Goal: Task Accomplishment & Management: Manage account settings

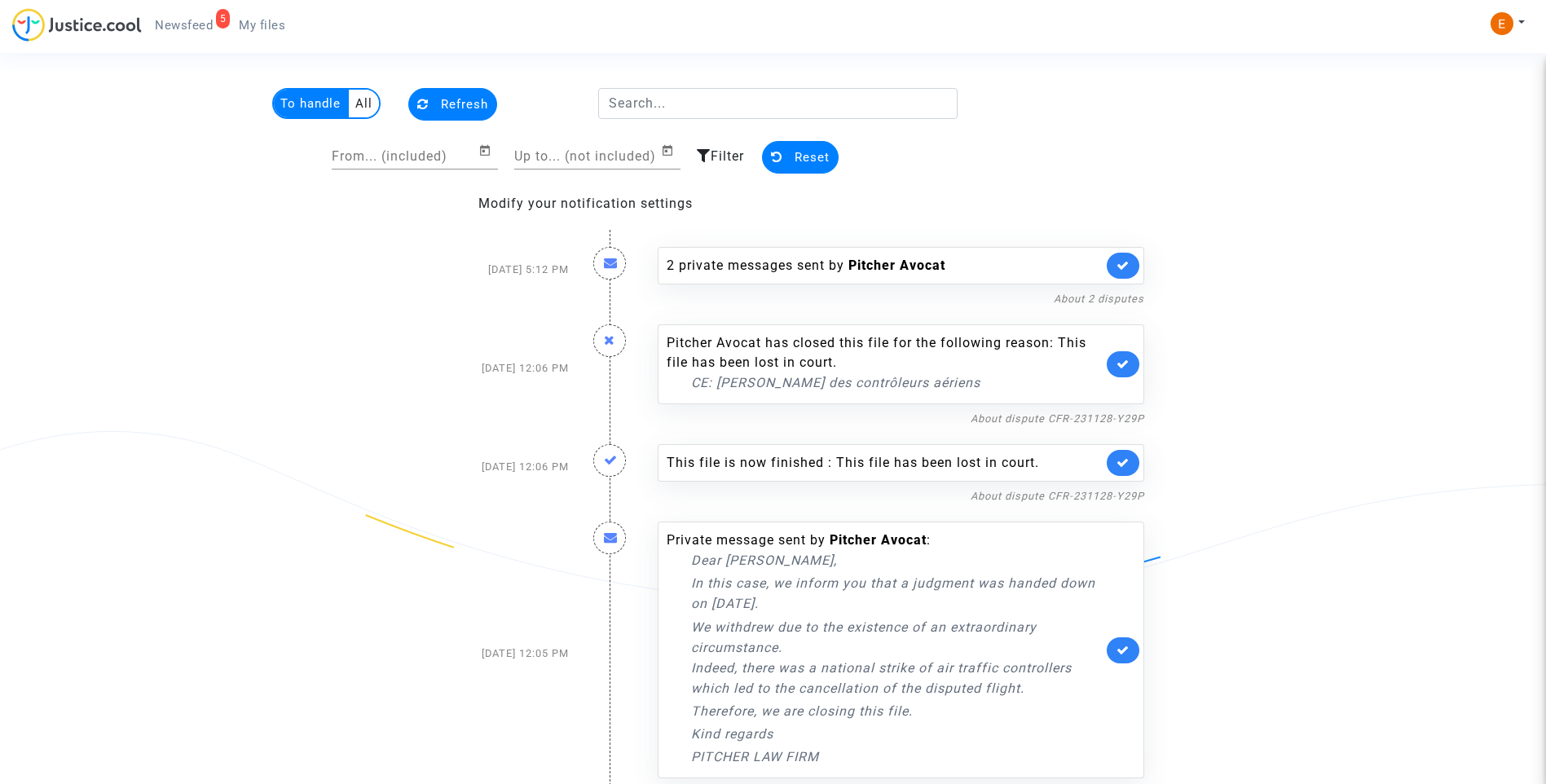
scroll to position [40, 0]
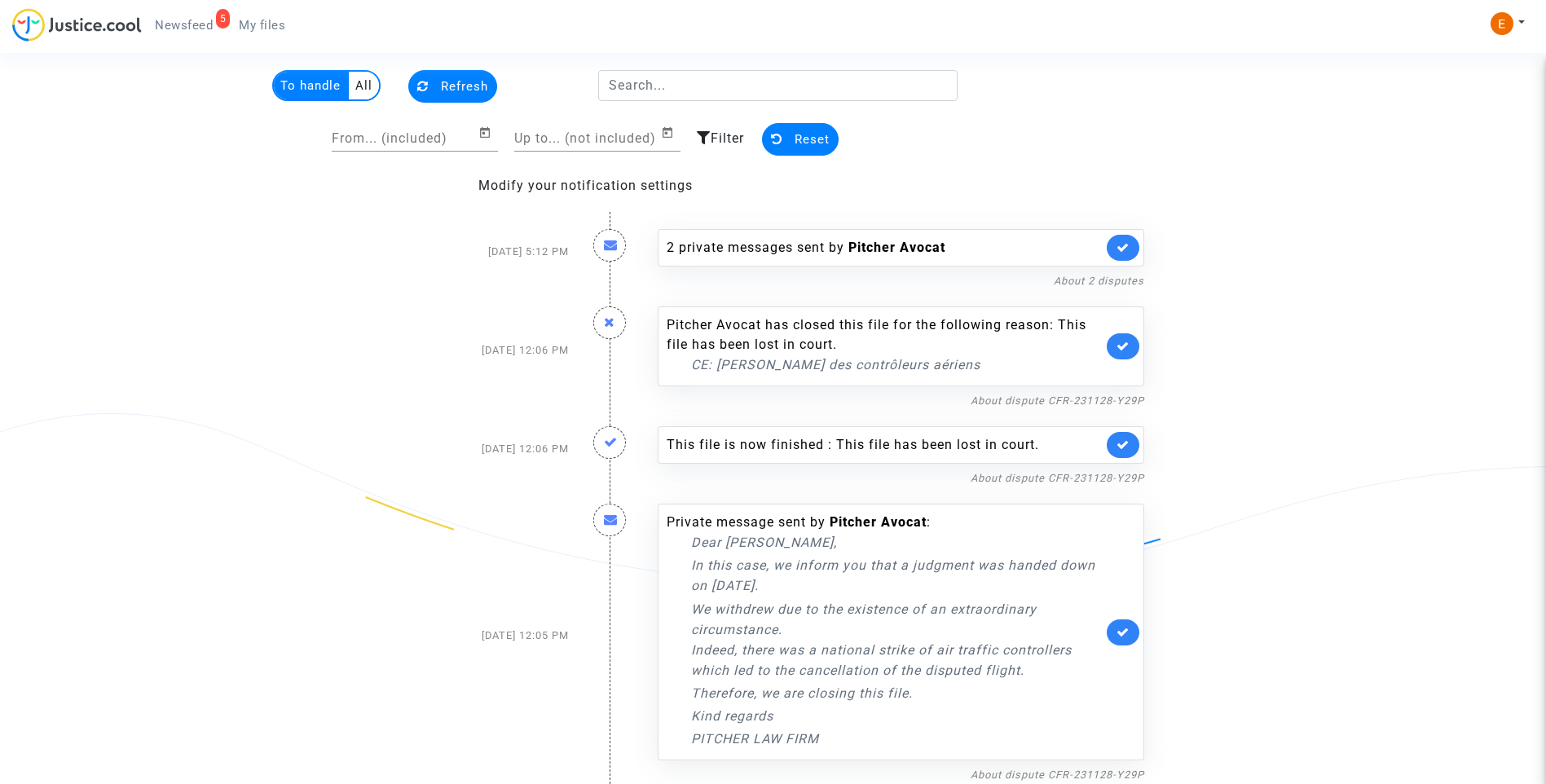
click at [1097, 767] on nf-filterlink "About dispute CFR-231128-Y29P" at bounding box center [1058, 773] width 174 height 15
click at [1101, 775] on link "About dispute CFR-231128-Y29P" at bounding box center [1058, 774] width 174 height 12
click at [1129, 635] on icon at bounding box center [1124, 631] width 13 height 12
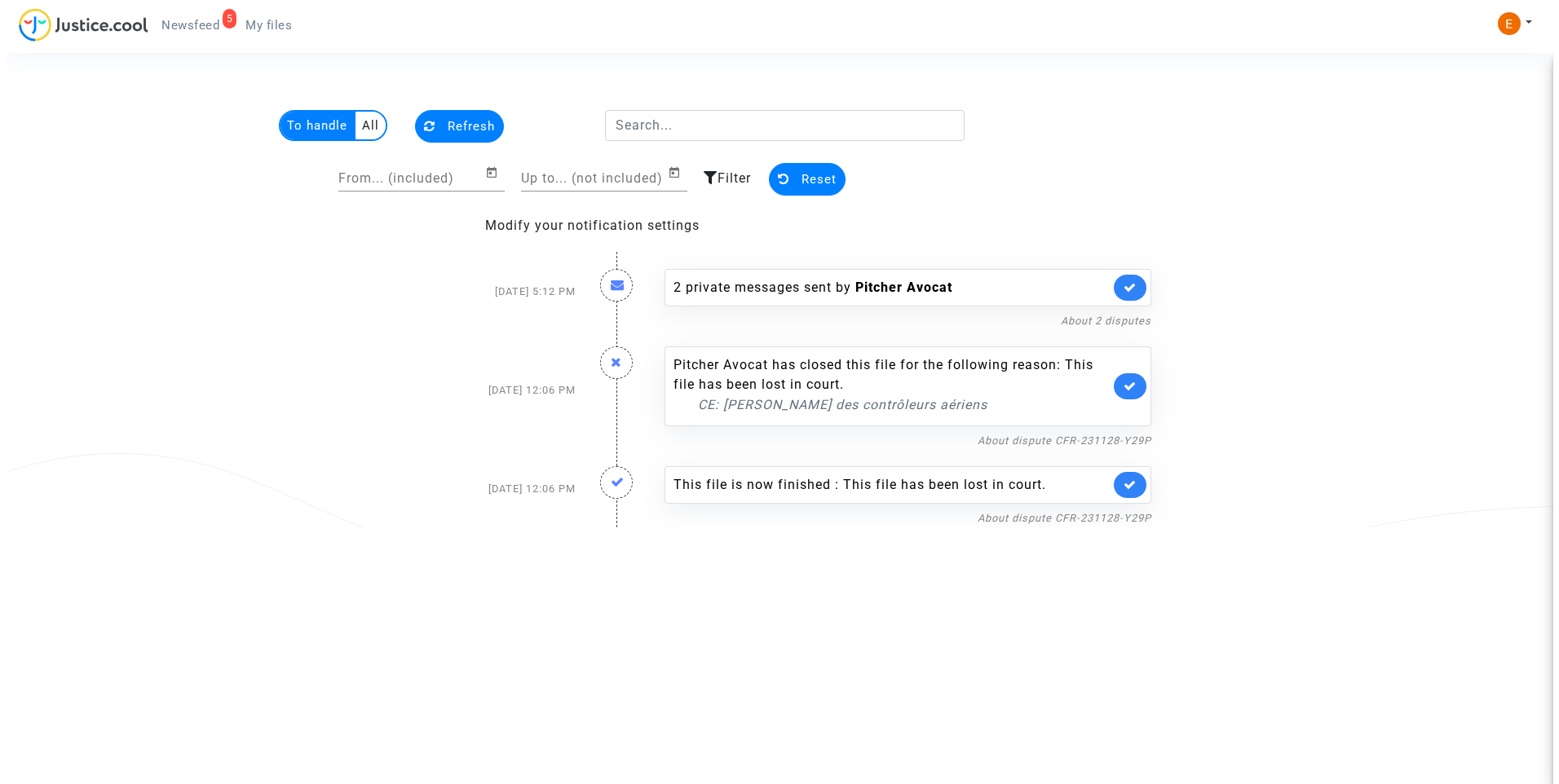
scroll to position [0, 0]
click at [1131, 487] on icon at bounding box center [1130, 485] width 13 height 12
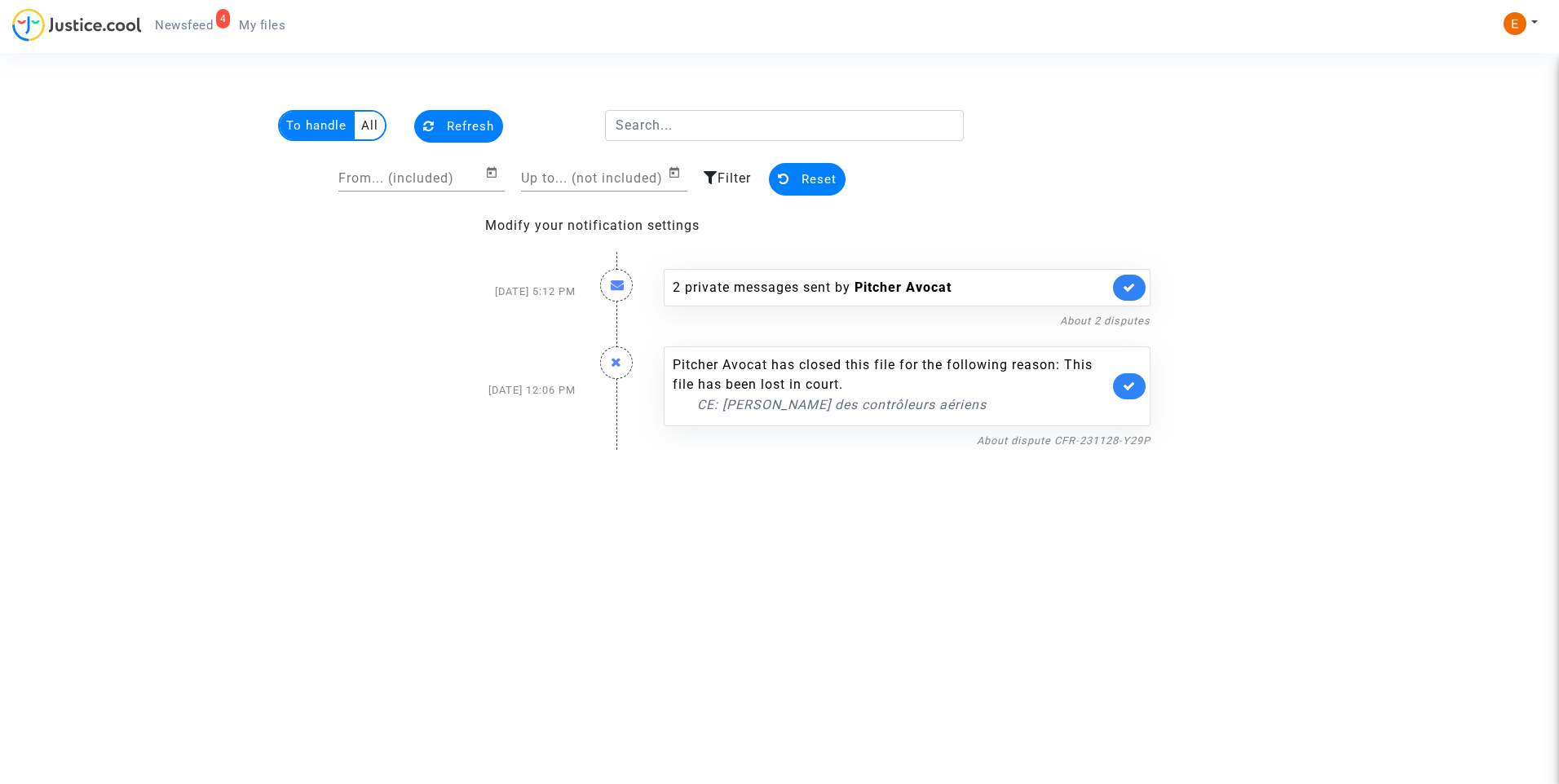
click at [1144, 379] on link at bounding box center [1129, 386] width 33 height 26
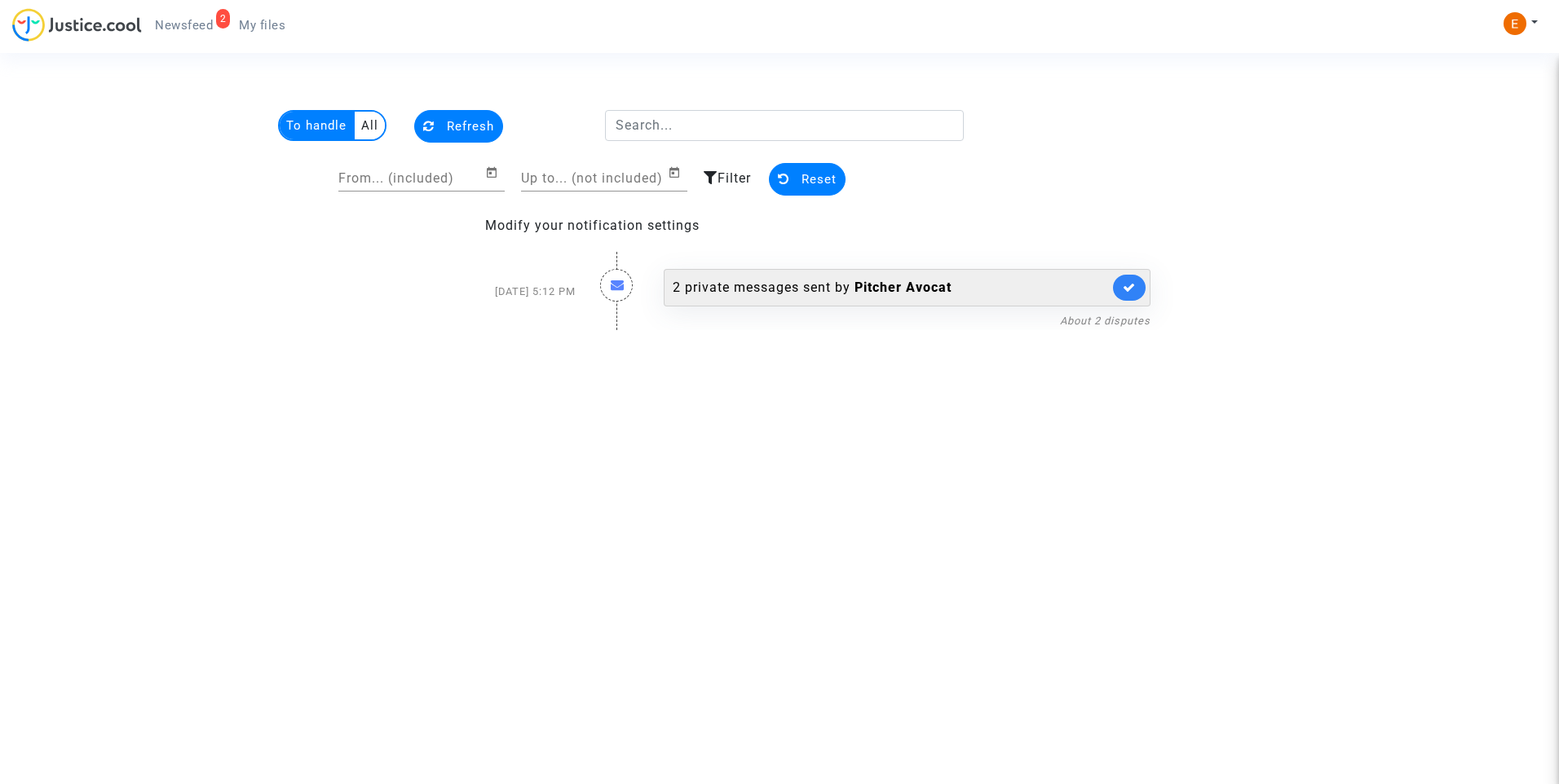
drag, startPoint x: 760, startPoint y: 277, endPoint x: 770, endPoint y: 283, distance: 11.7
click at [765, 279] on div "2 private messages sent by Pitcher Avocat" at bounding box center [906, 287] width 487 height 37
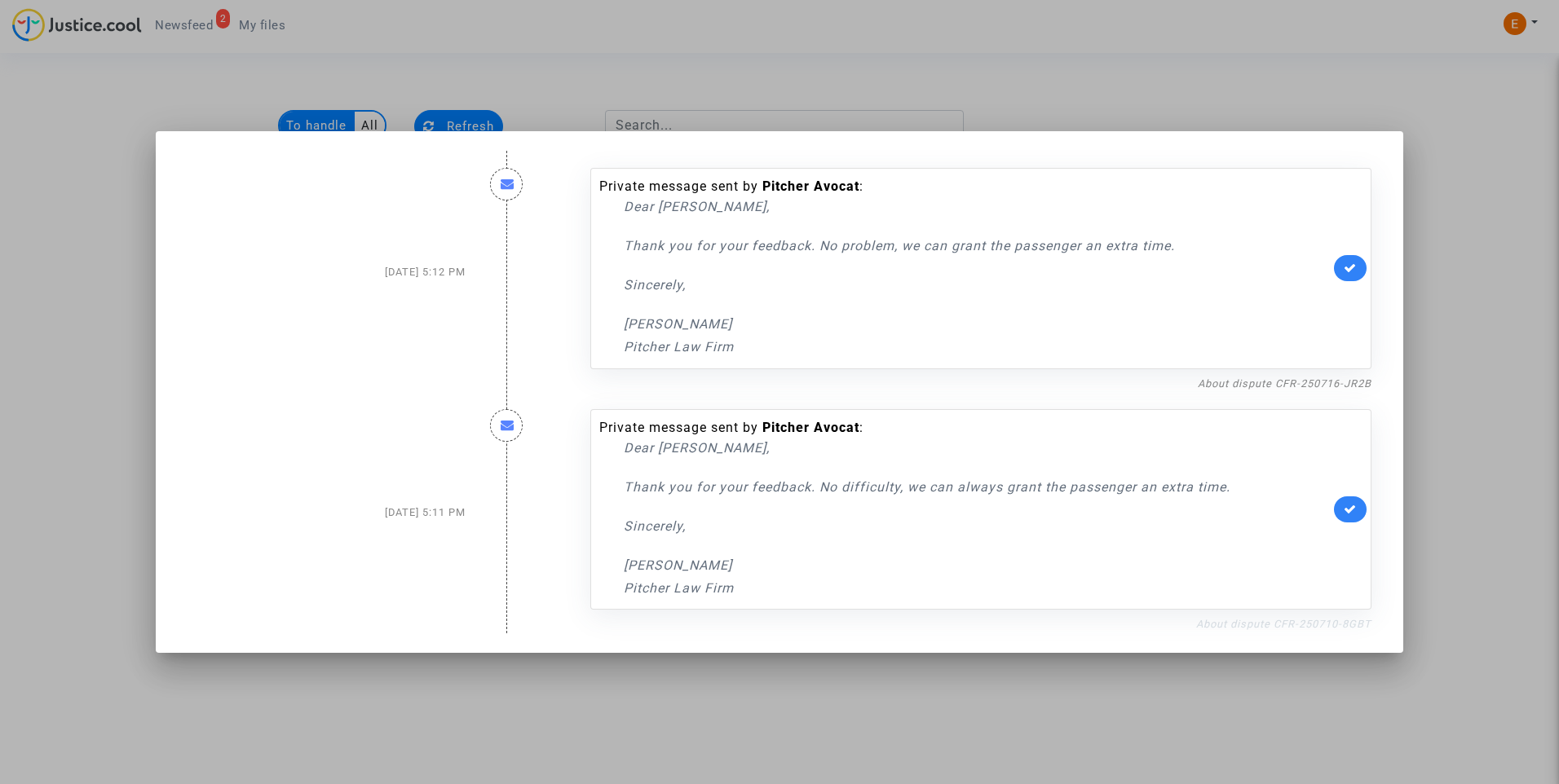
click at [1275, 623] on link "About dispute CFR-250710-8GBT" at bounding box center [1283, 624] width 176 height 12
click at [1355, 509] on icon at bounding box center [1351, 509] width 13 height 12
click at [1359, 271] on link at bounding box center [1351, 268] width 33 height 26
click at [1441, 251] on div at bounding box center [780, 392] width 1559 height 784
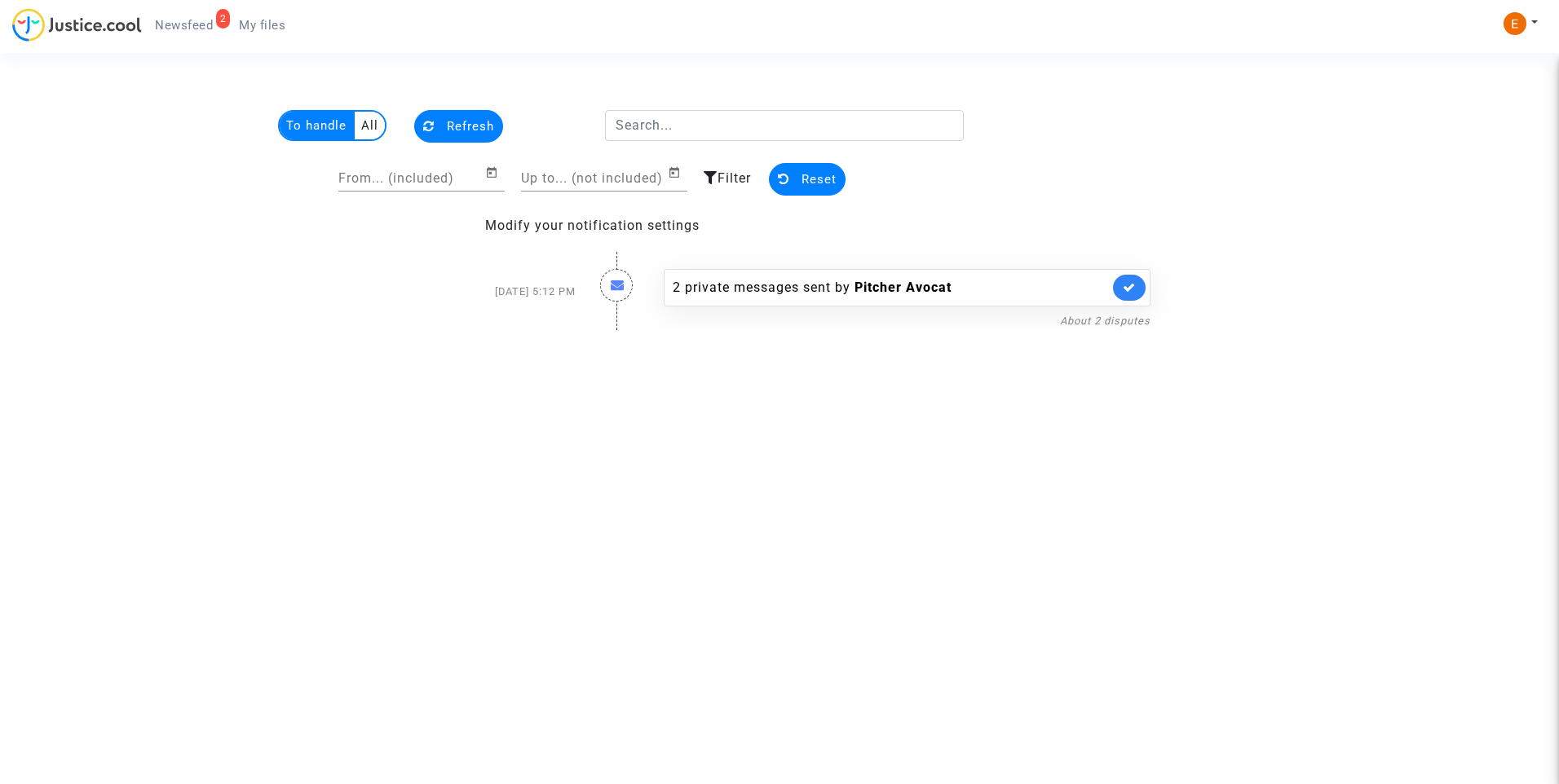
drag, startPoint x: 262, startPoint y: 23, endPoint x: 228, endPoint y: 23, distance: 34.0
click at [262, 23] on span "My files" at bounding box center [262, 25] width 46 height 14
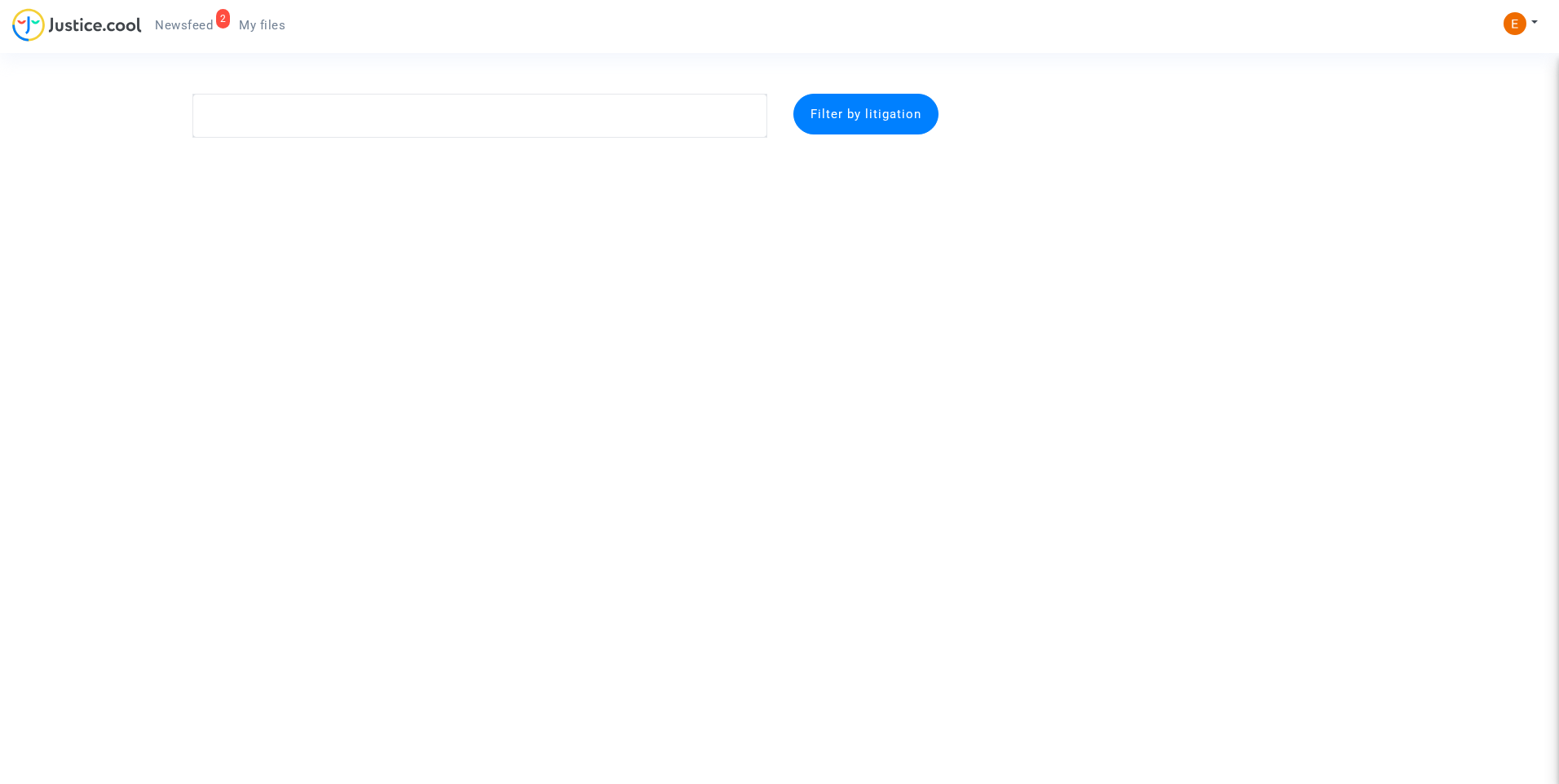
click at [201, 19] on span "Newsfeed" at bounding box center [183, 25] width 58 height 14
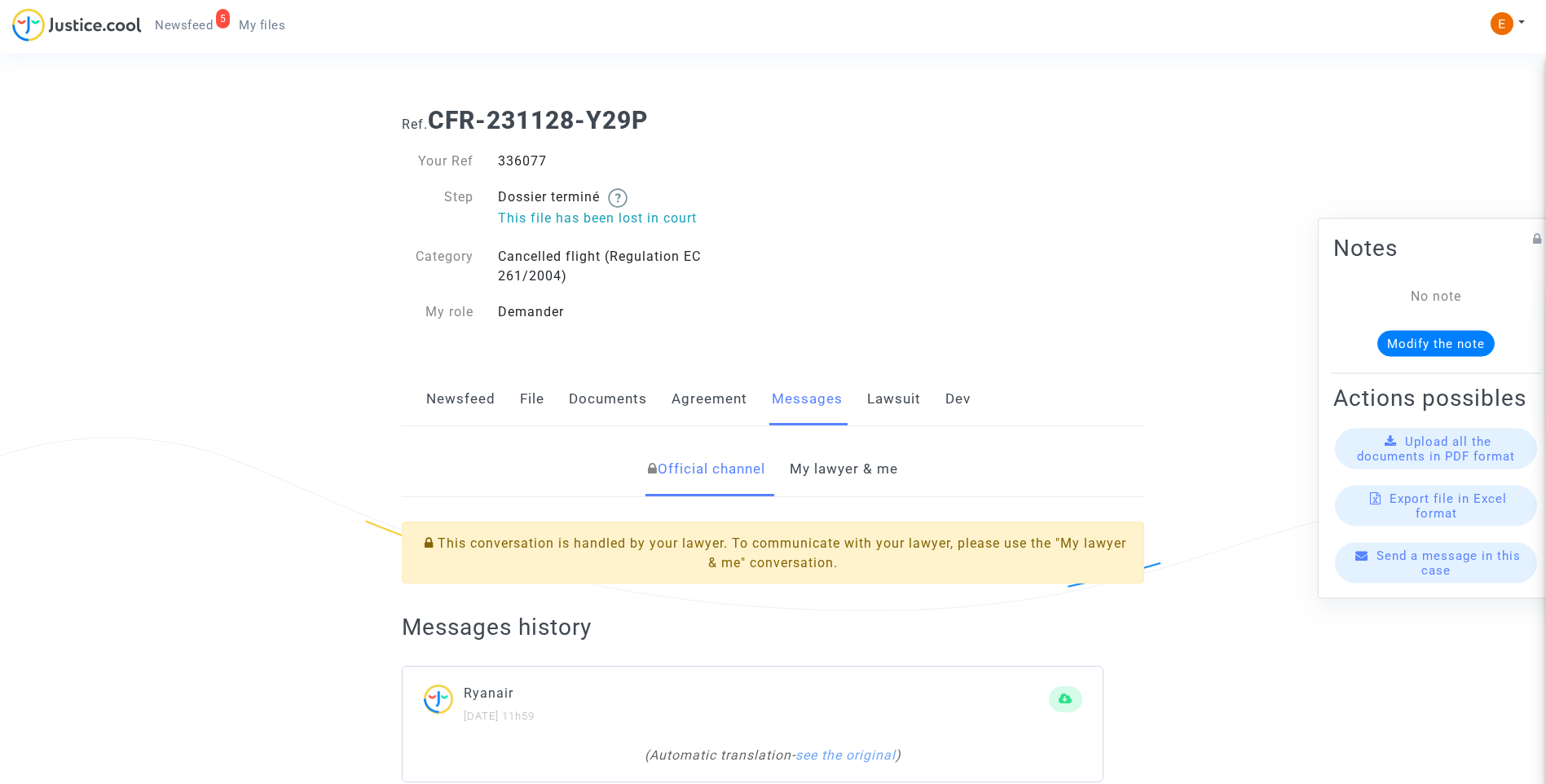
click at [534, 159] on div "336077" at bounding box center [630, 161] width 288 height 19
copy div "336077"
click at [876, 465] on link "My lawyer & me" at bounding box center [844, 469] width 108 height 54
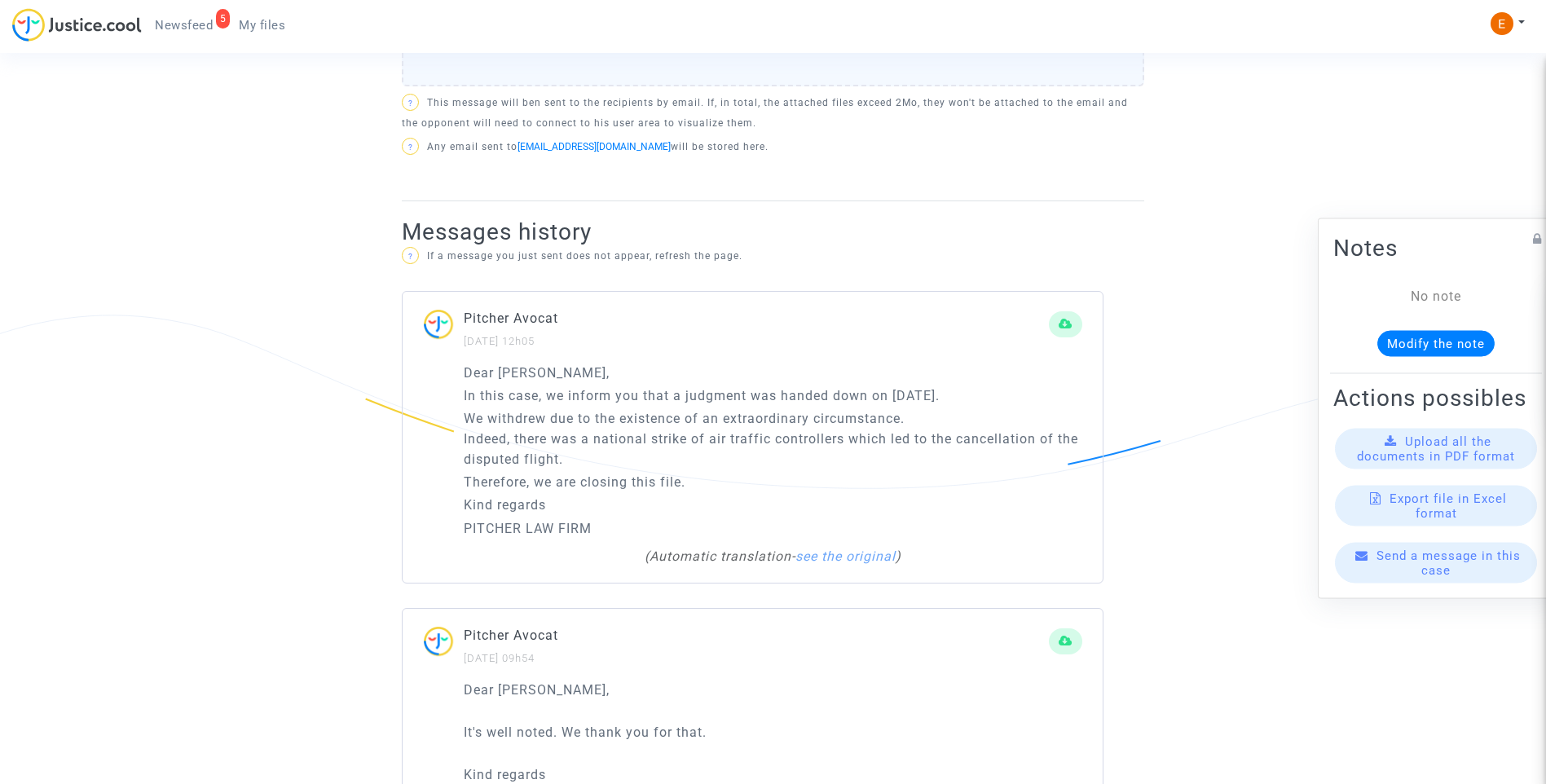
scroll to position [978, 0]
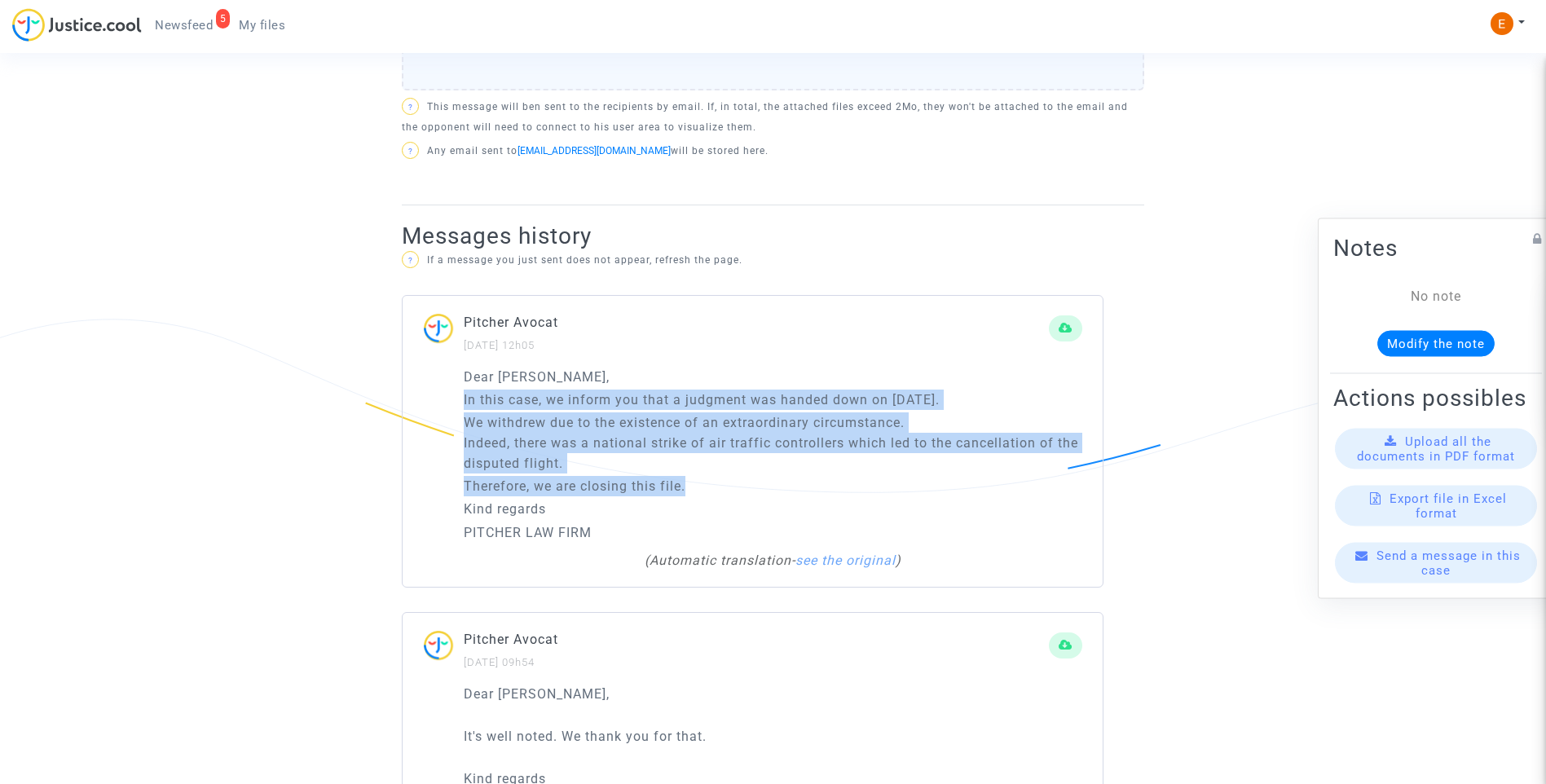
drag, startPoint x: 463, startPoint y: 399, endPoint x: 812, endPoint y: 487, distance: 359.9
click at [812, 487] on div "Dear Sir, In this case, we inform you that a judgment was handed down on May 2n…" at bounding box center [753, 476] width 701 height 220
drag, startPoint x: 812, startPoint y: 487, endPoint x: 755, endPoint y: 437, distance: 75.8
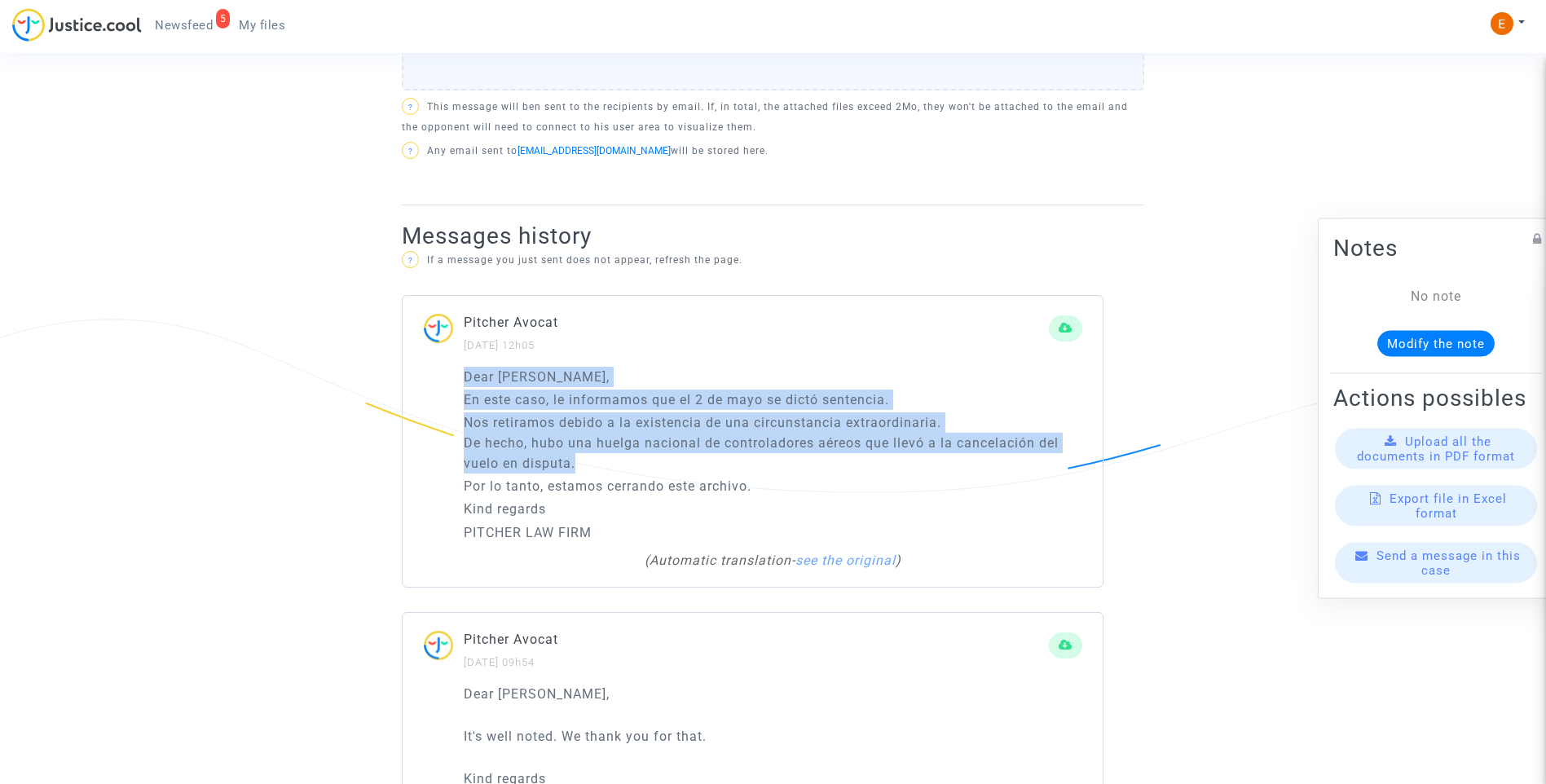
click at [757, 487] on p "Por lo tanto, estamos cerrando este archivo." at bounding box center [773, 486] width 619 height 20
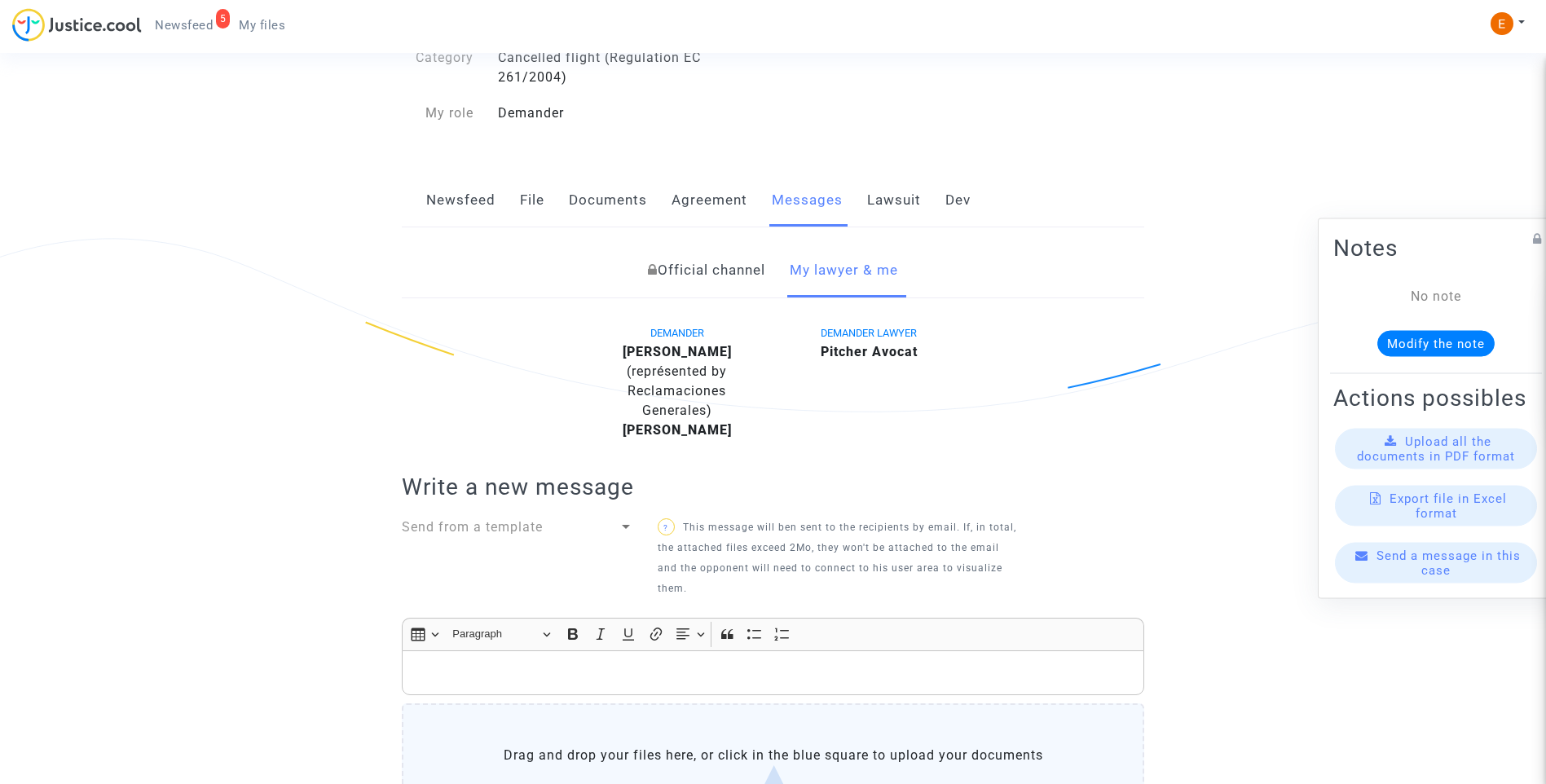
scroll to position [0, 0]
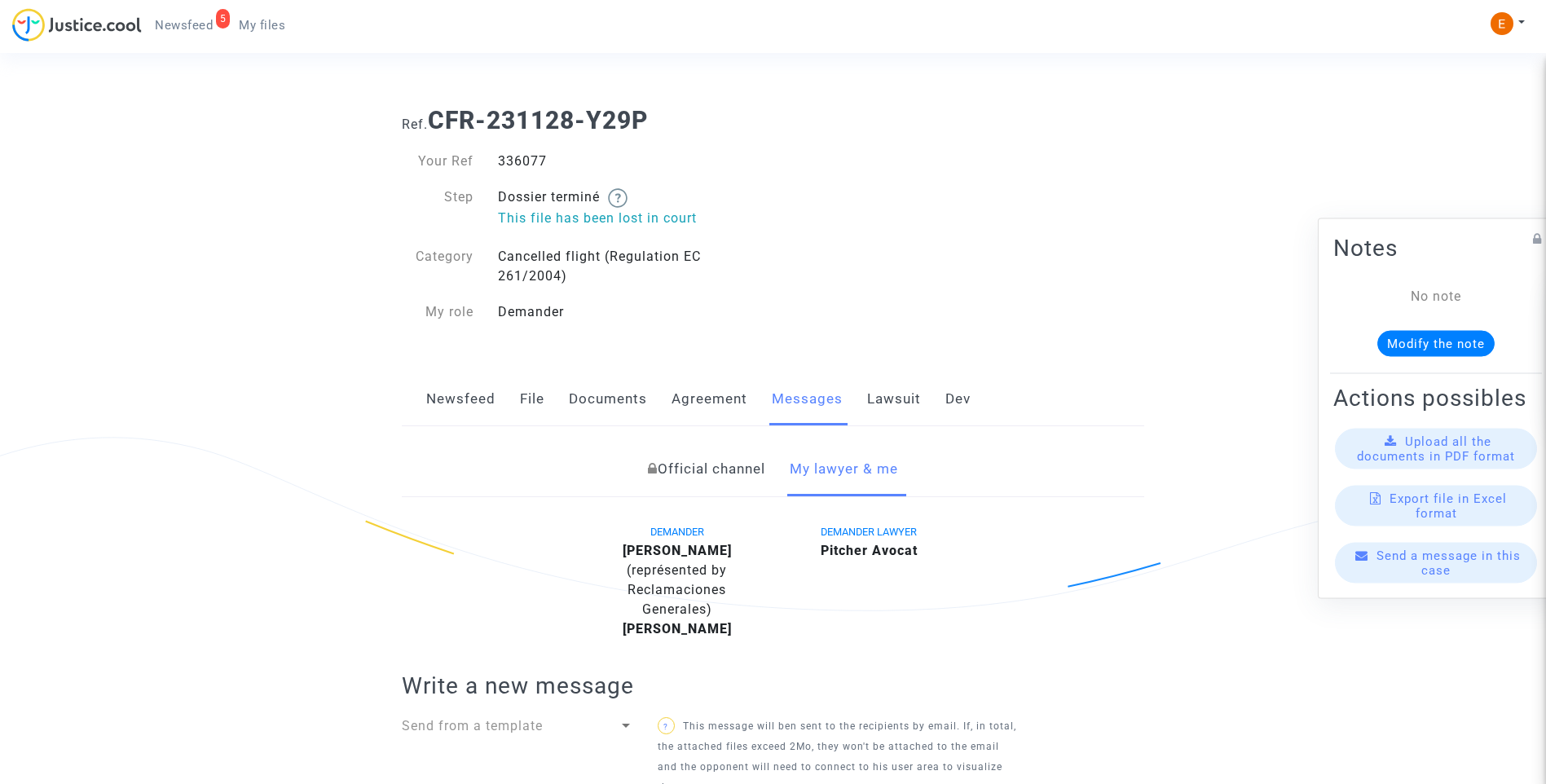
click at [883, 405] on link "Lawsuit" at bounding box center [894, 399] width 54 height 54
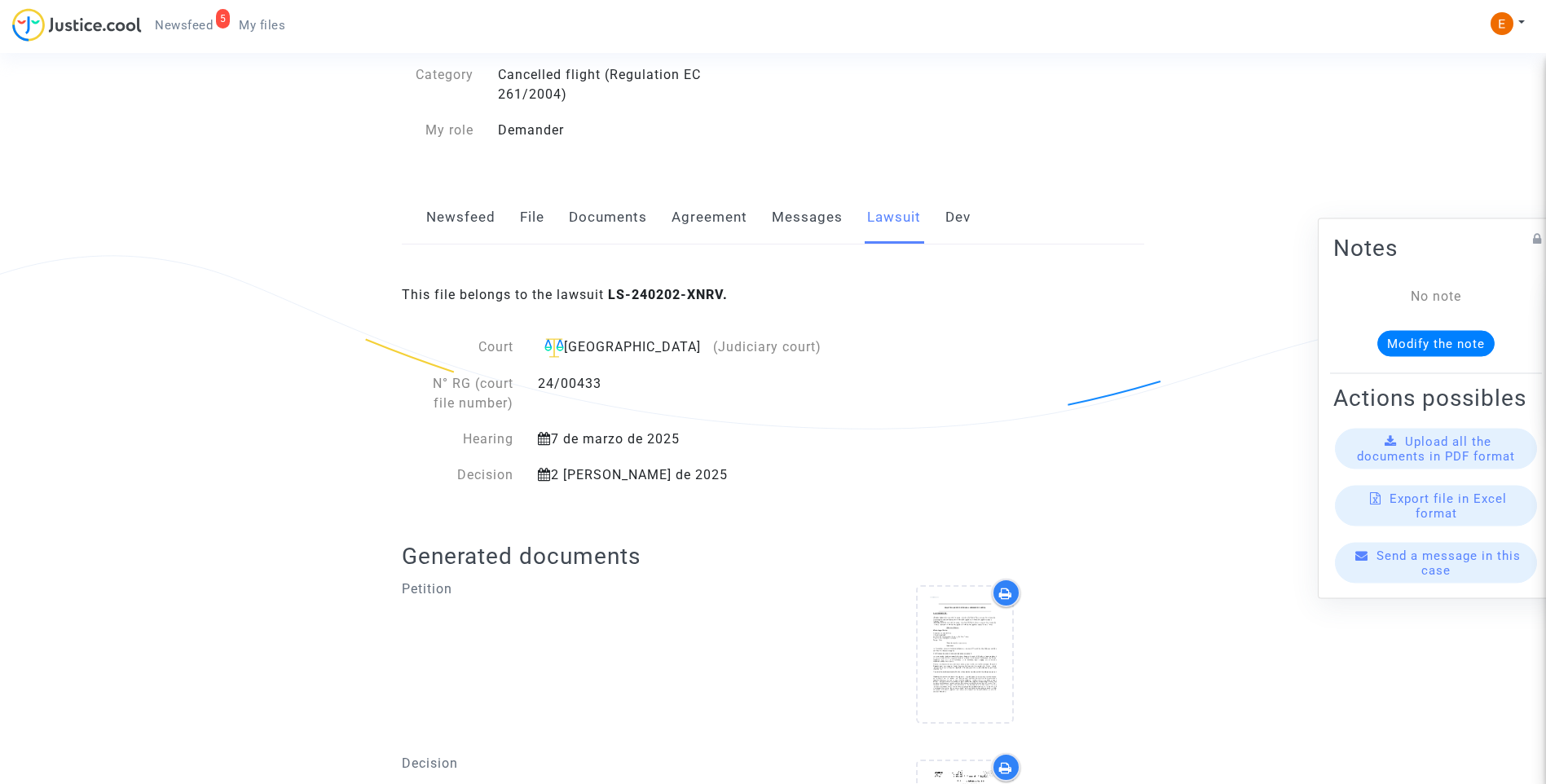
scroll to position [358, 0]
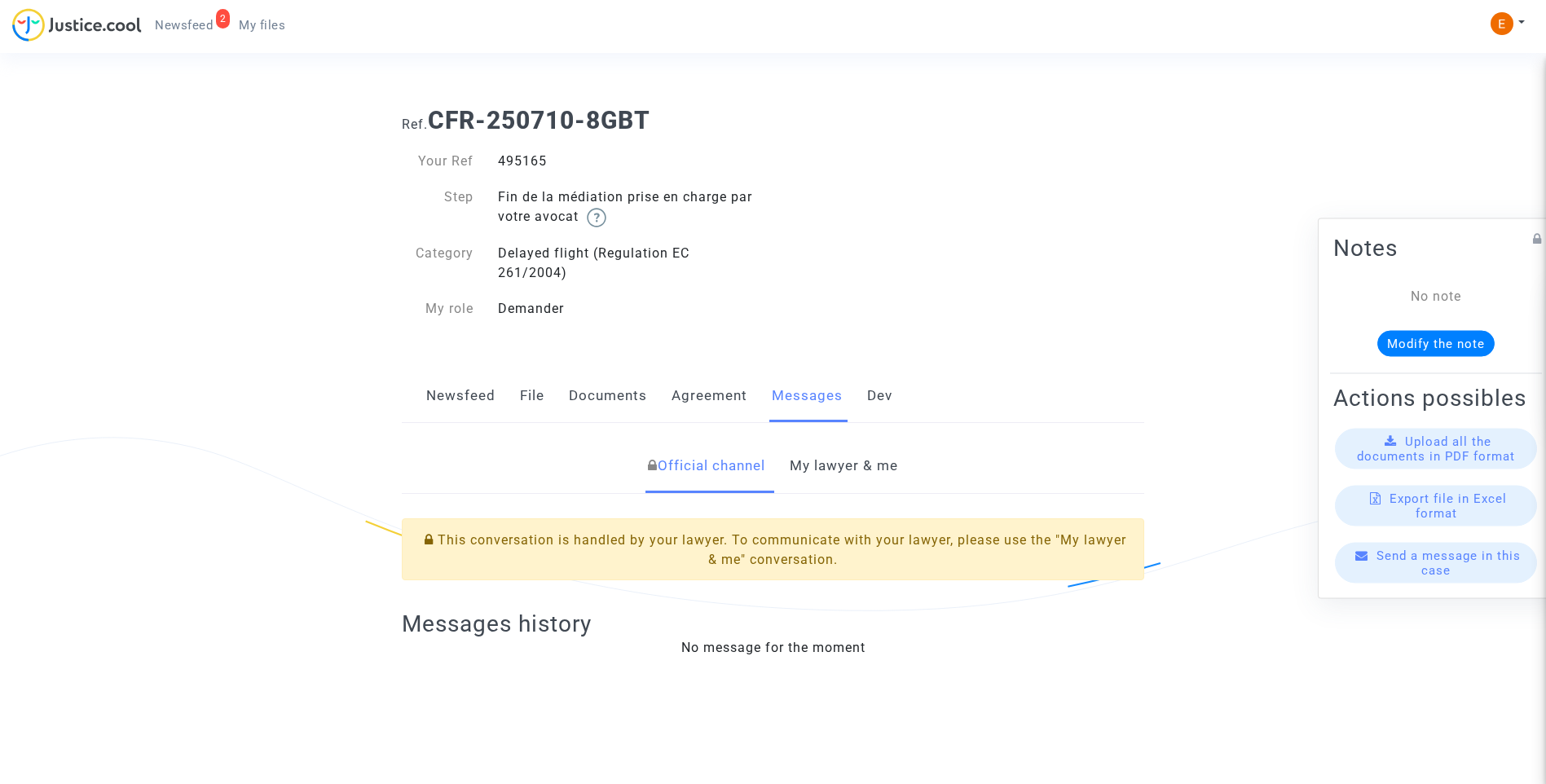
drag, startPoint x: 0, startPoint y: 0, endPoint x: 522, endPoint y: 159, distance: 545.7
click at [522, 159] on div "495165" at bounding box center [630, 161] width 288 height 19
copy div "495165"
drag, startPoint x: 868, startPoint y: 496, endPoint x: 868, endPoint y: 471, distance: 25.0
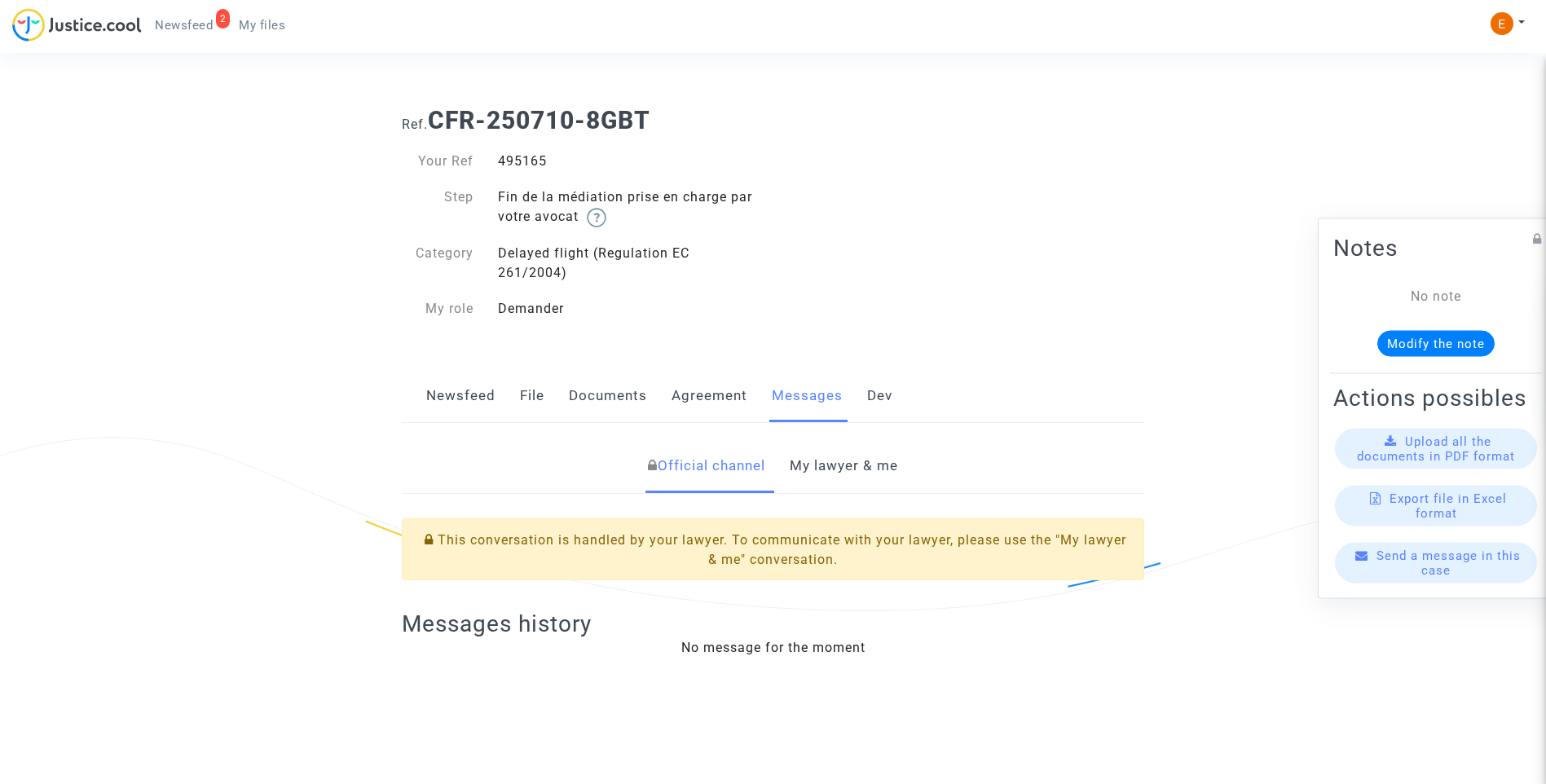
click at [868, 495] on div "Official channel My lawyer & me This conversation is handled by your lawyer. To…" at bounding box center [773, 557] width 767 height 235
click at [868, 458] on link "My lawyer & me" at bounding box center [844, 466] width 108 height 54
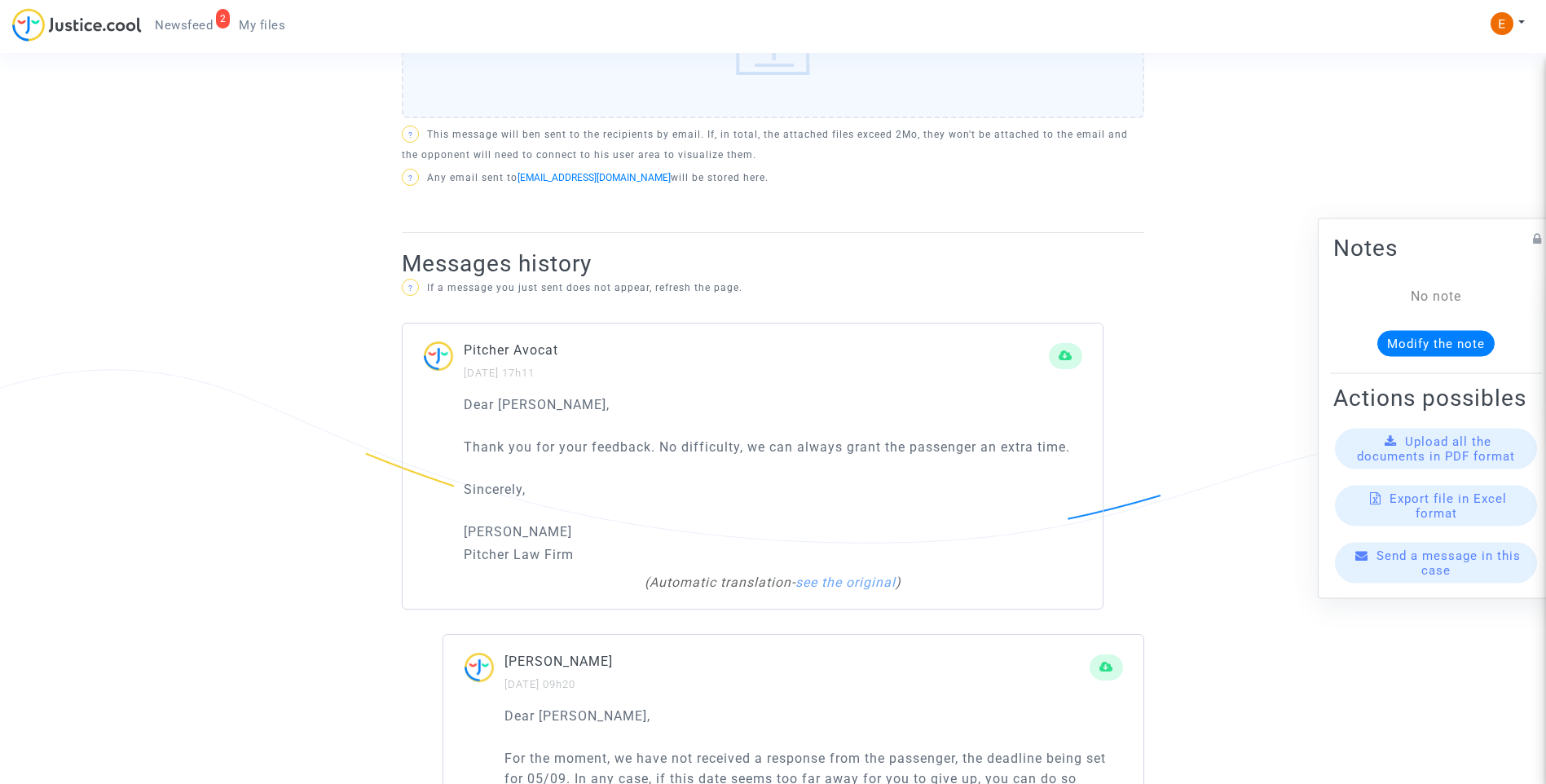
scroll to position [734, 0]
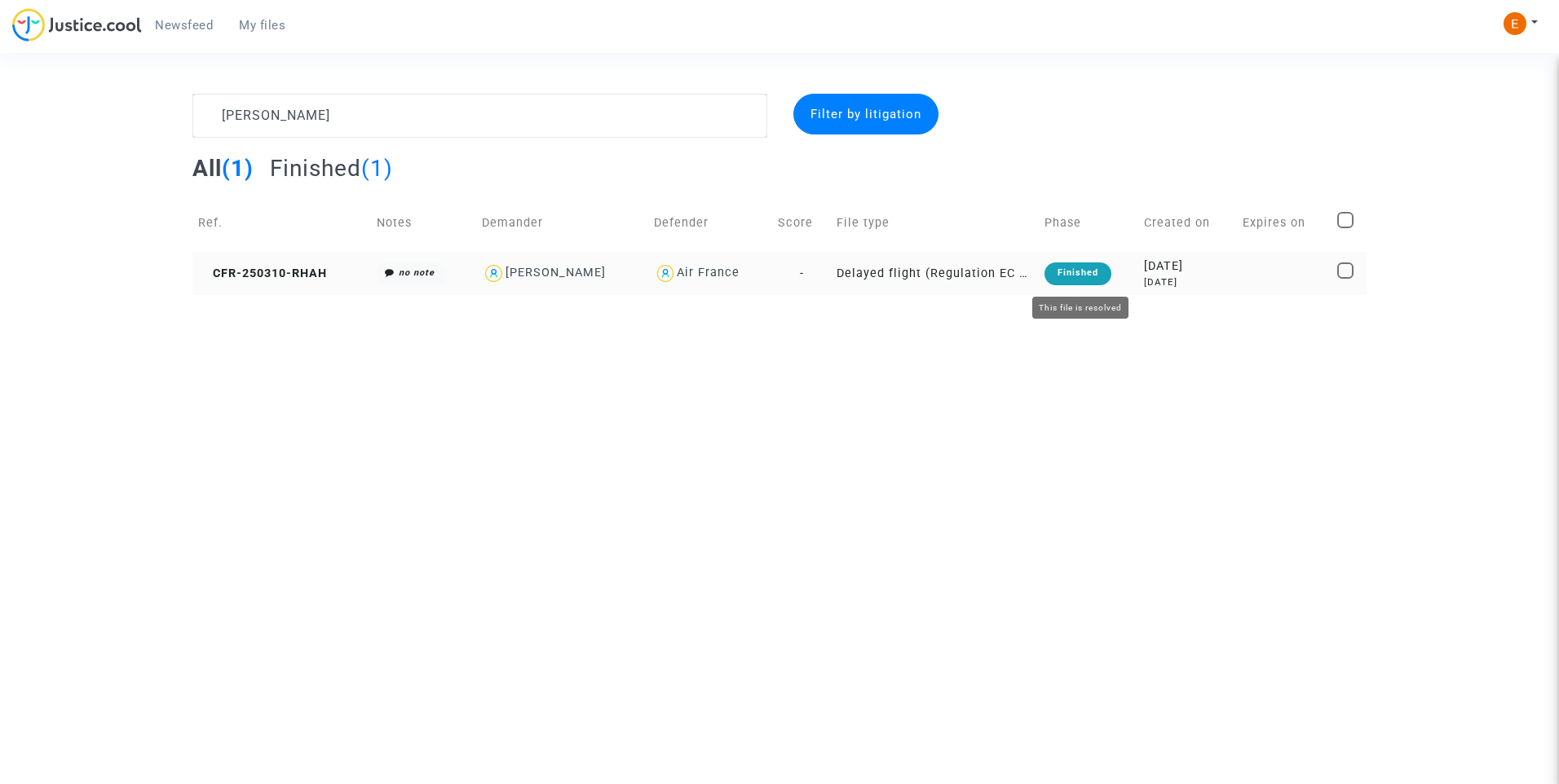
type textarea "Agopian"
click at [1093, 275] on div "Finished" at bounding box center [1078, 274] width 67 height 23
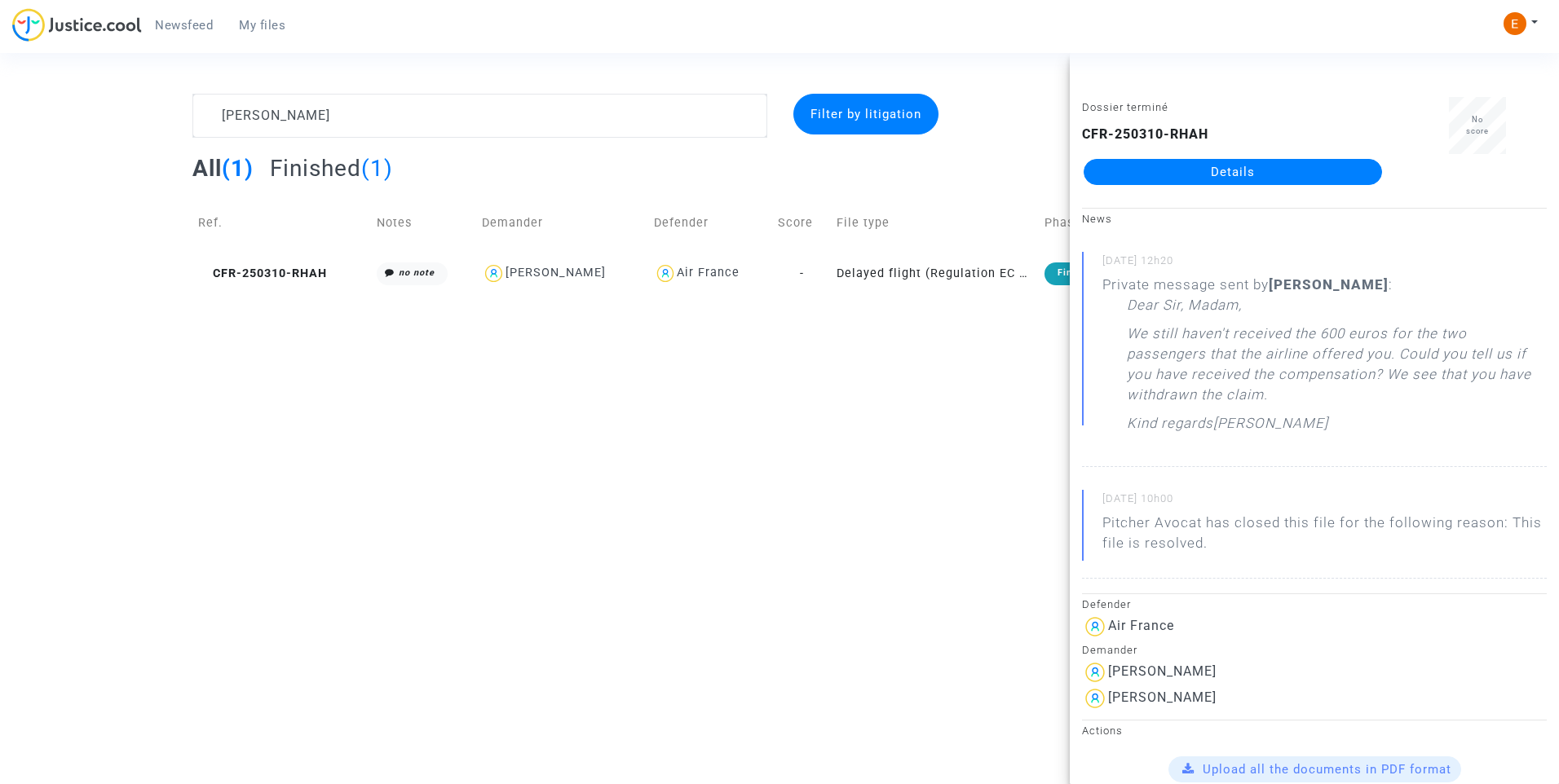
click at [1270, 173] on link "Details" at bounding box center [1233, 172] width 299 height 26
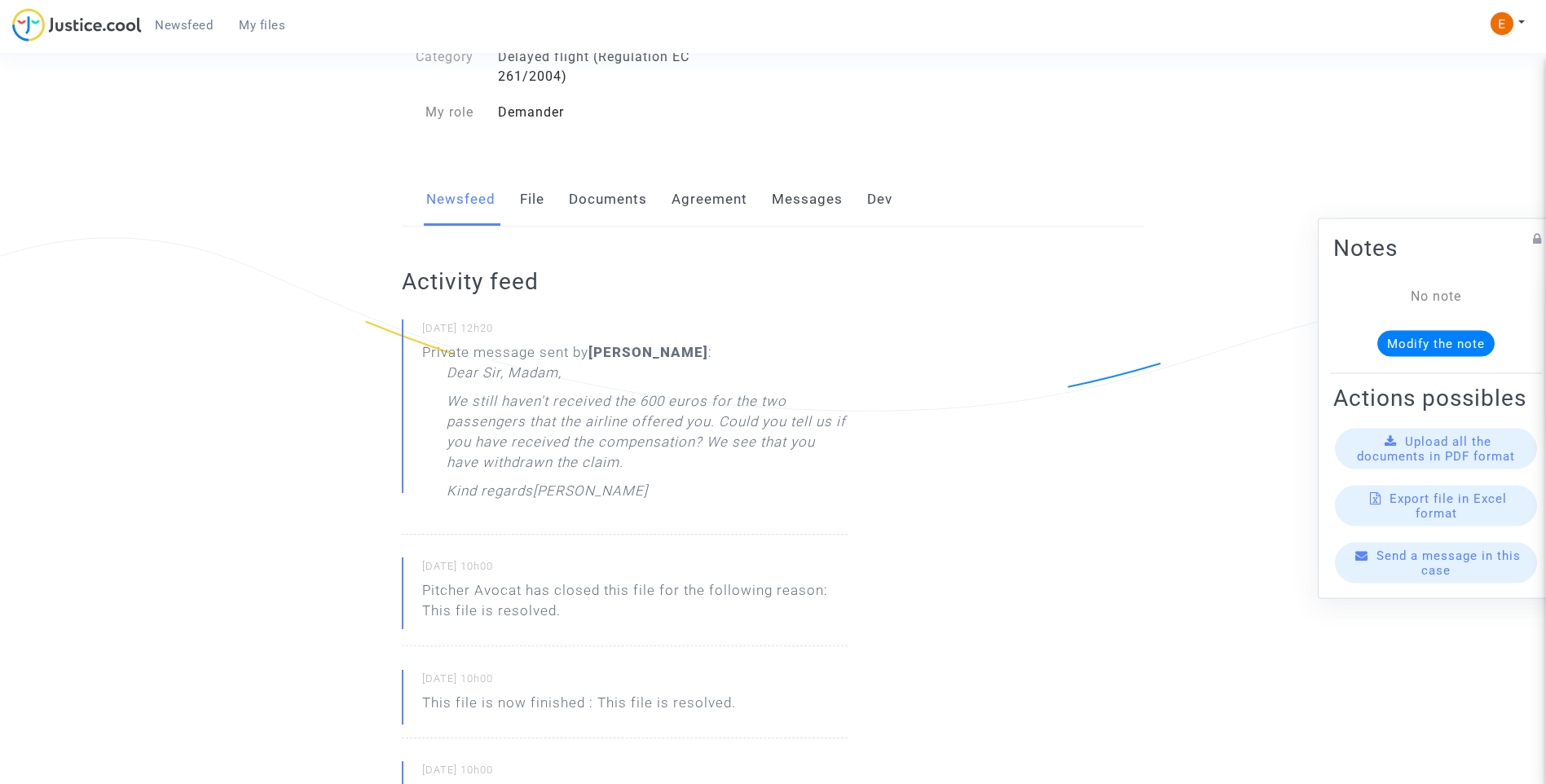
scroll to position [163, 0]
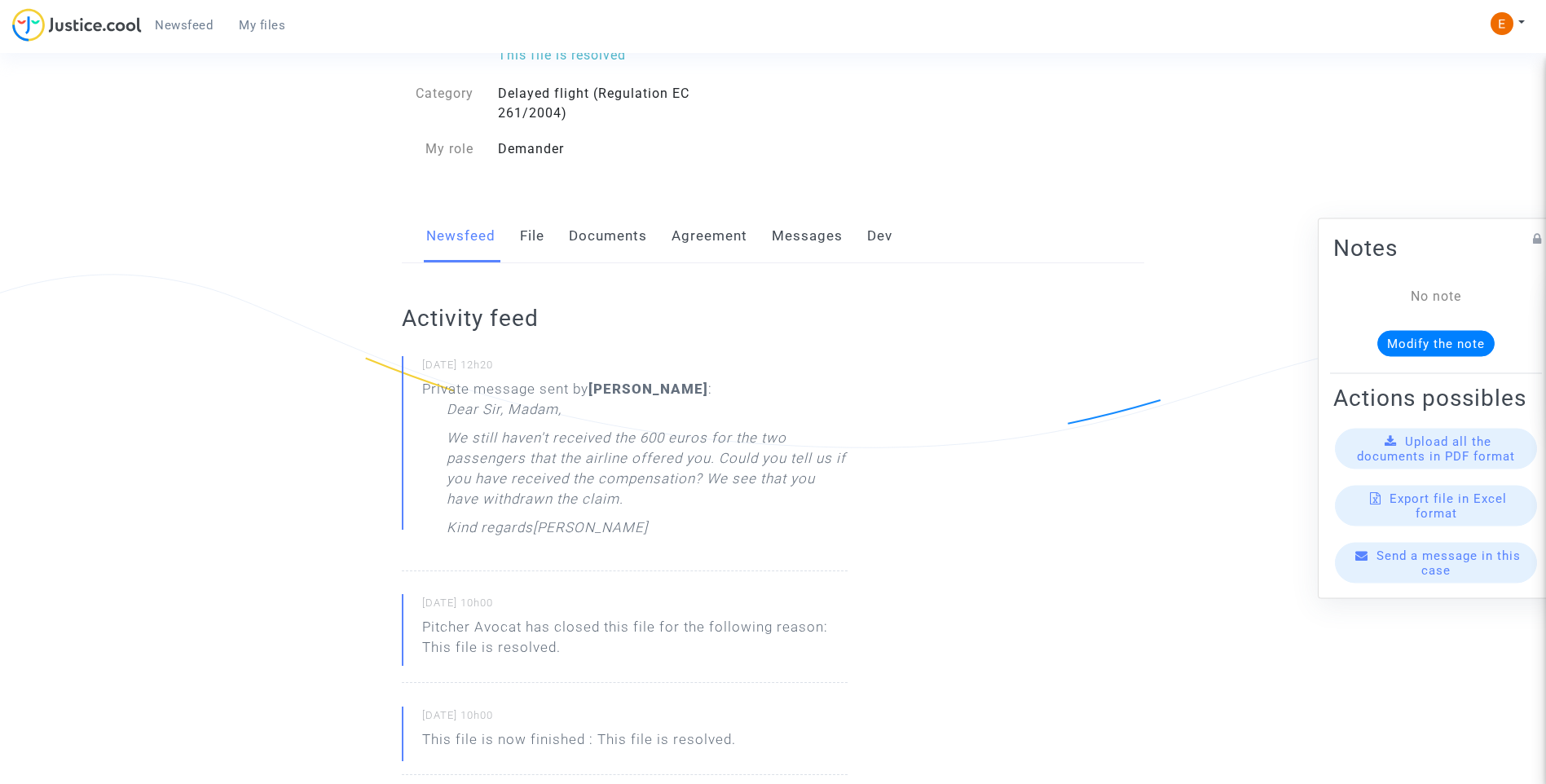
click at [797, 237] on link "Messages" at bounding box center [807, 236] width 71 height 54
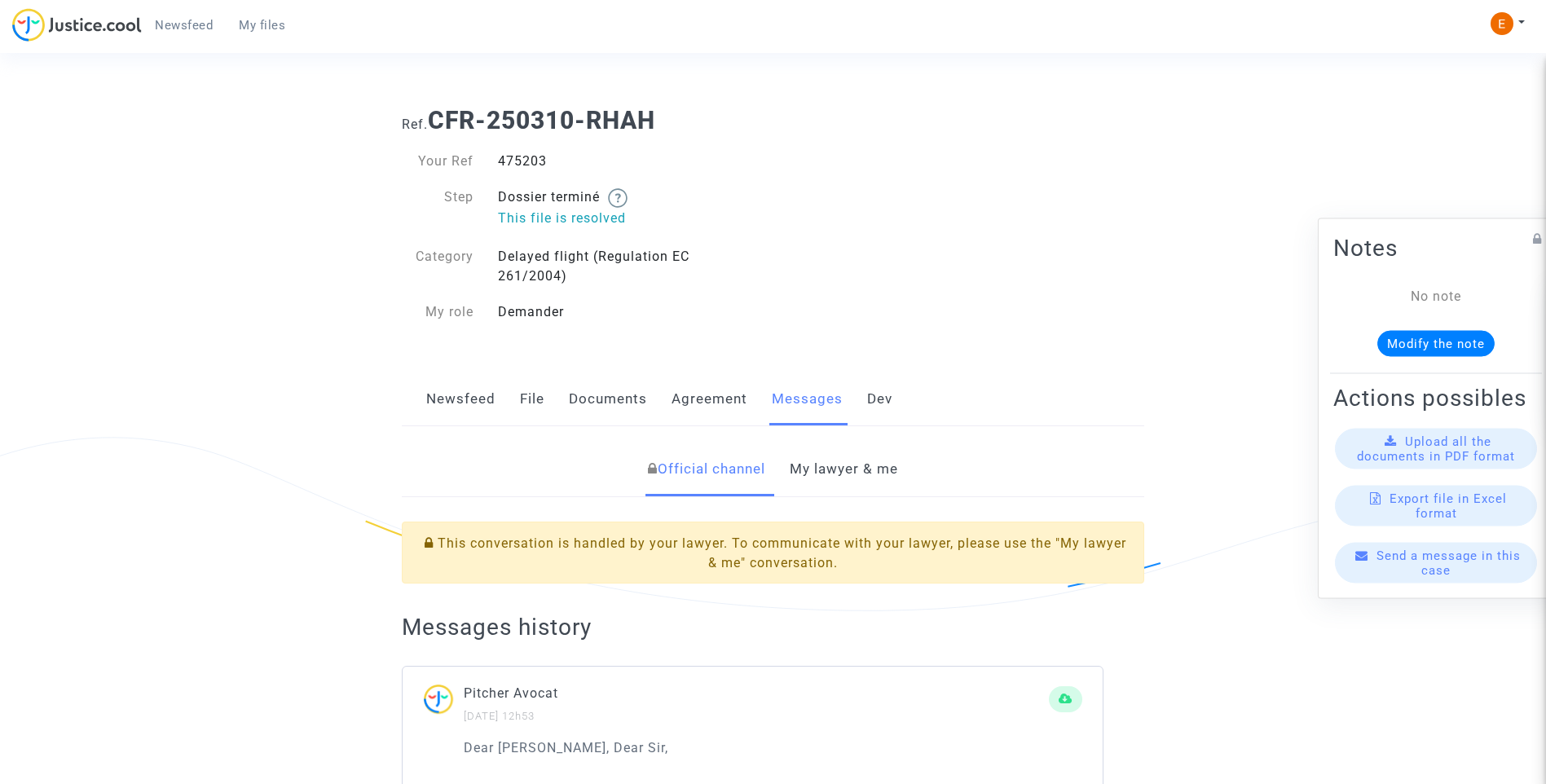
click at [838, 471] on link "My lawyer & me" at bounding box center [844, 469] width 108 height 54
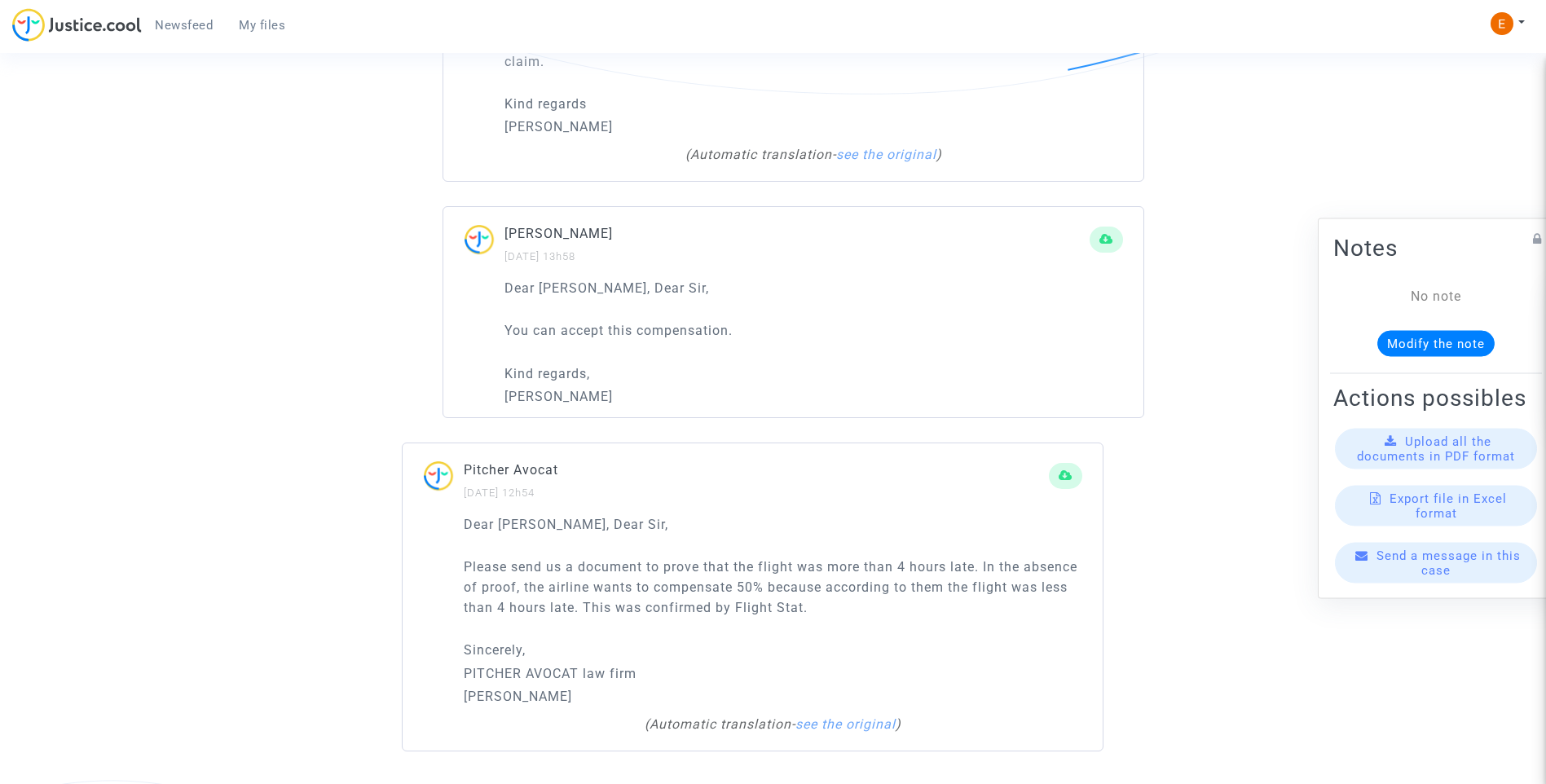
scroll to position [969, 0]
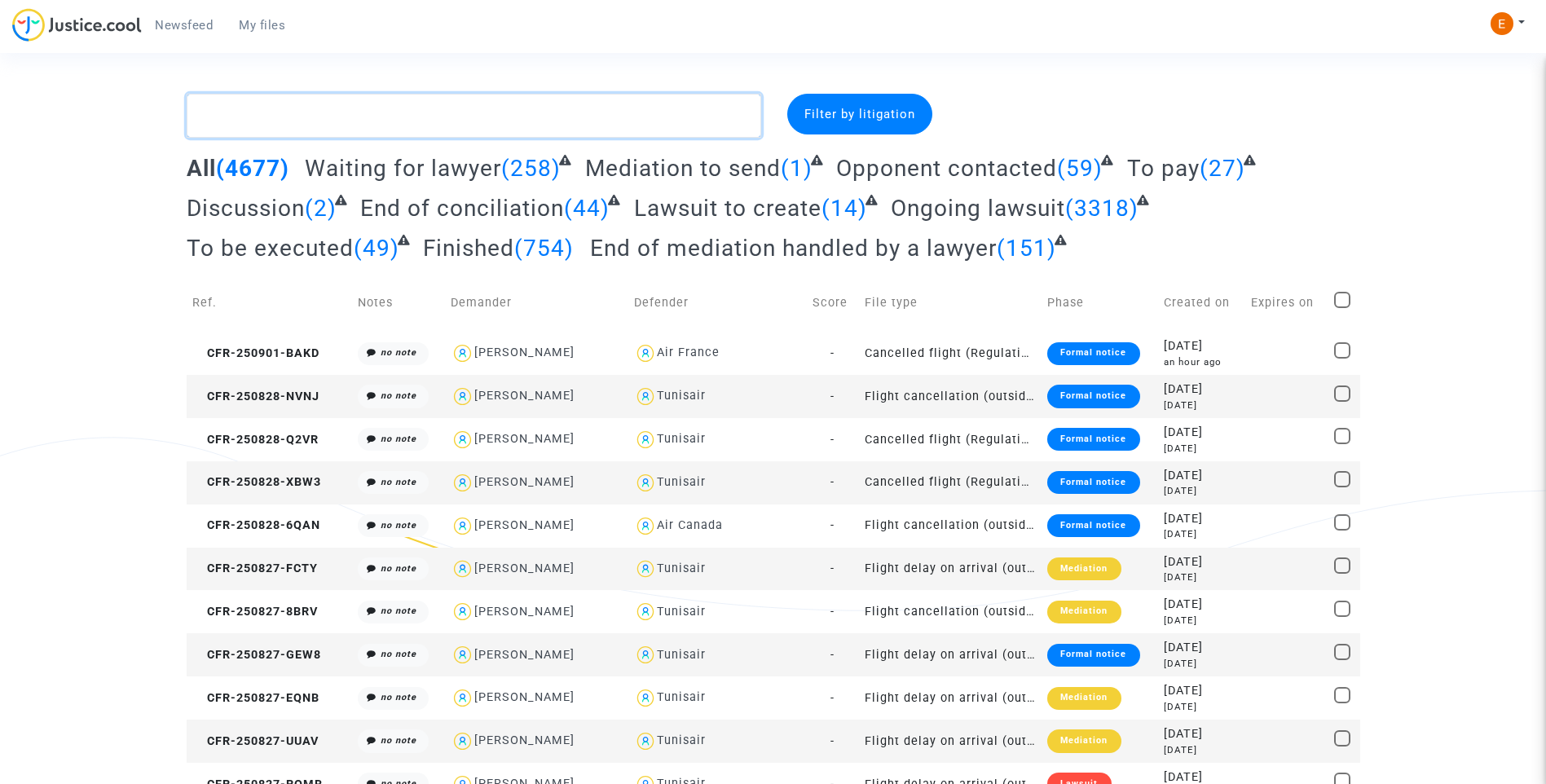
paste textarea "[PERSON_NAME]"
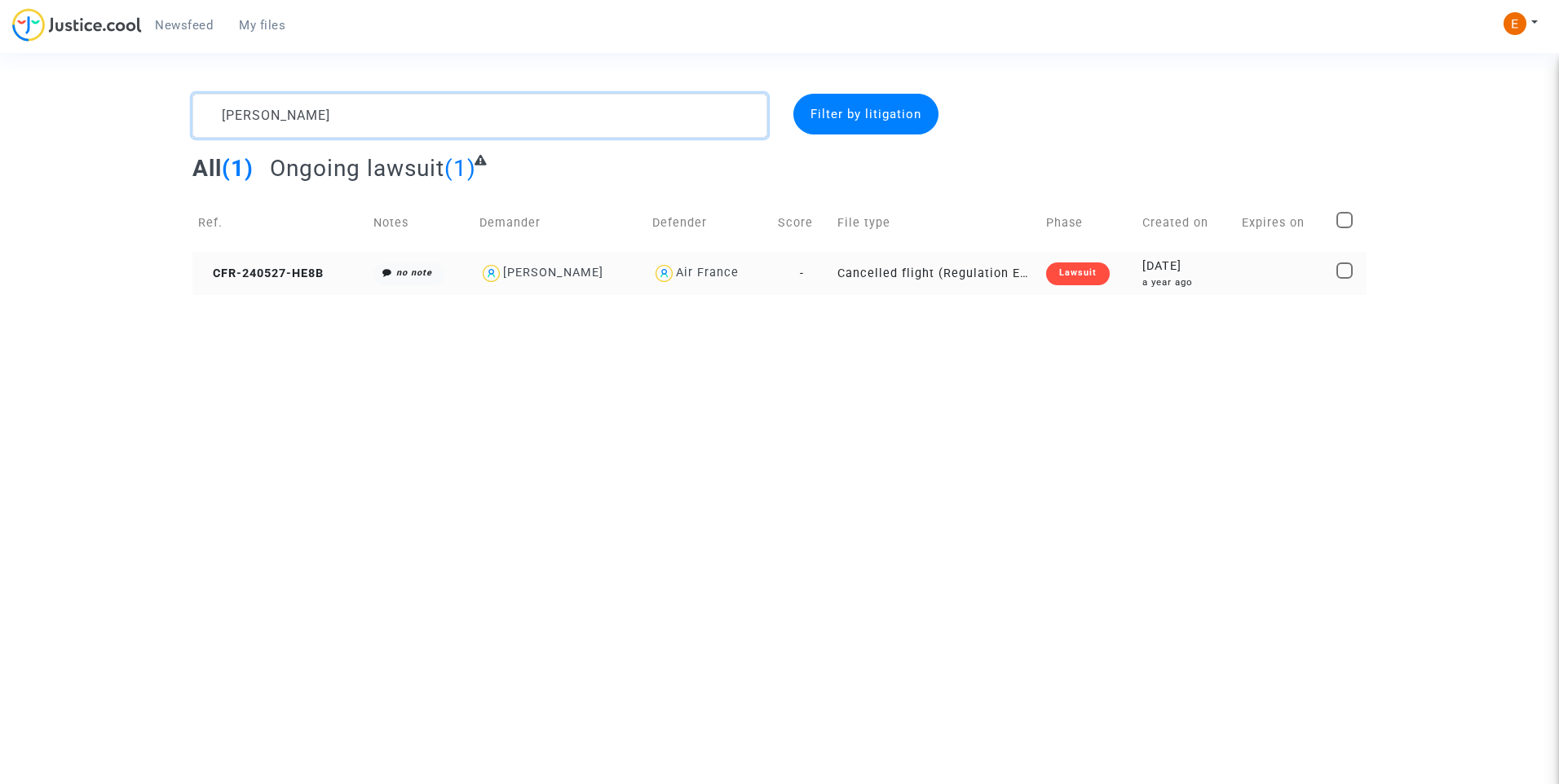
type textarea "[PERSON_NAME]"
click at [1069, 270] on div "Lawsuit" at bounding box center [1078, 274] width 63 height 23
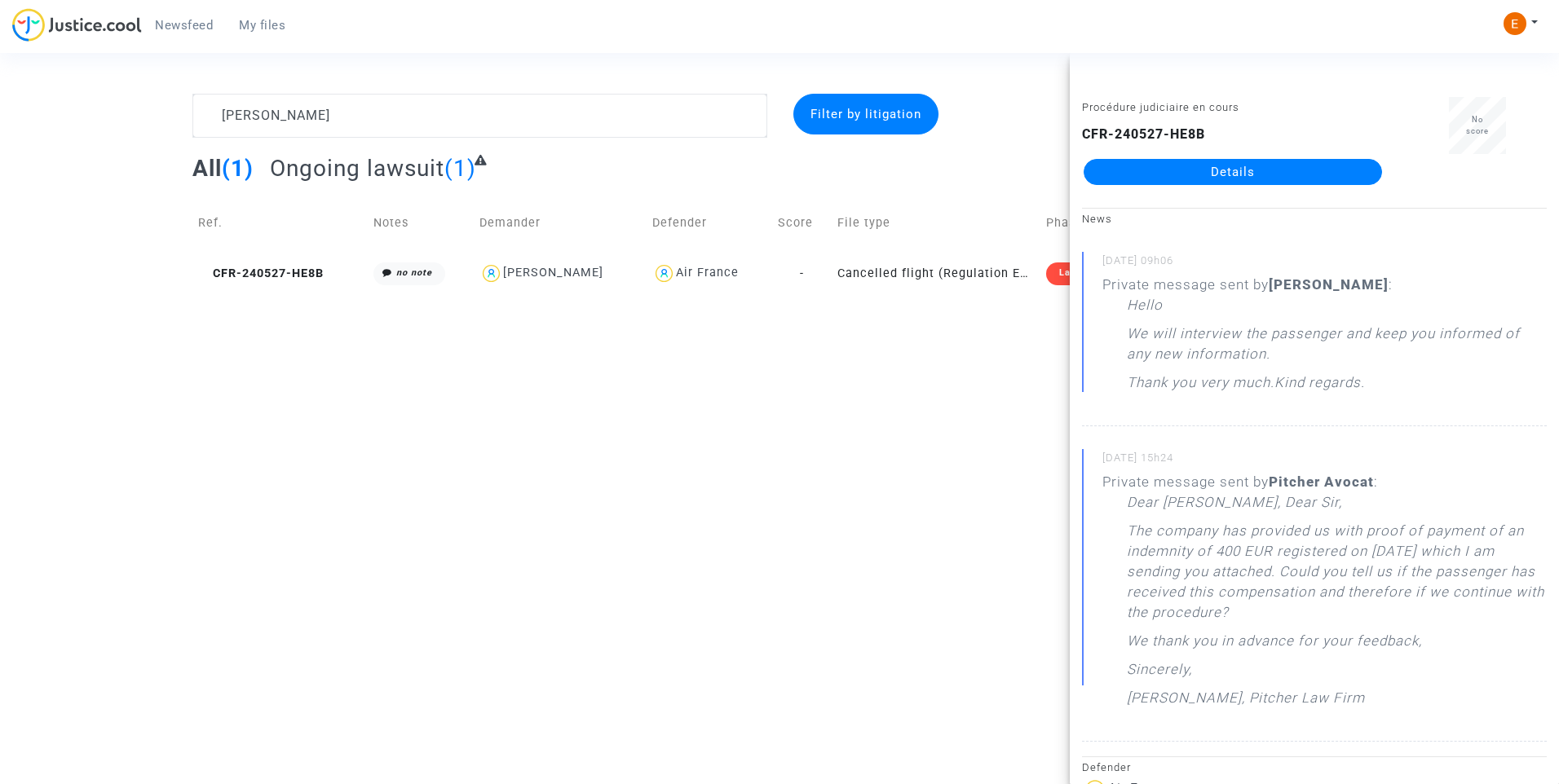
click at [1249, 173] on link "Details" at bounding box center [1233, 172] width 299 height 26
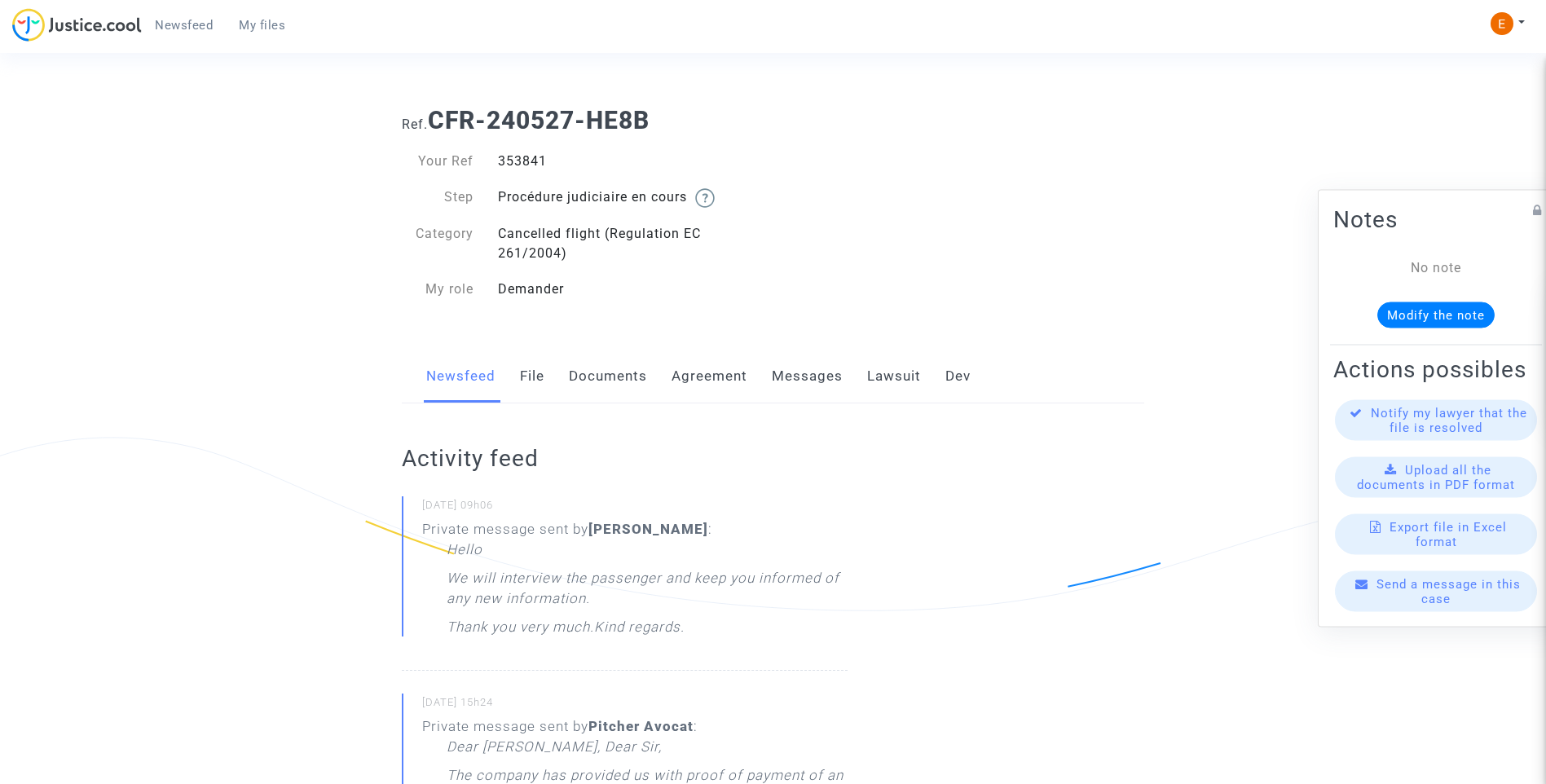
click at [896, 374] on link "Lawsuit" at bounding box center [894, 376] width 54 height 54
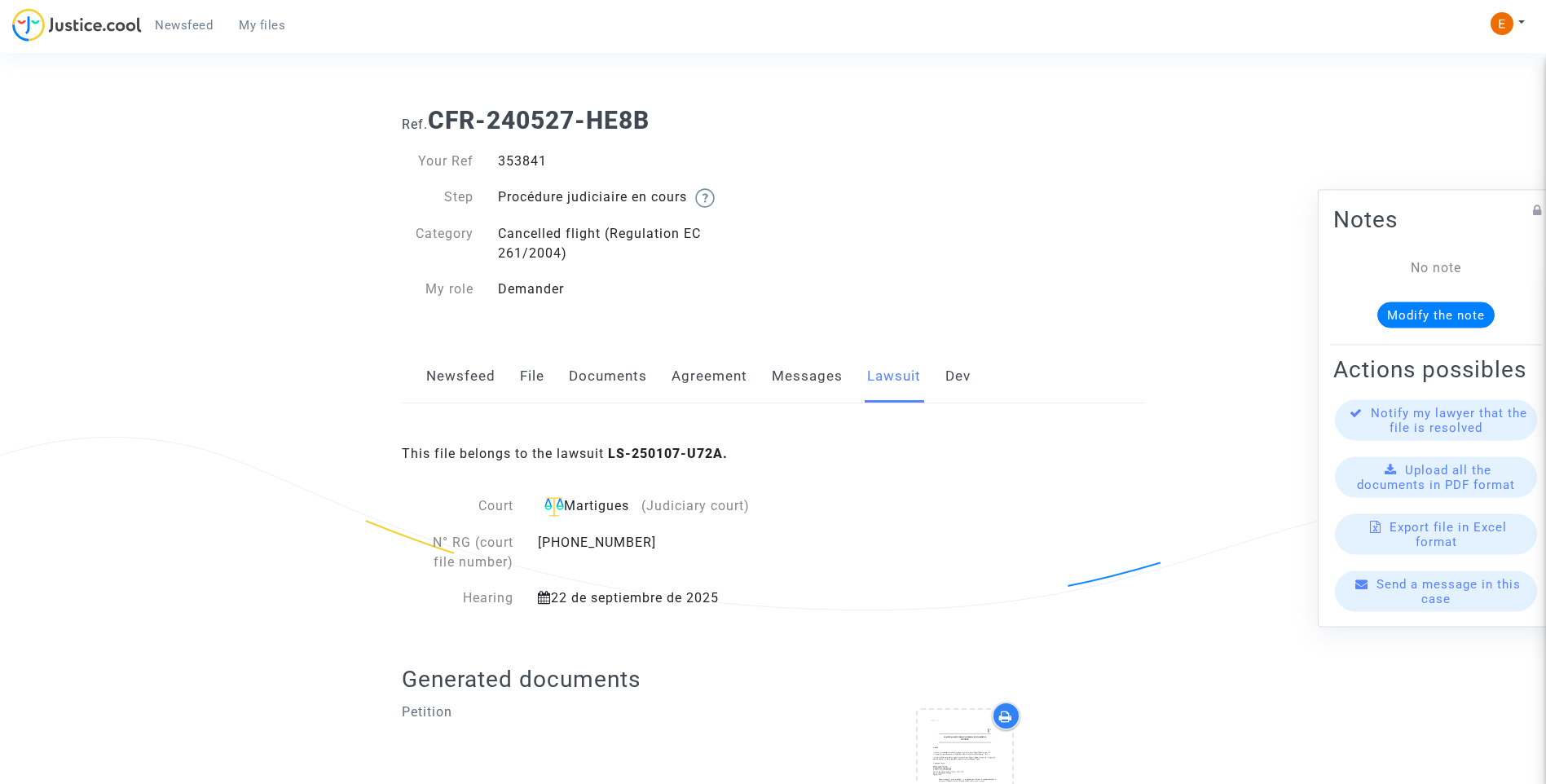
click at [803, 377] on link "Messages" at bounding box center [807, 376] width 71 height 54
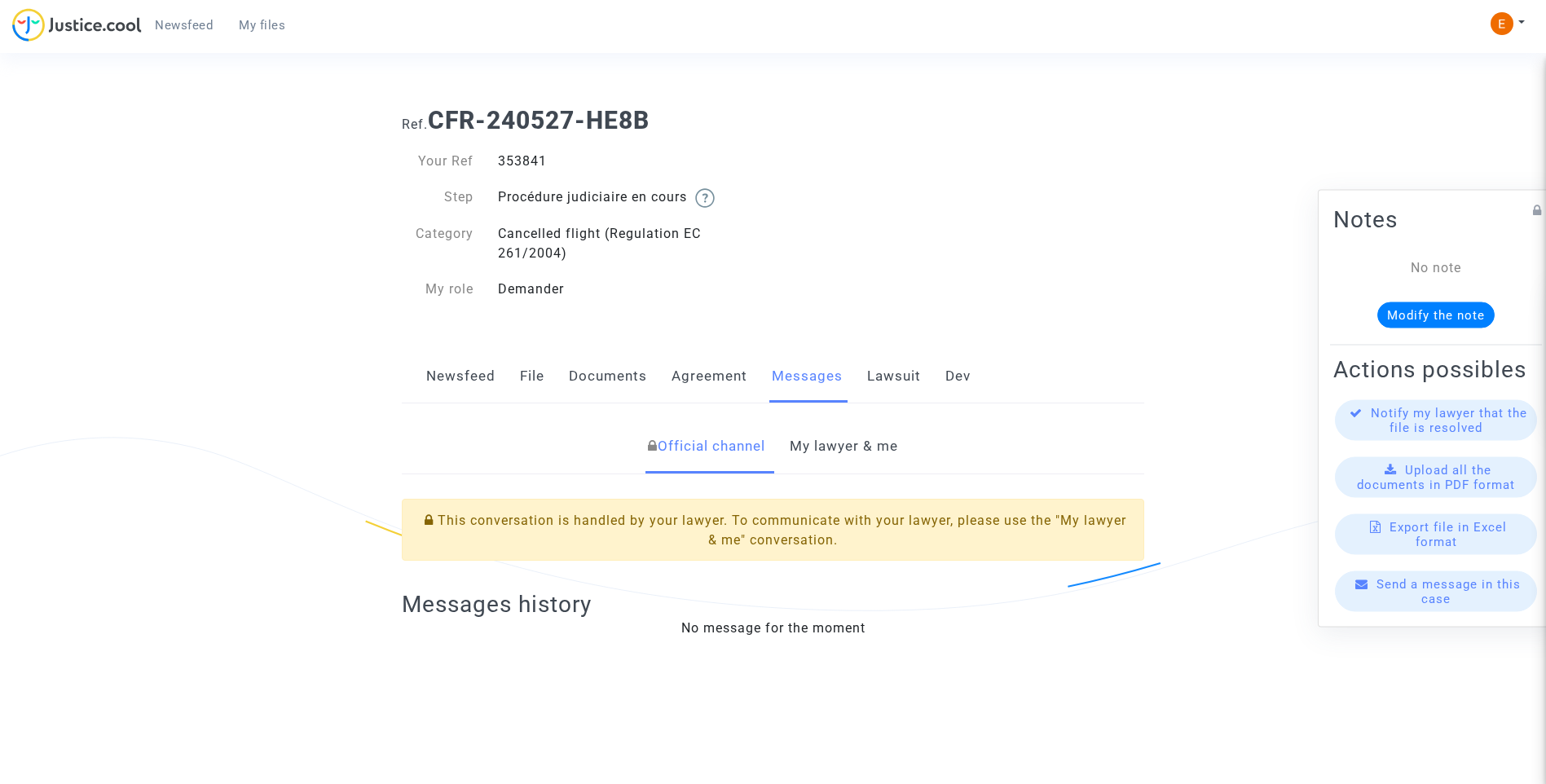
click at [852, 446] on link "My lawyer & me" at bounding box center [844, 446] width 108 height 54
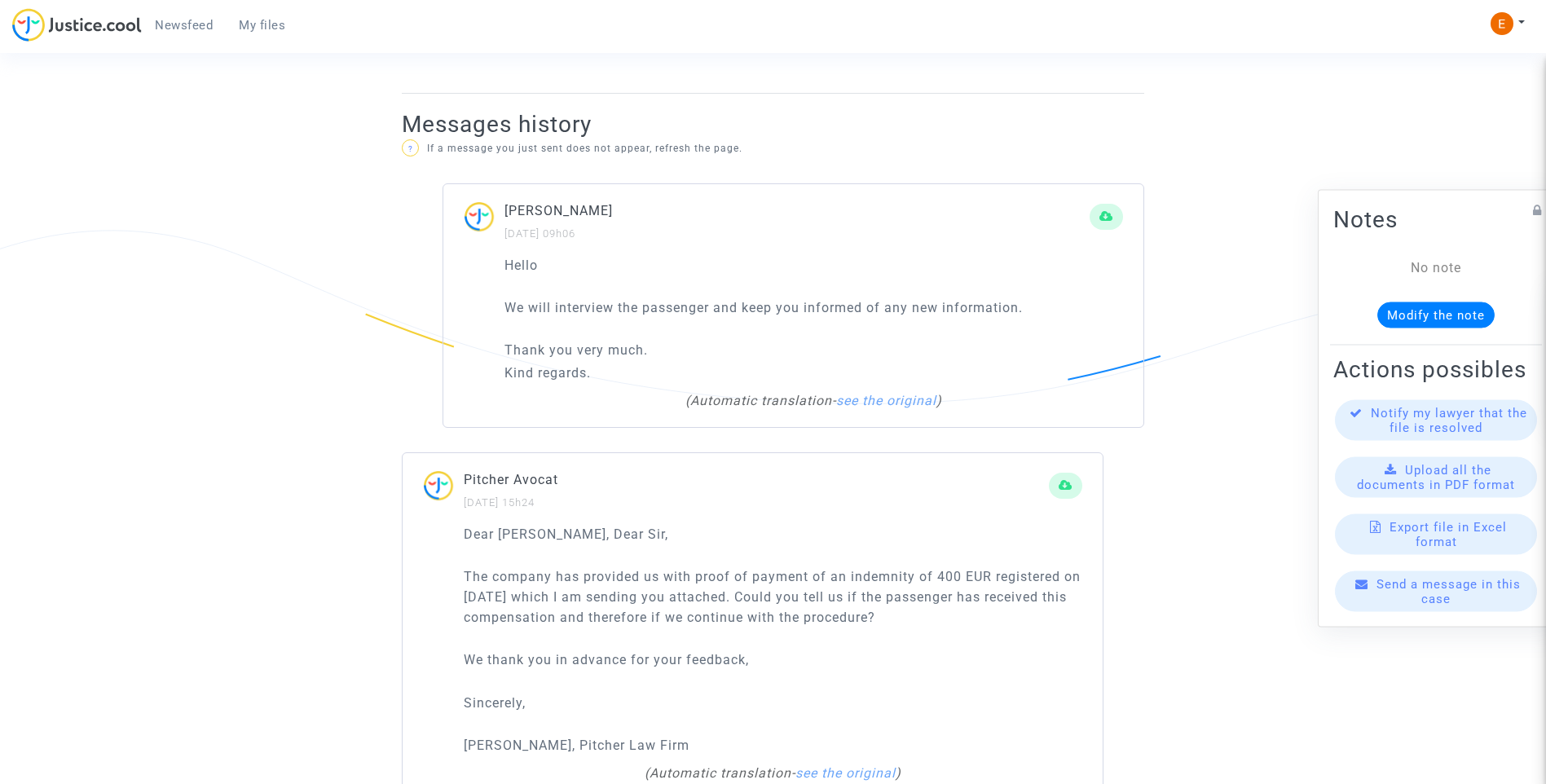
scroll to position [1304, 0]
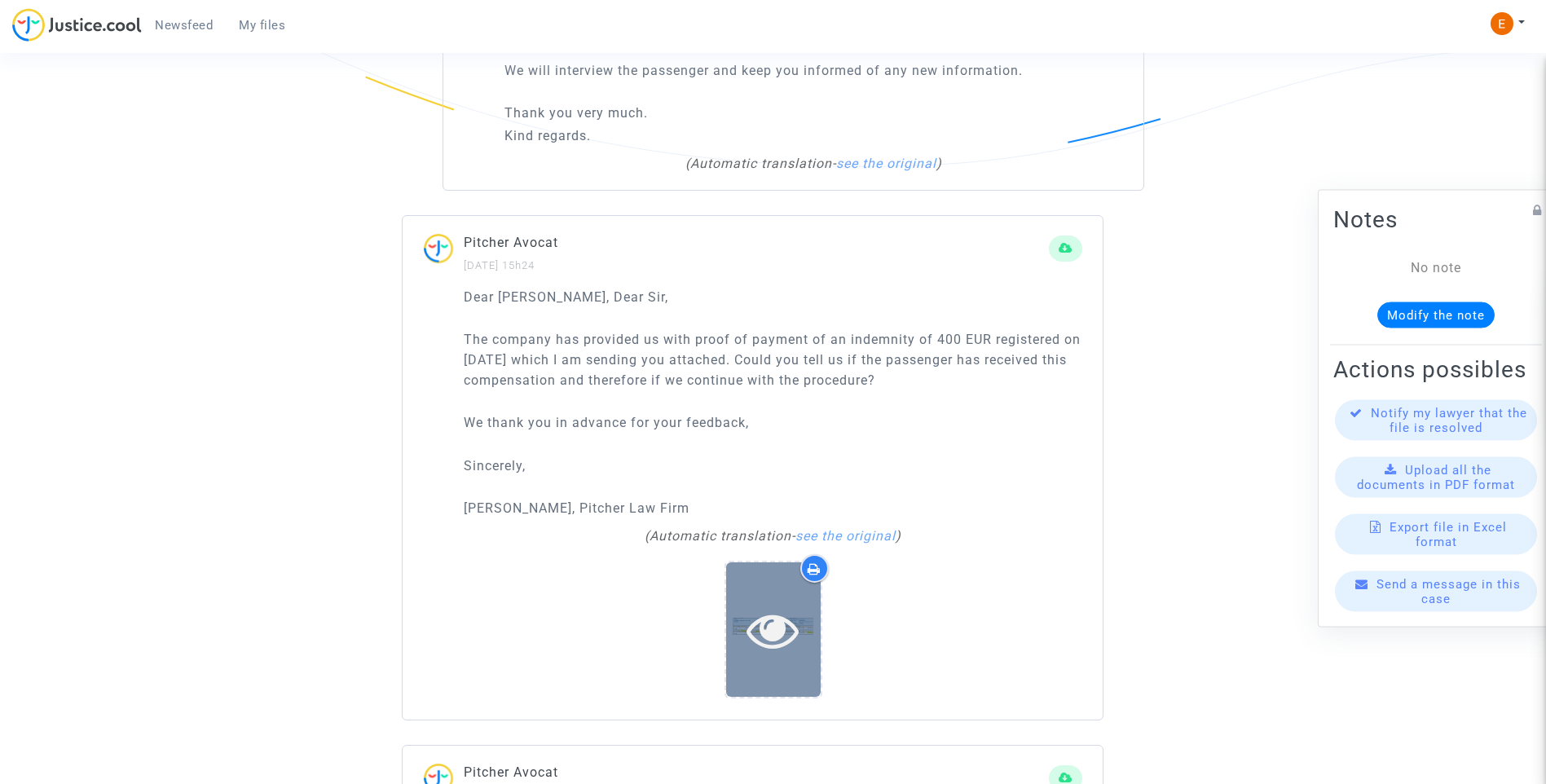
click at [791, 642] on icon at bounding box center [773, 630] width 53 height 52
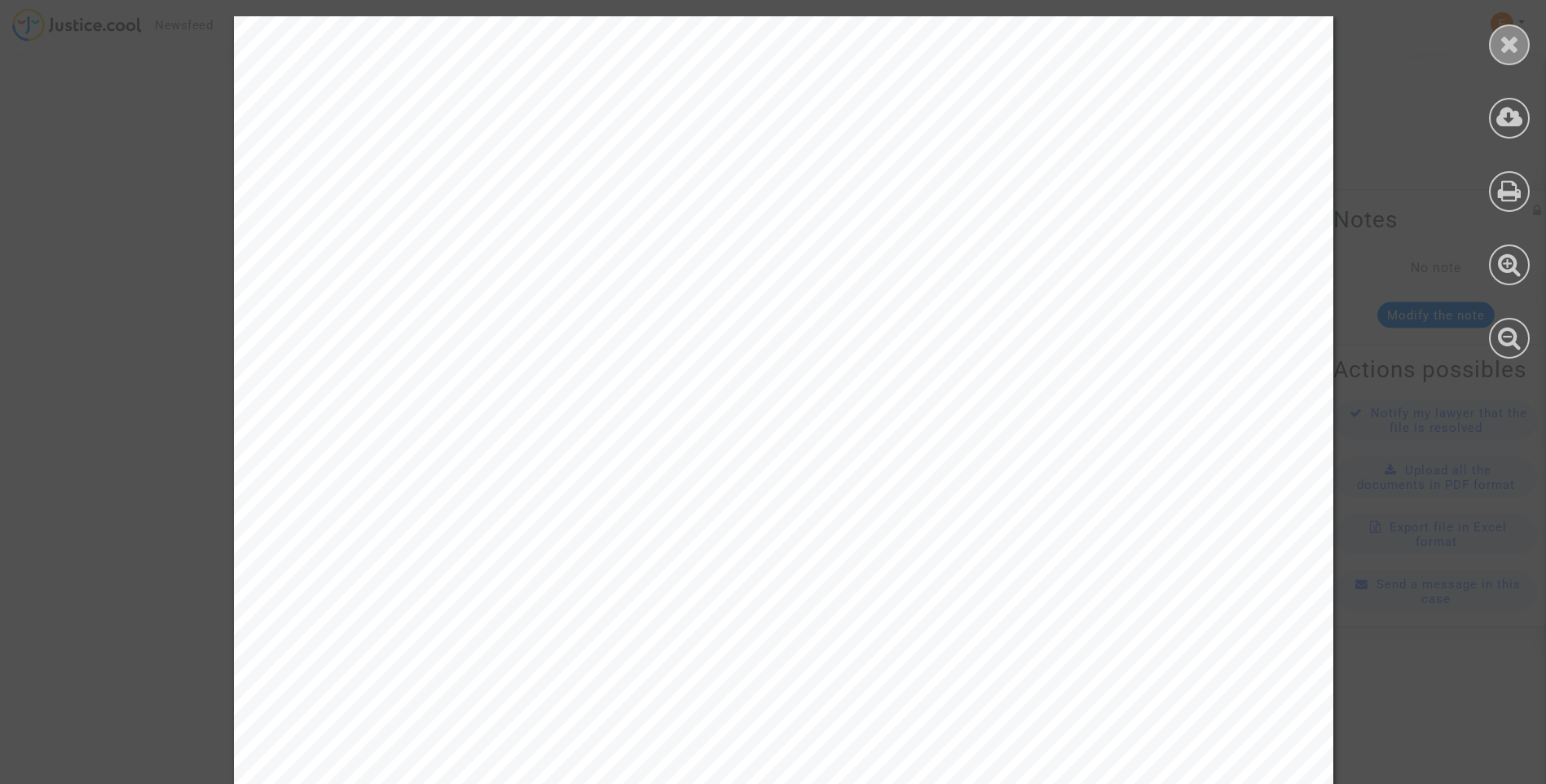
click at [1503, 53] on icon at bounding box center [1510, 43] width 20 height 24
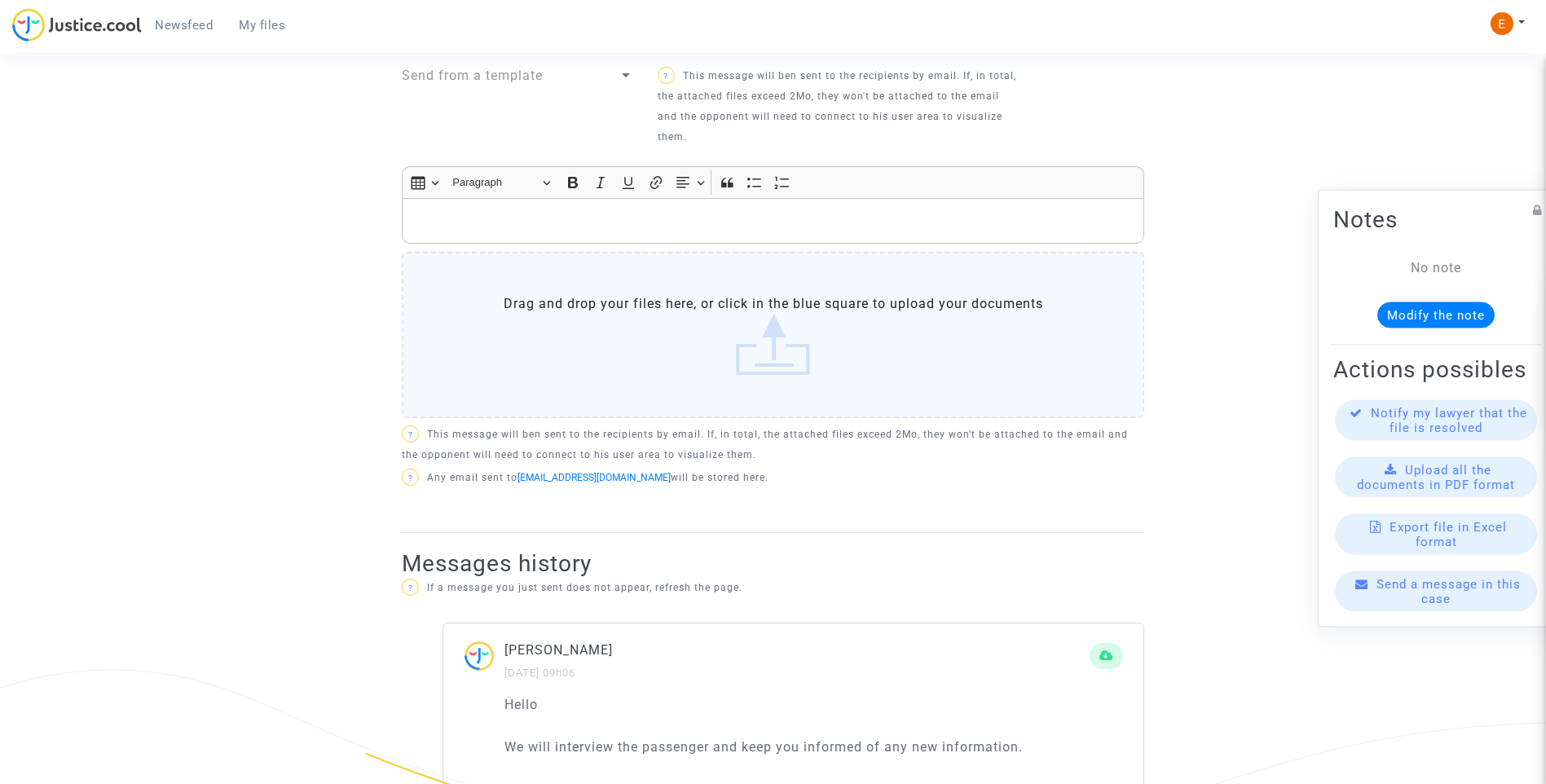
scroll to position [571, 0]
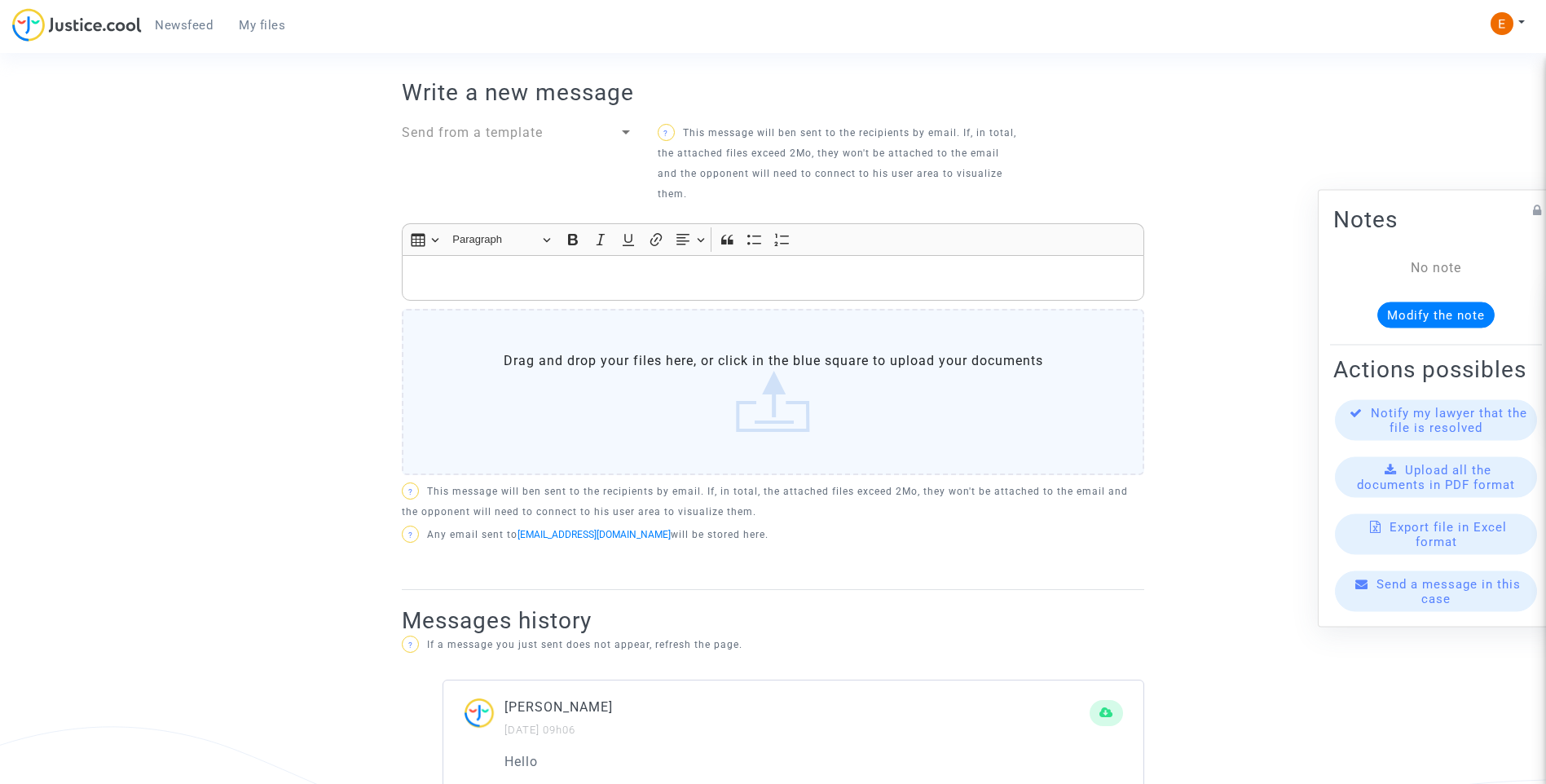
click at [511, 282] on p "Rich Text Editor, main" at bounding box center [773, 277] width 725 height 20
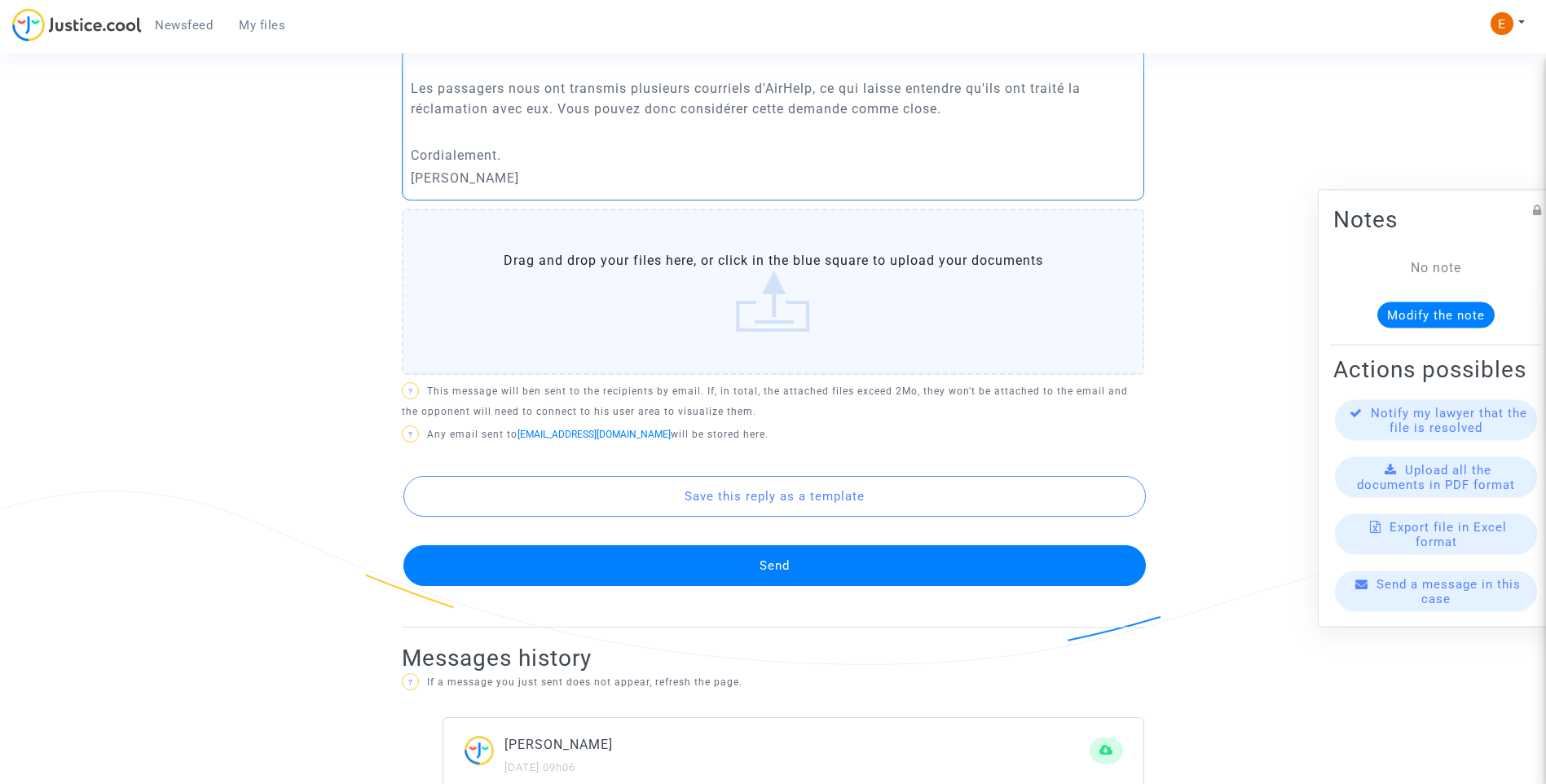
scroll to position [815, 0]
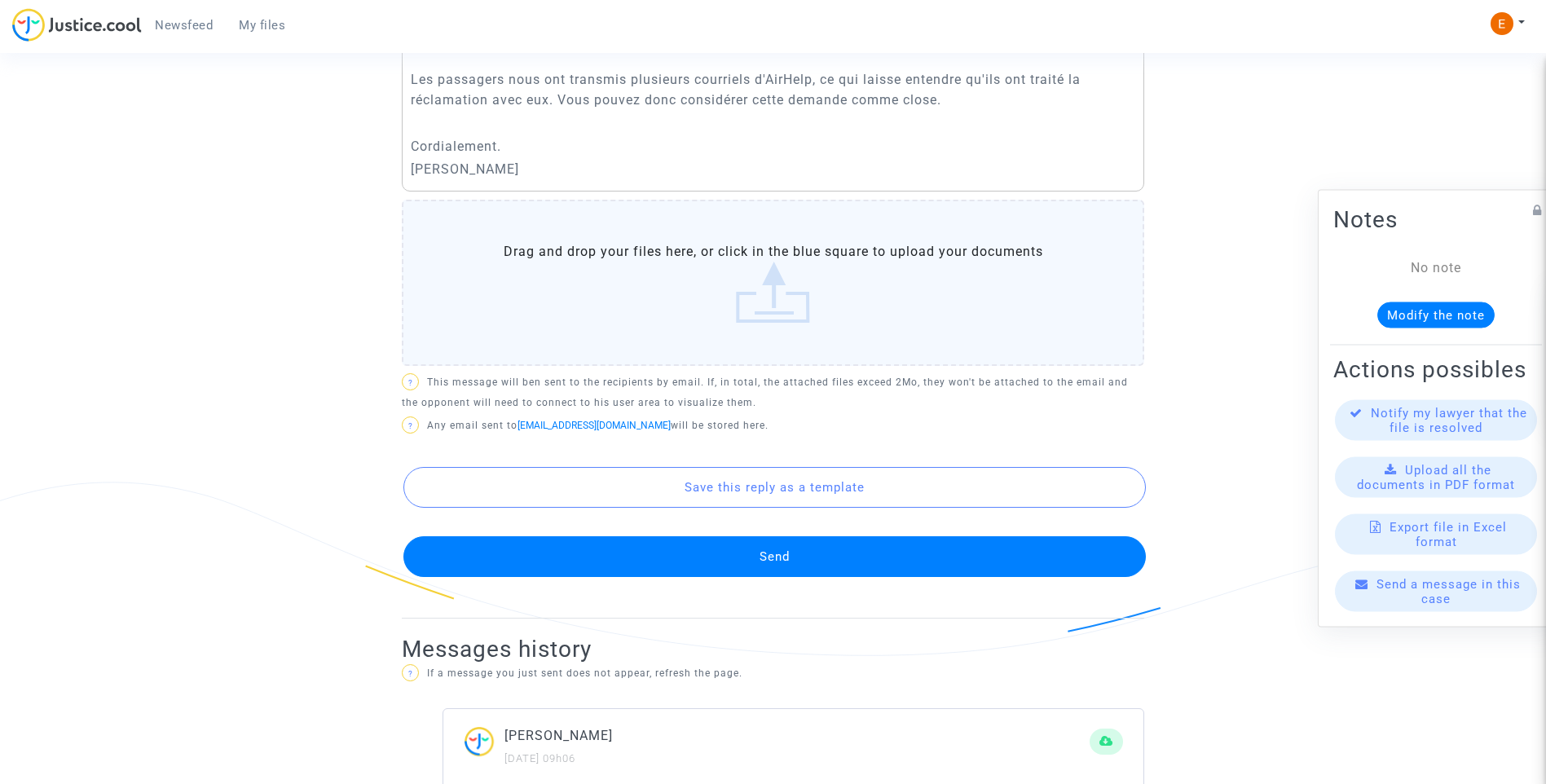
click at [786, 550] on button "Send" at bounding box center [774, 557] width 743 height 40
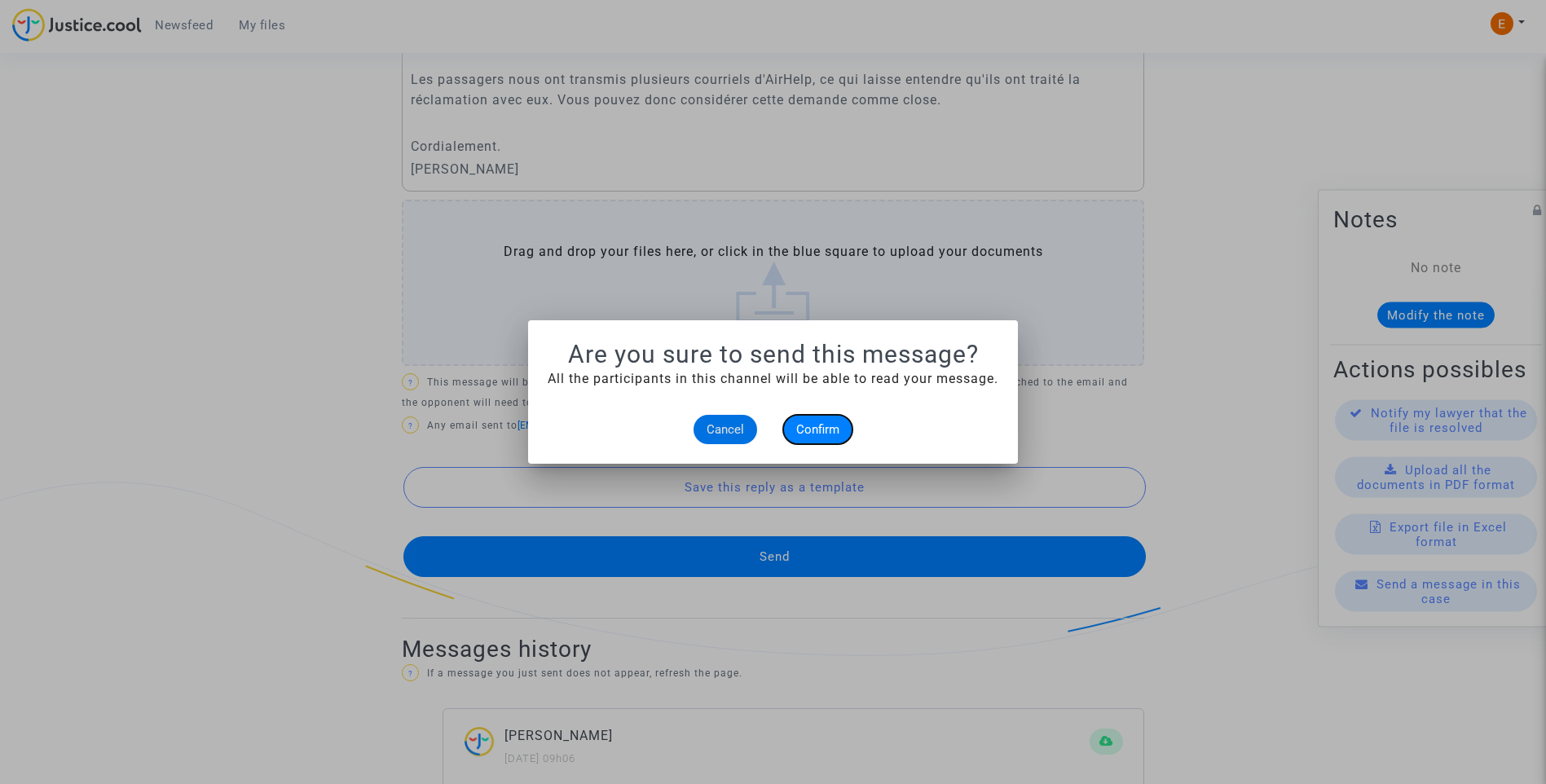
click at [834, 429] on span "Confirm" at bounding box center [818, 429] width 43 height 14
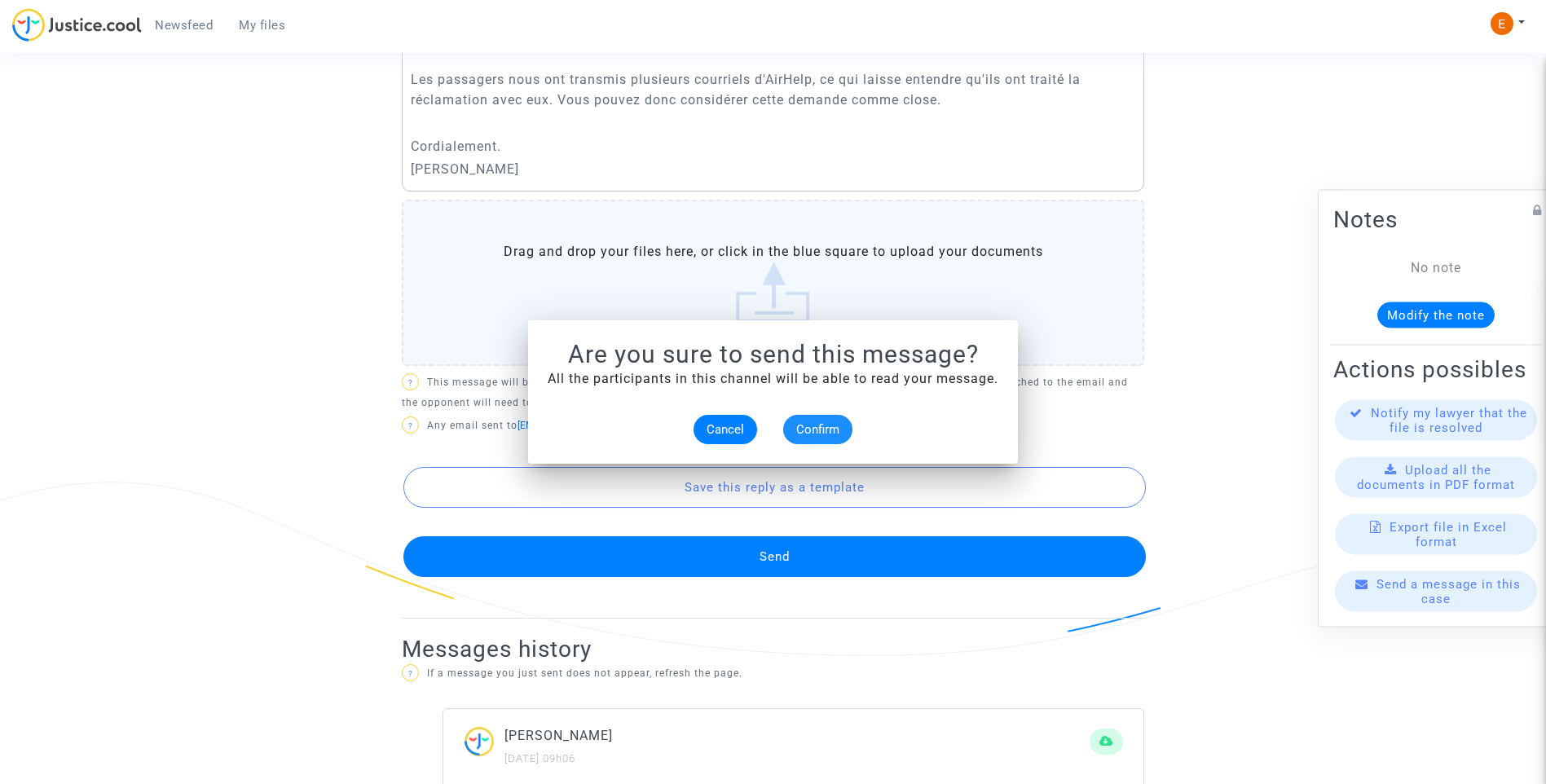
scroll to position [815, 0]
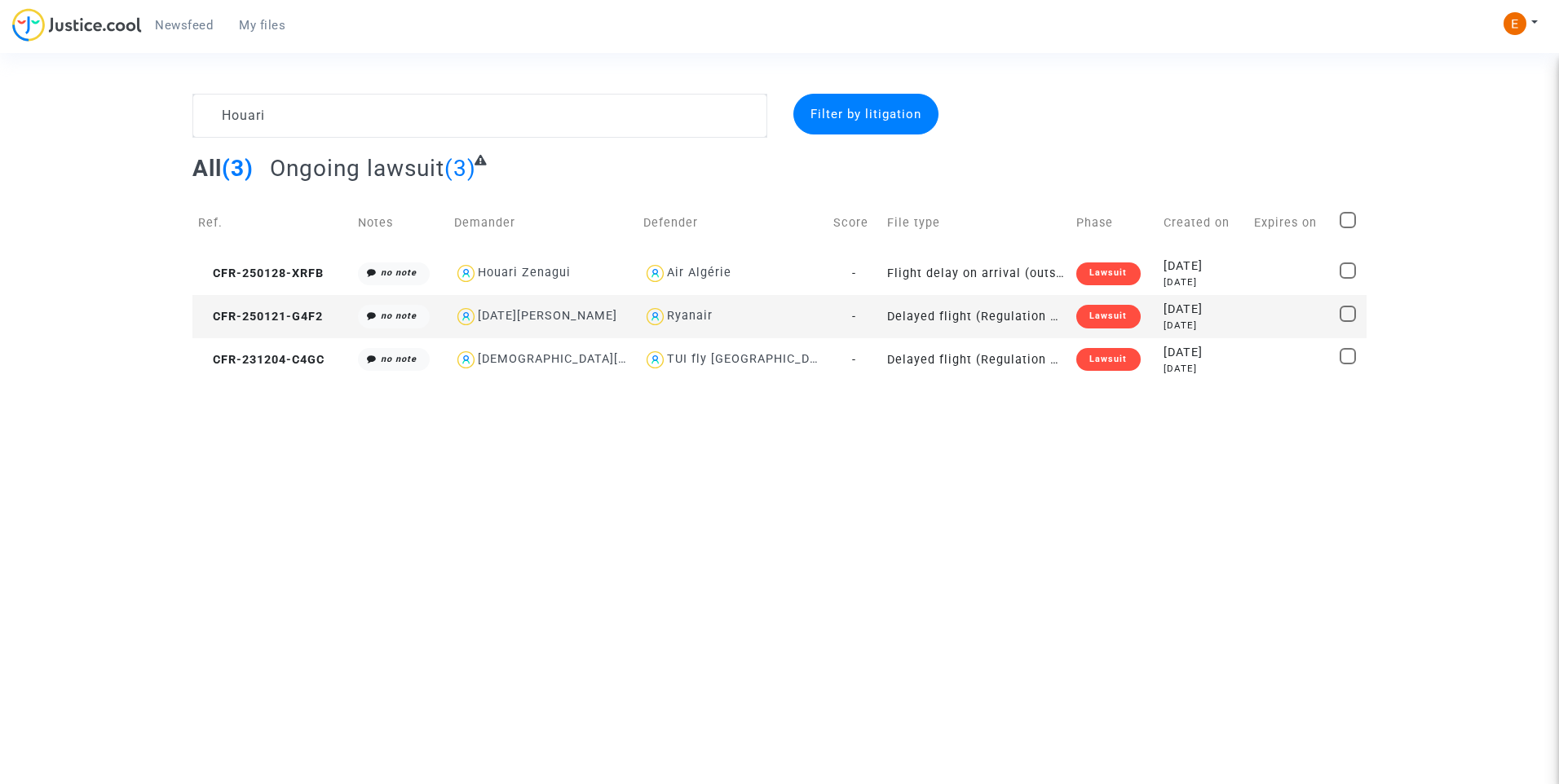
type textarea "Houari"
click at [1080, 359] on div "Lawsuit" at bounding box center [1108, 360] width 63 height 23
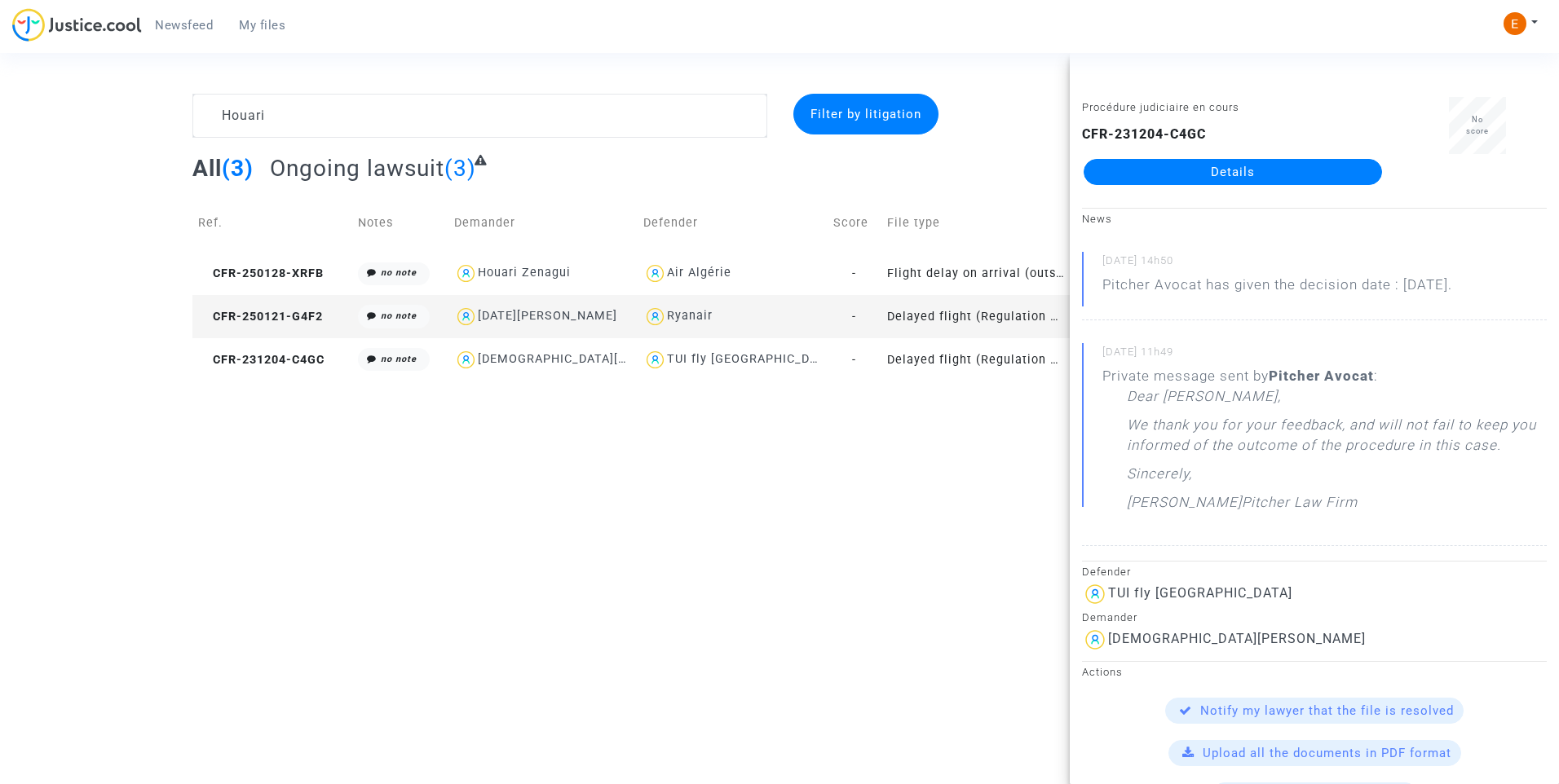
click at [1284, 167] on link "Details" at bounding box center [1233, 172] width 299 height 26
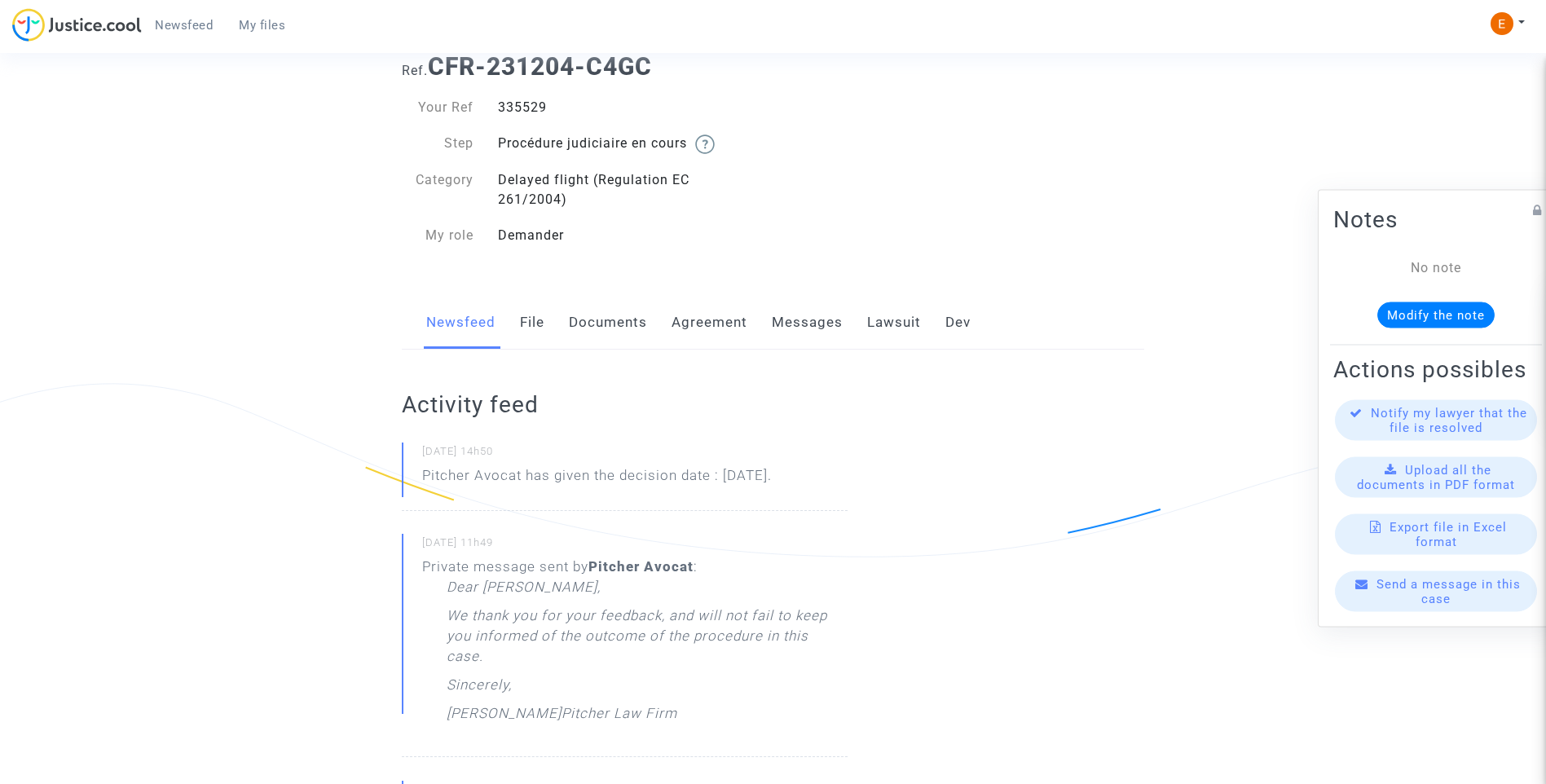
scroll to position [82, 0]
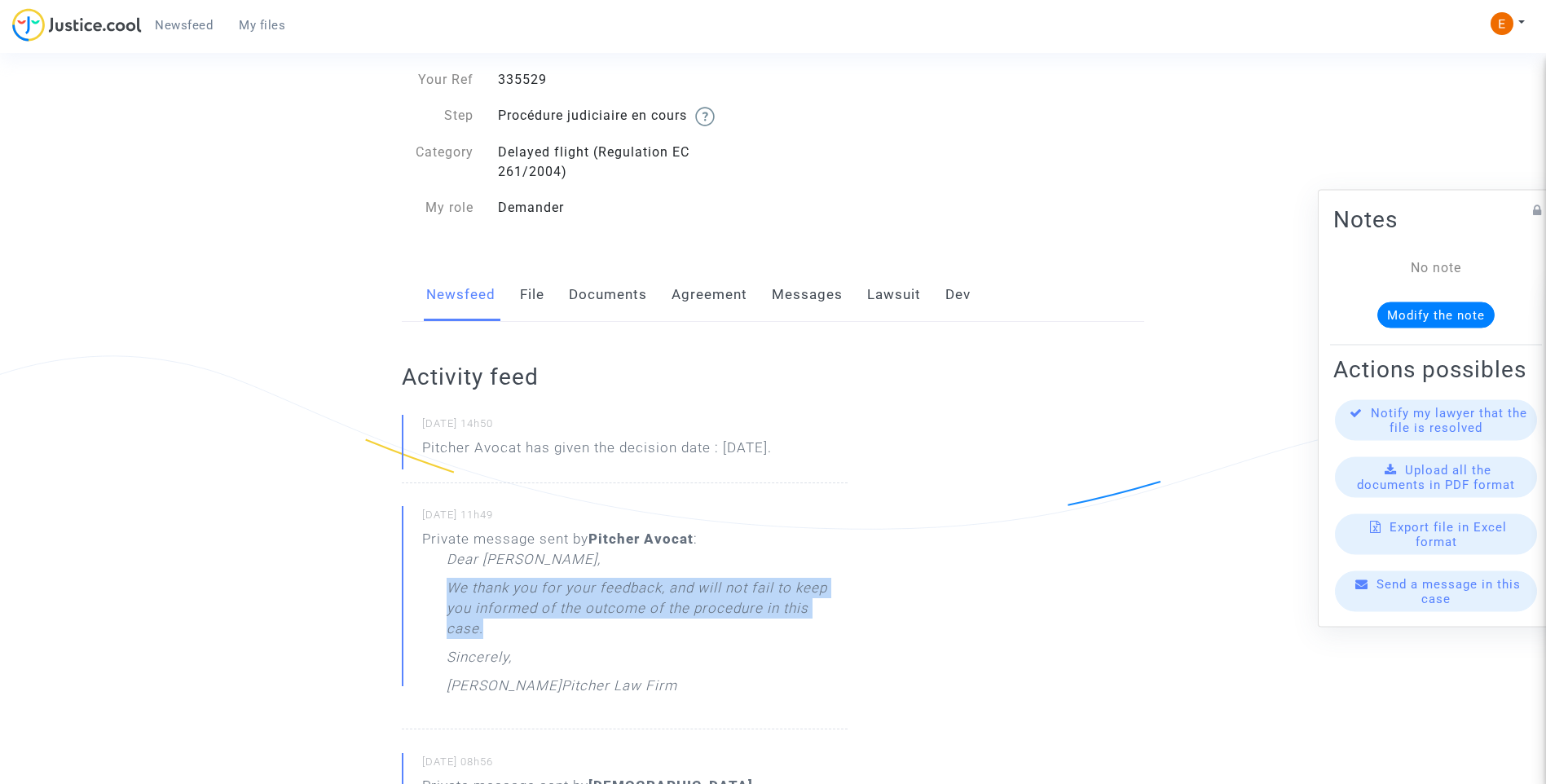
drag, startPoint x: 523, startPoint y: 631, endPoint x: 431, endPoint y: 588, distance: 101.6
click at [431, 588] on div "Private message sent by Pitcher Avocat : Dear Erik, We thank you for your feedb…" at bounding box center [634, 616] width 425 height 176
drag, startPoint x: 431, startPoint y: 588, endPoint x: 470, endPoint y: 588, distance: 39.0
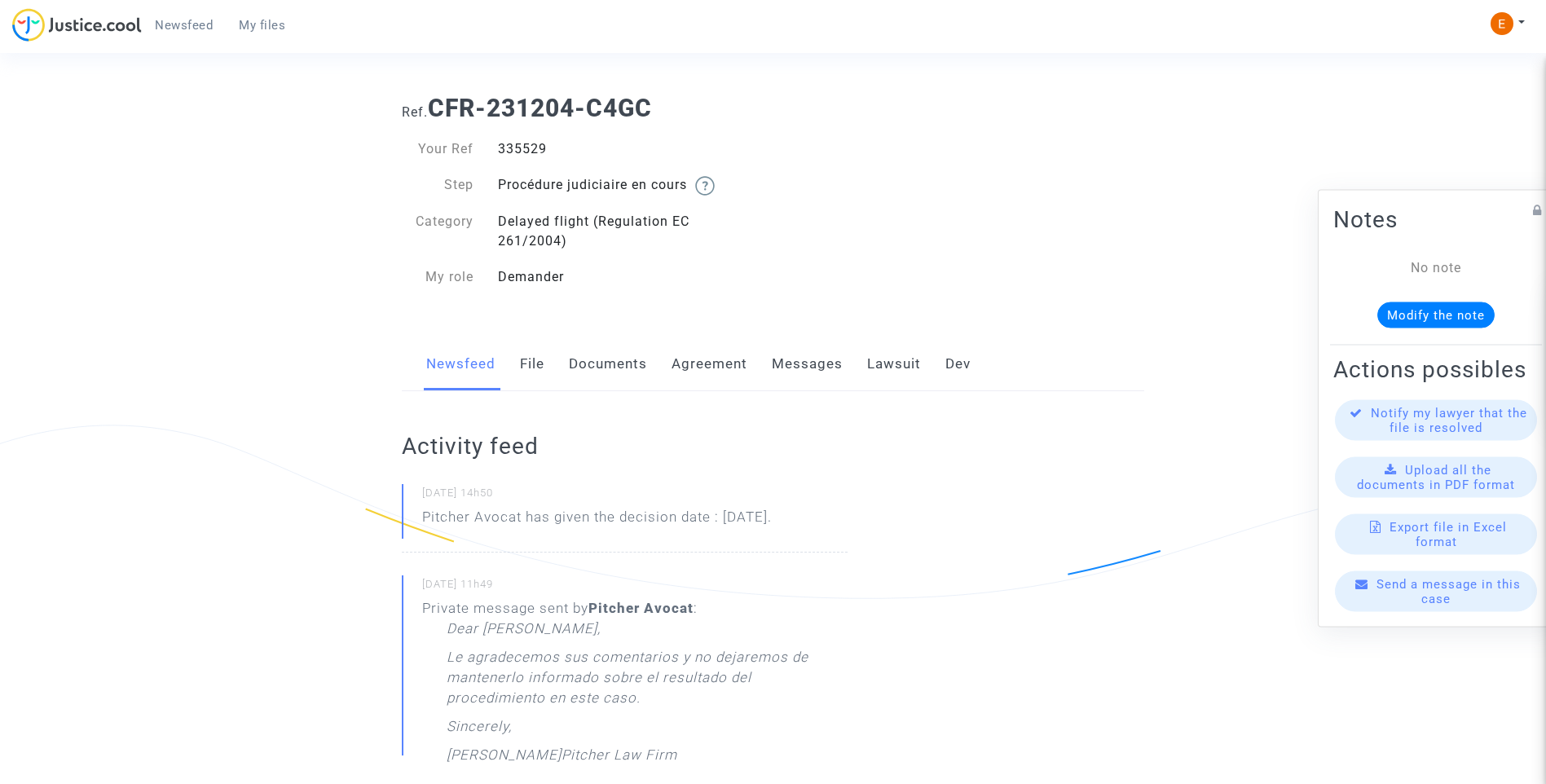
scroll to position [0, 0]
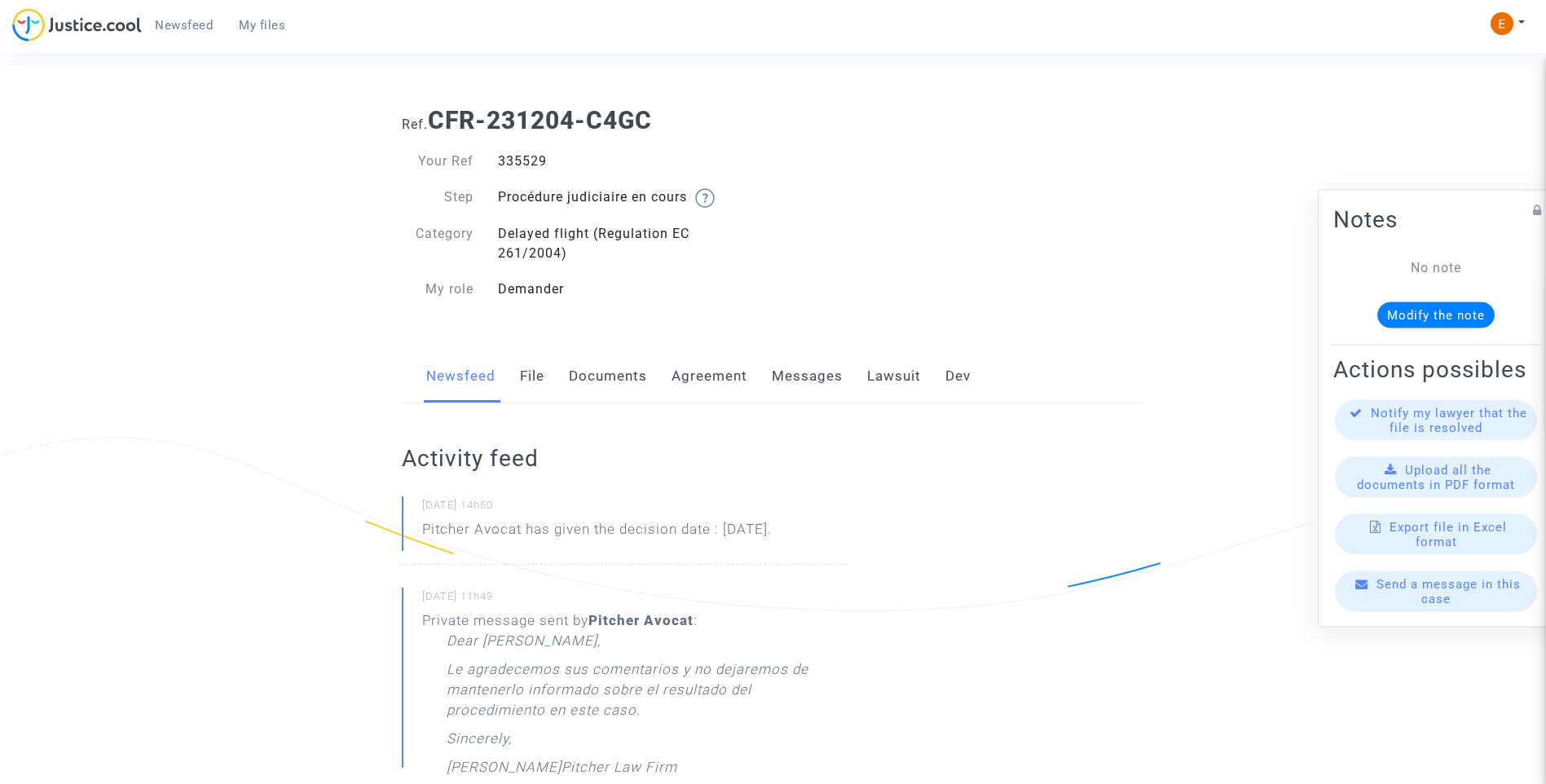
click at [898, 369] on link "Lawsuit" at bounding box center [894, 376] width 54 height 54
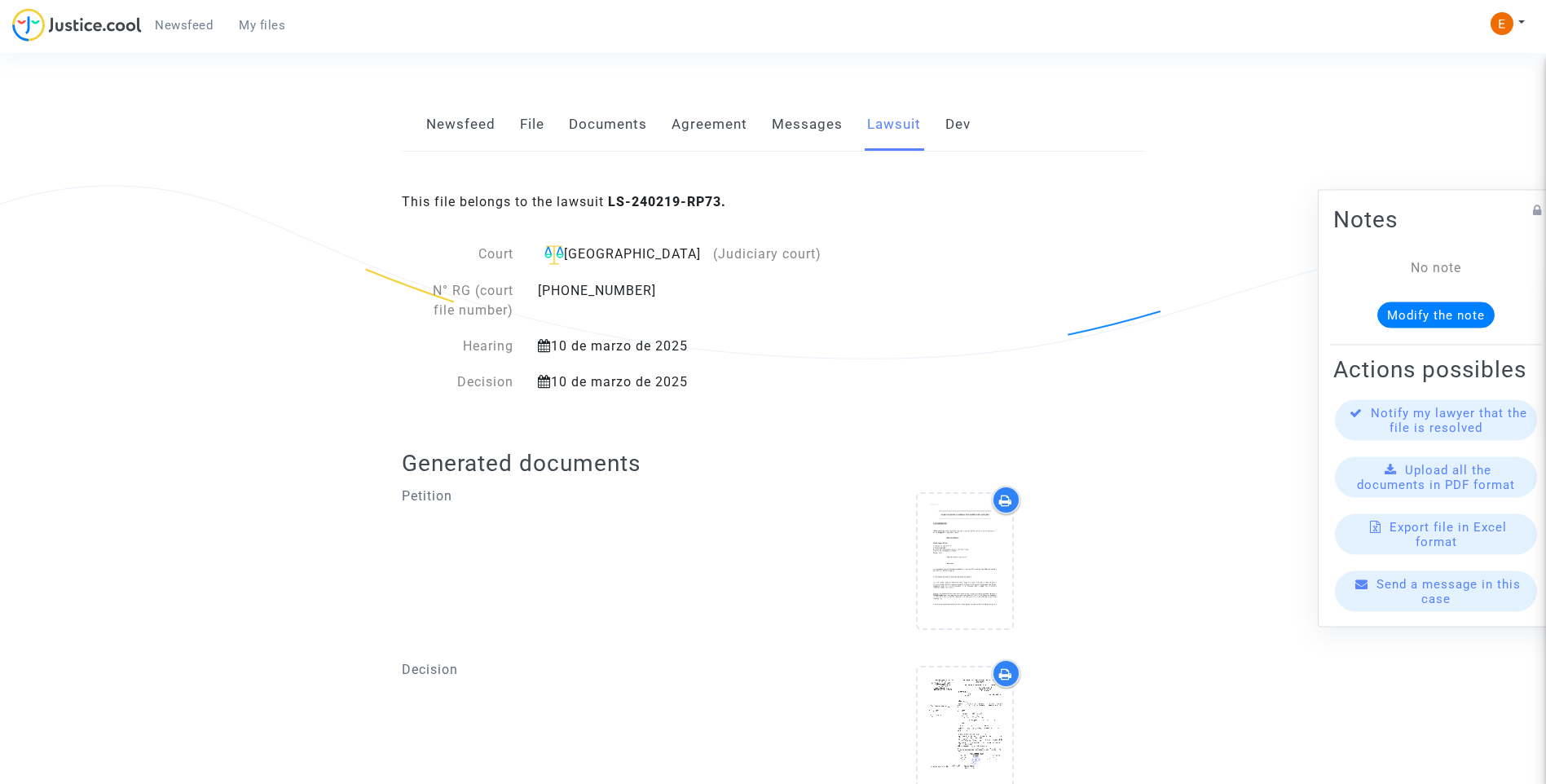
scroll to position [335, 0]
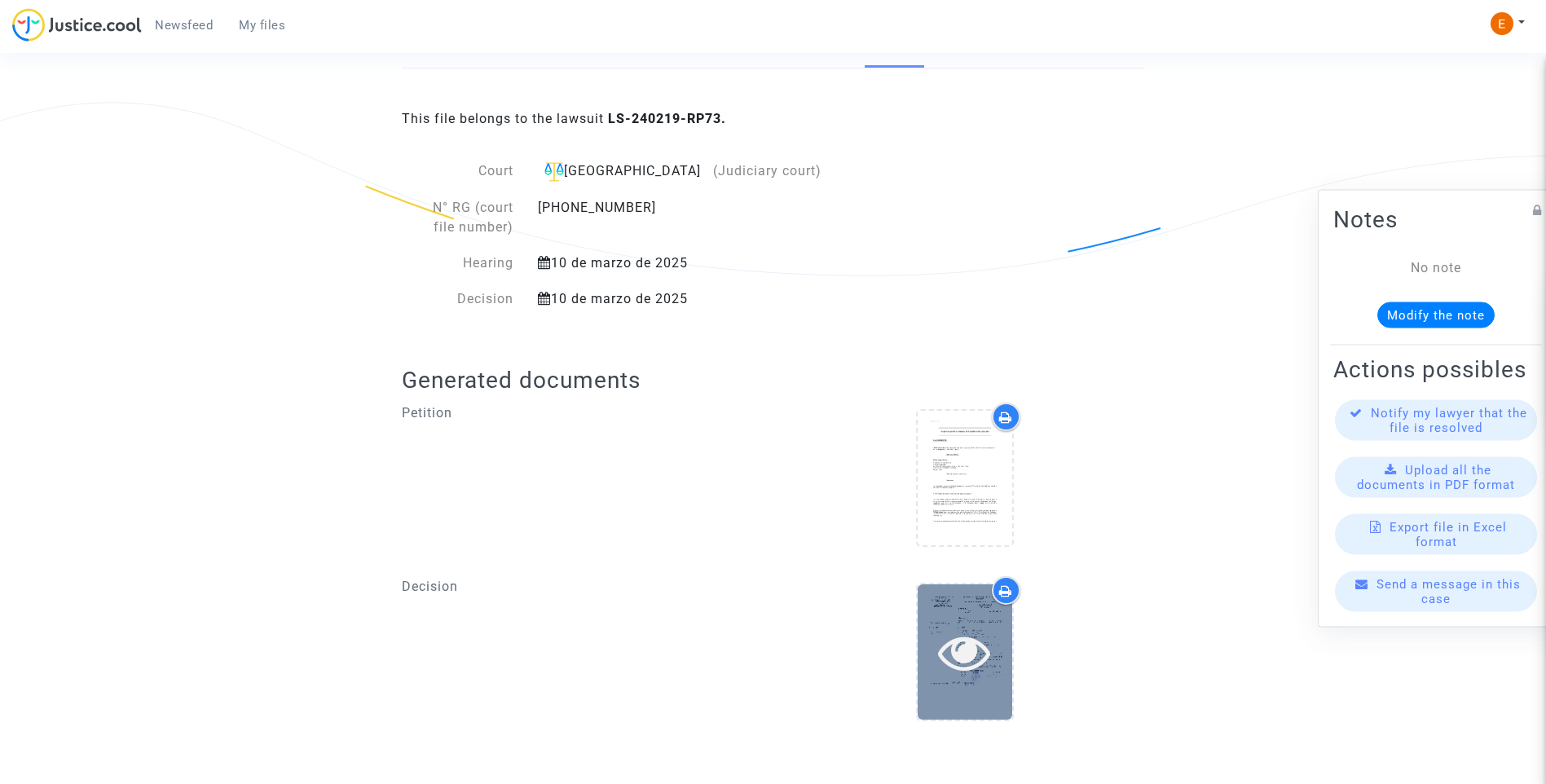
click at [973, 662] on icon at bounding box center [964, 652] width 53 height 52
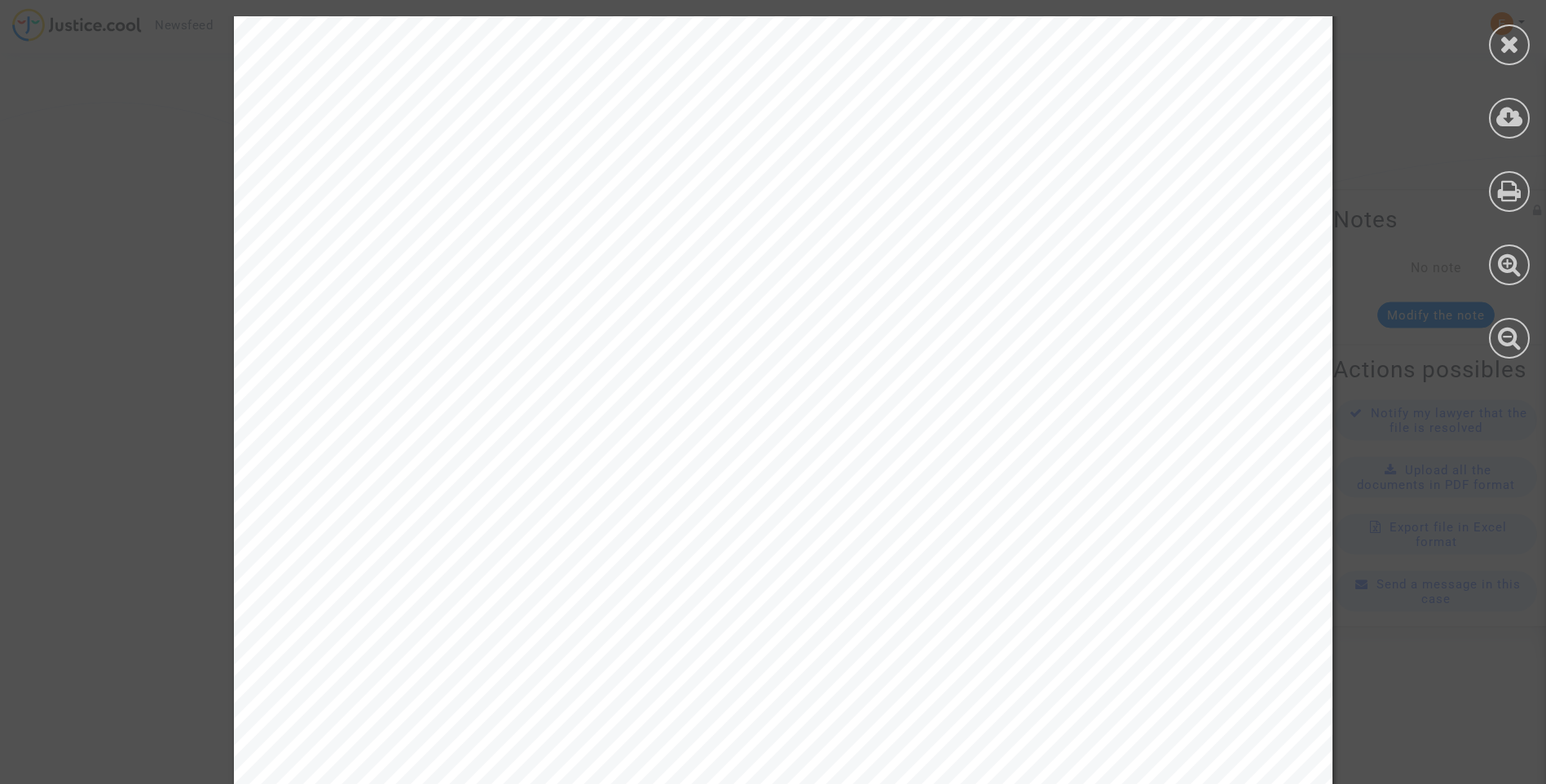
scroll to position [319, 0]
click at [1495, 45] on div at bounding box center [1510, 44] width 40 height 40
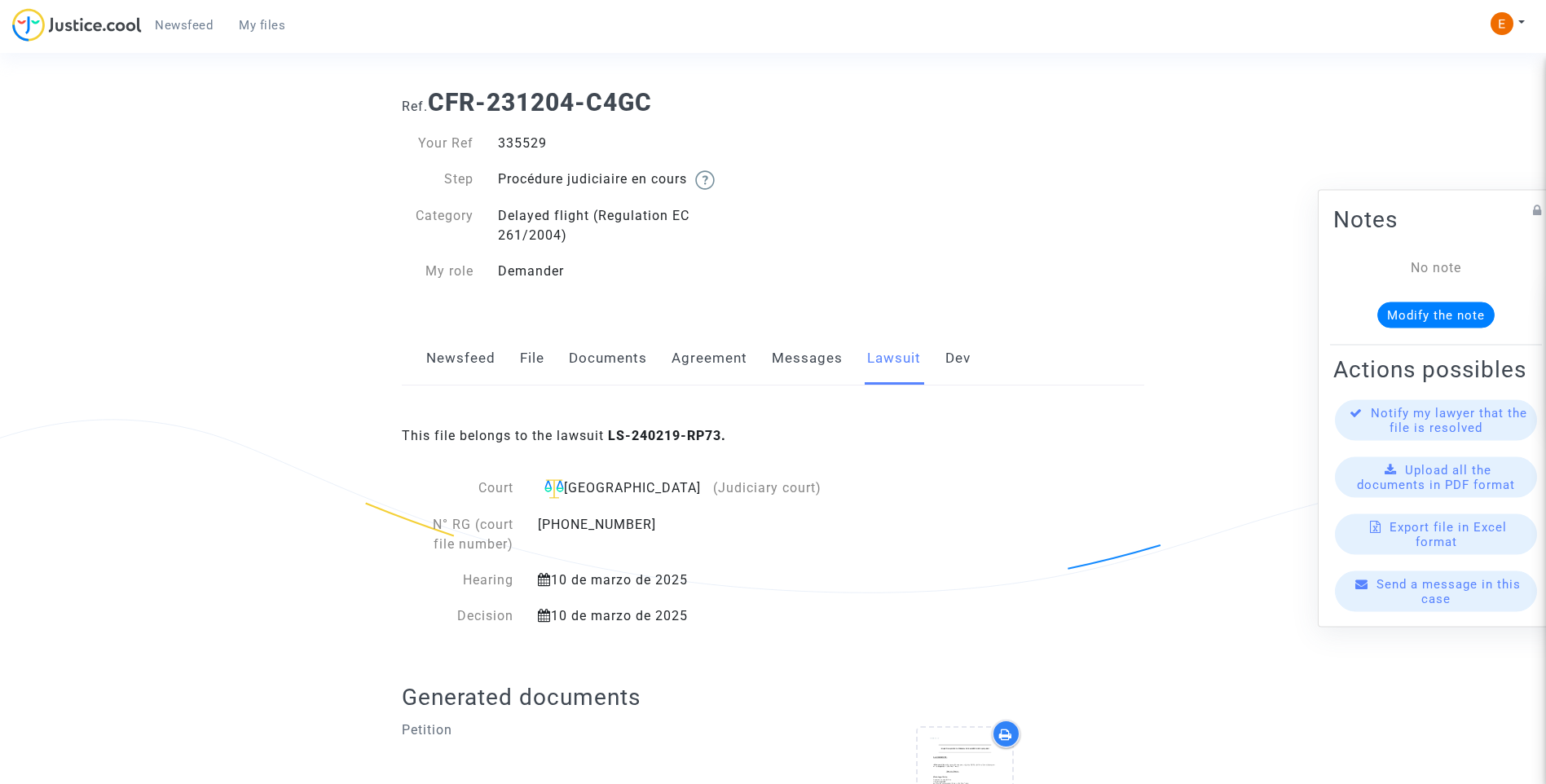
scroll to position [9, 0]
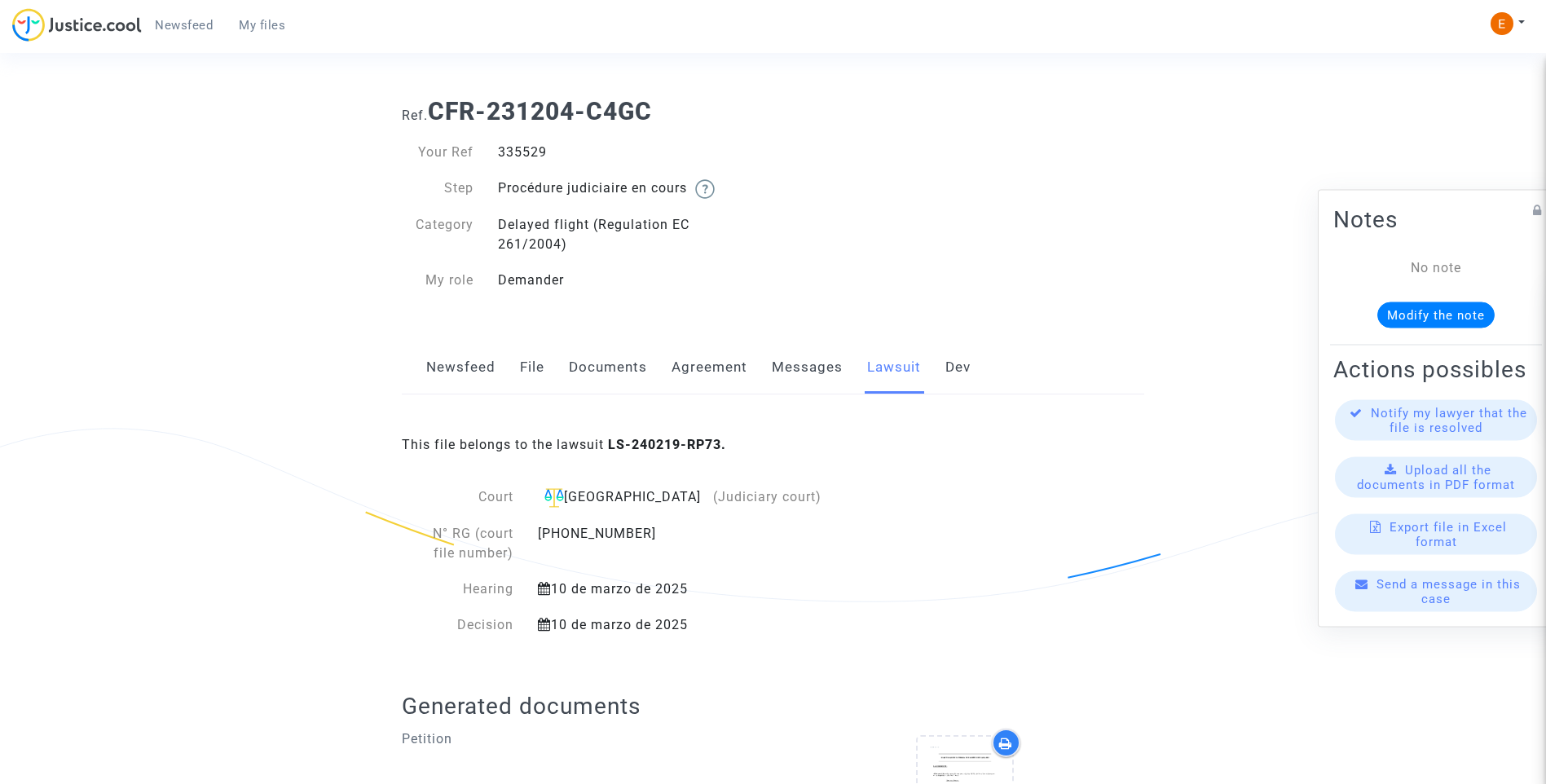
click at [804, 378] on link "Messages" at bounding box center [807, 368] width 71 height 54
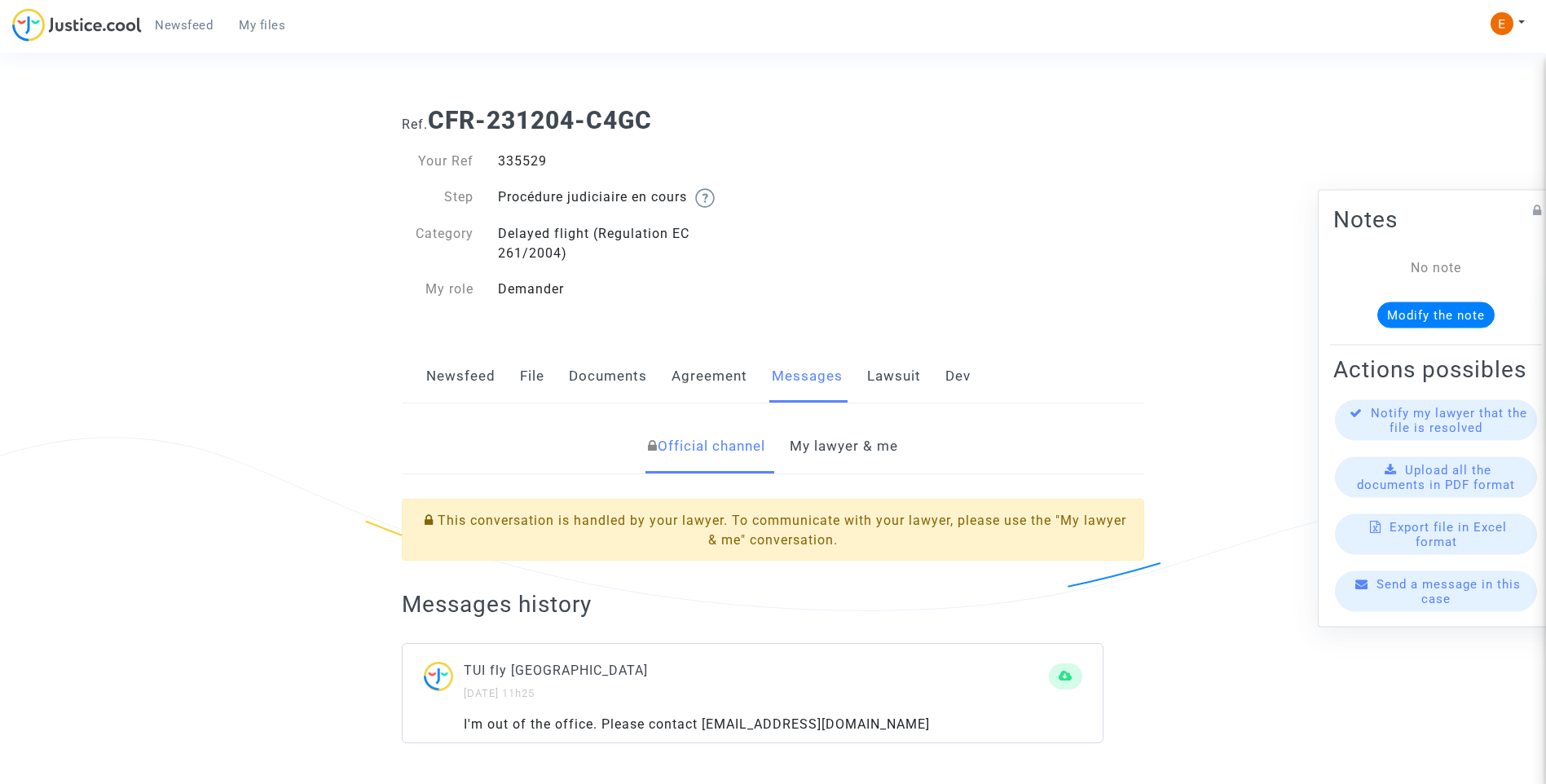
click at [865, 448] on link "My lawyer & me" at bounding box center [844, 446] width 108 height 54
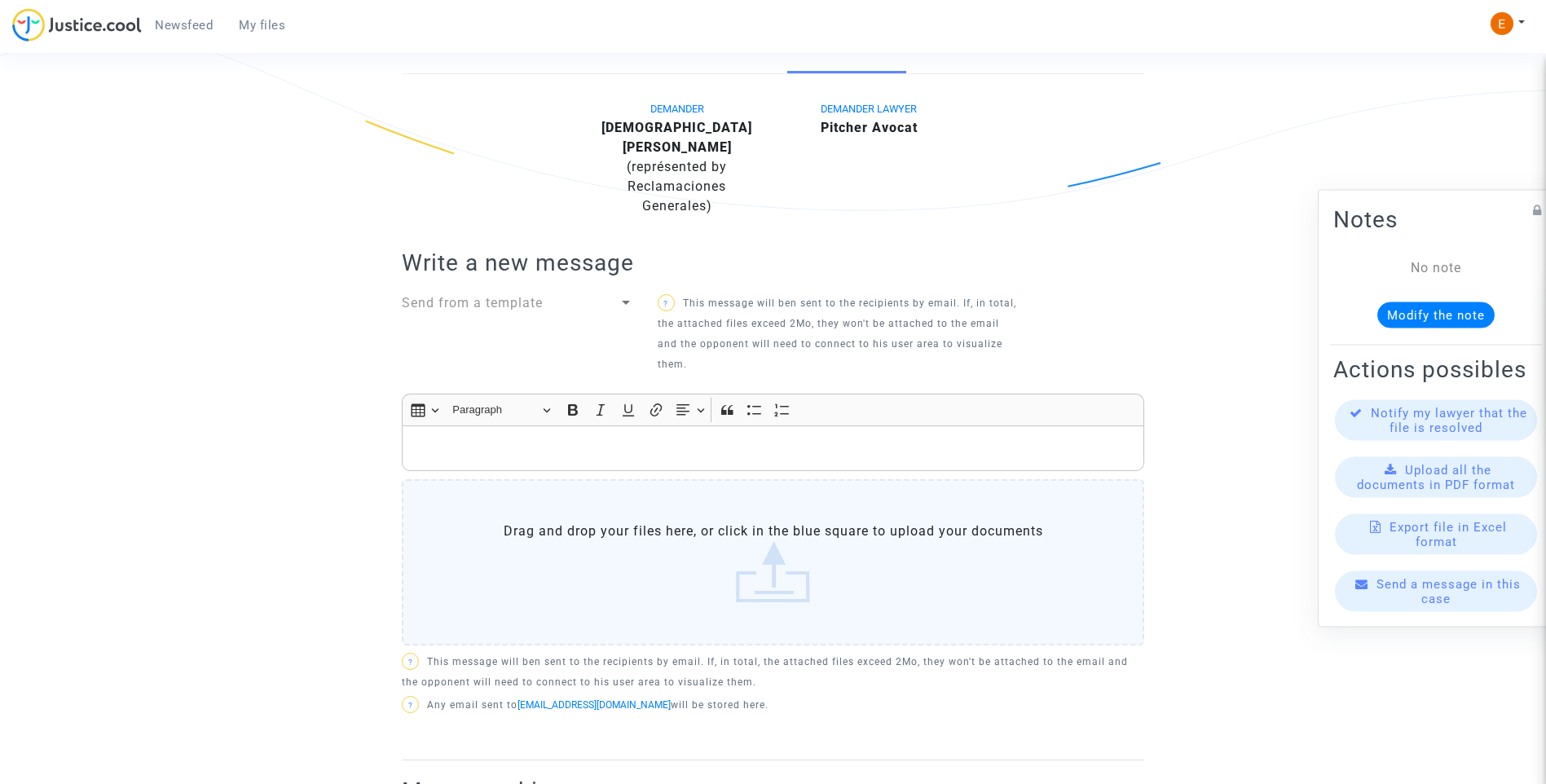
scroll to position [408, 0]
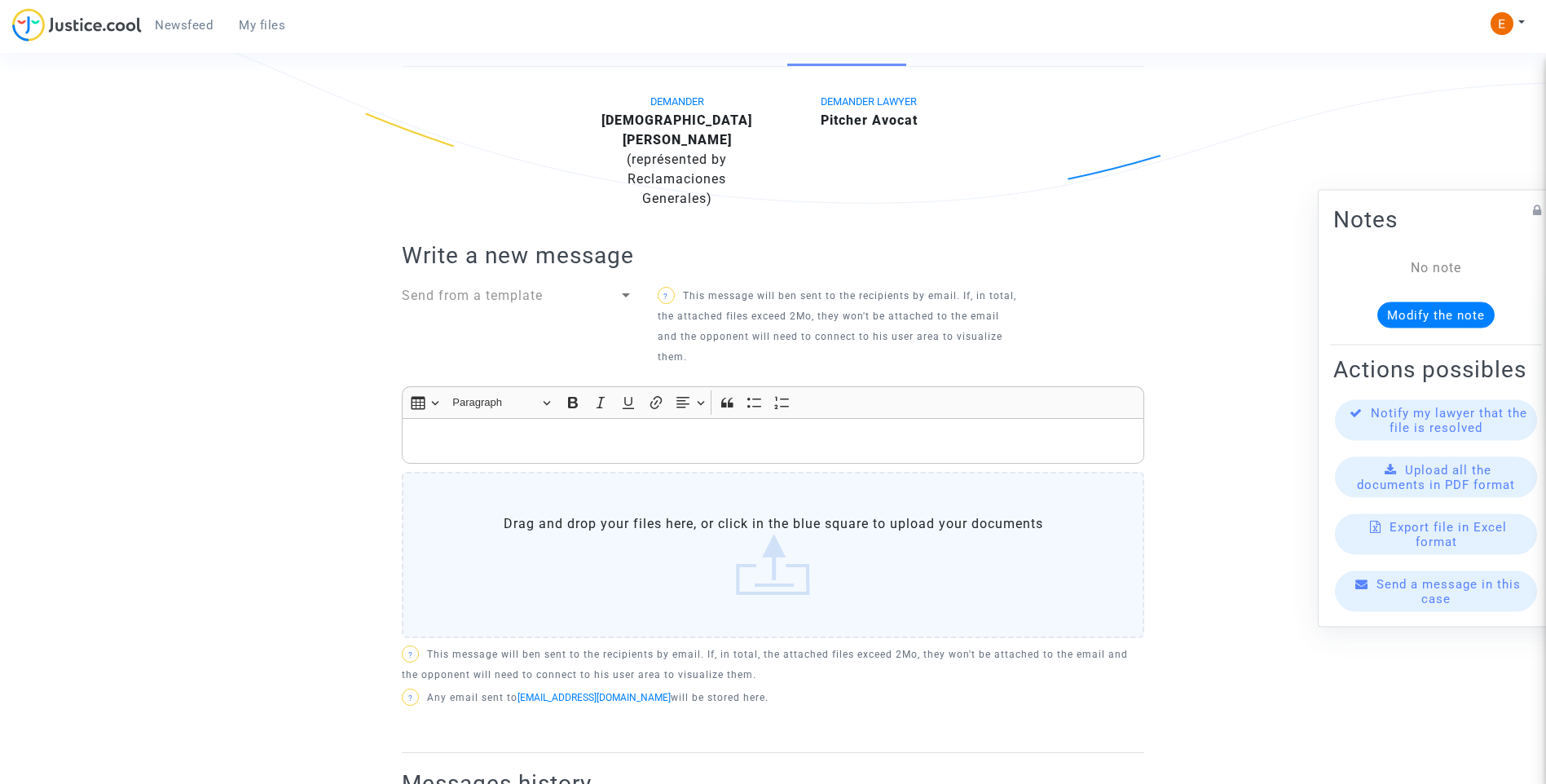
click at [621, 431] on p "Rich Text Editor, main" at bounding box center [773, 440] width 725 height 20
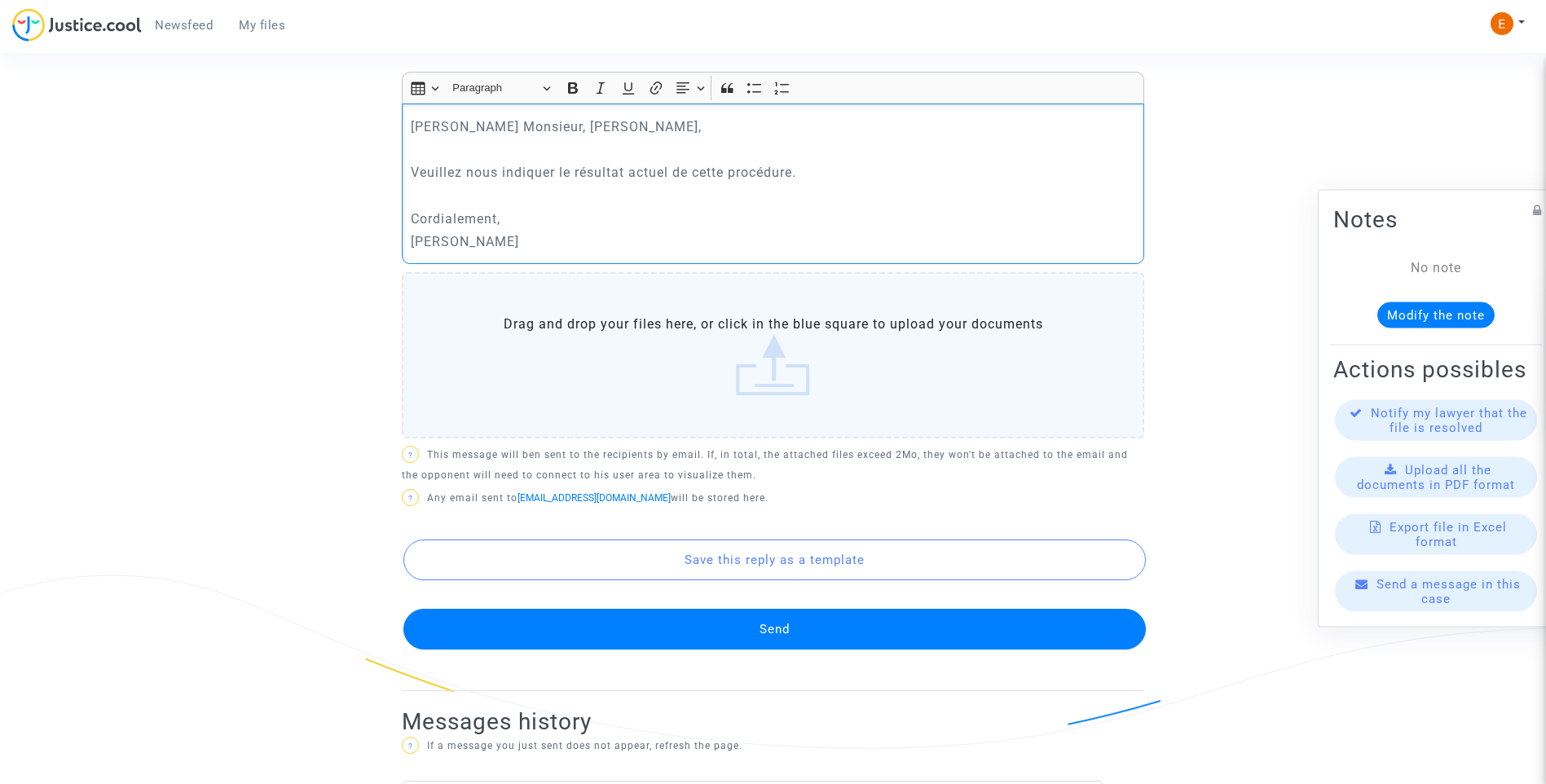
scroll to position [734, 0]
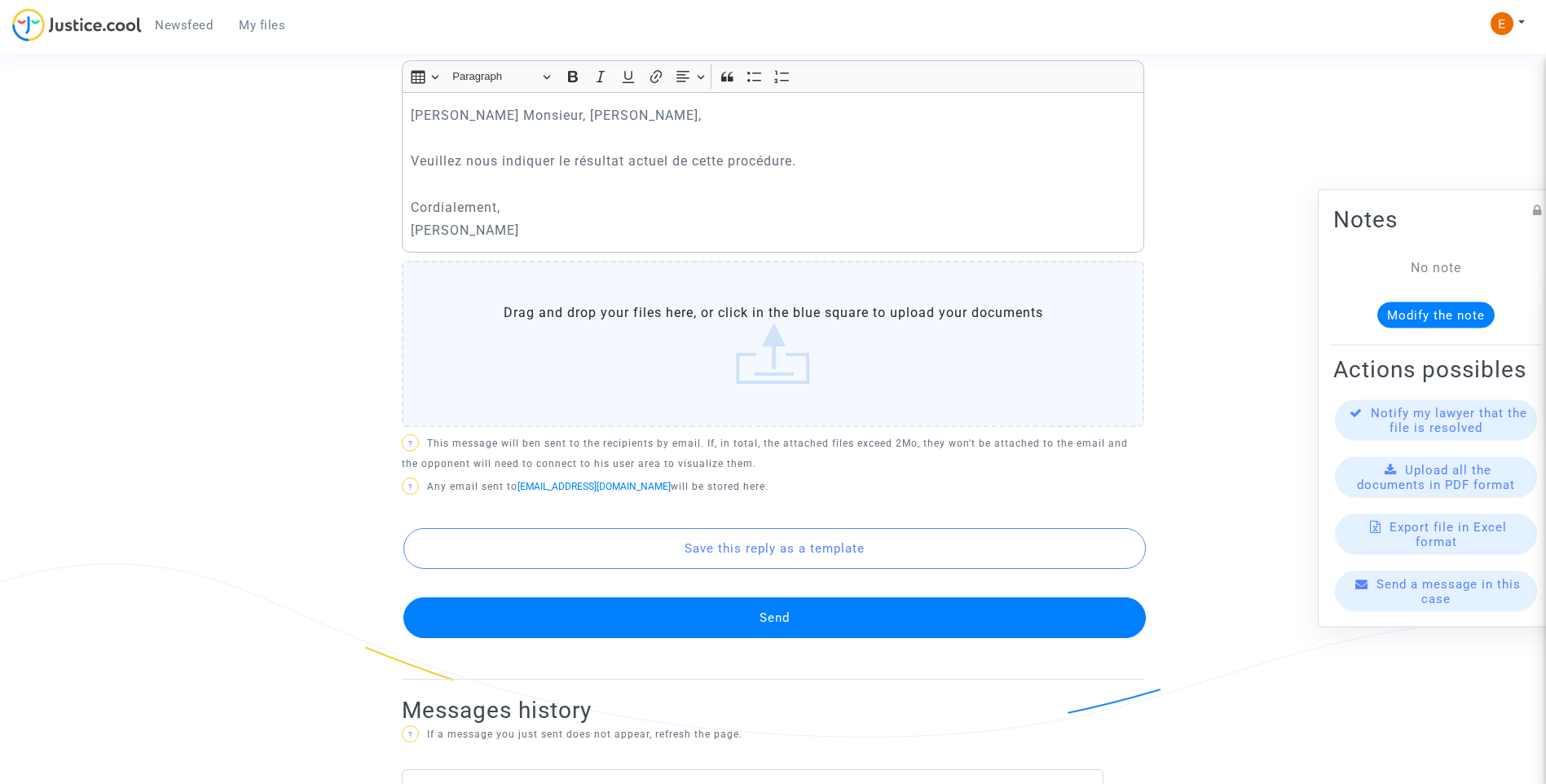
click at [763, 598] on button "Send" at bounding box center [774, 618] width 743 height 40
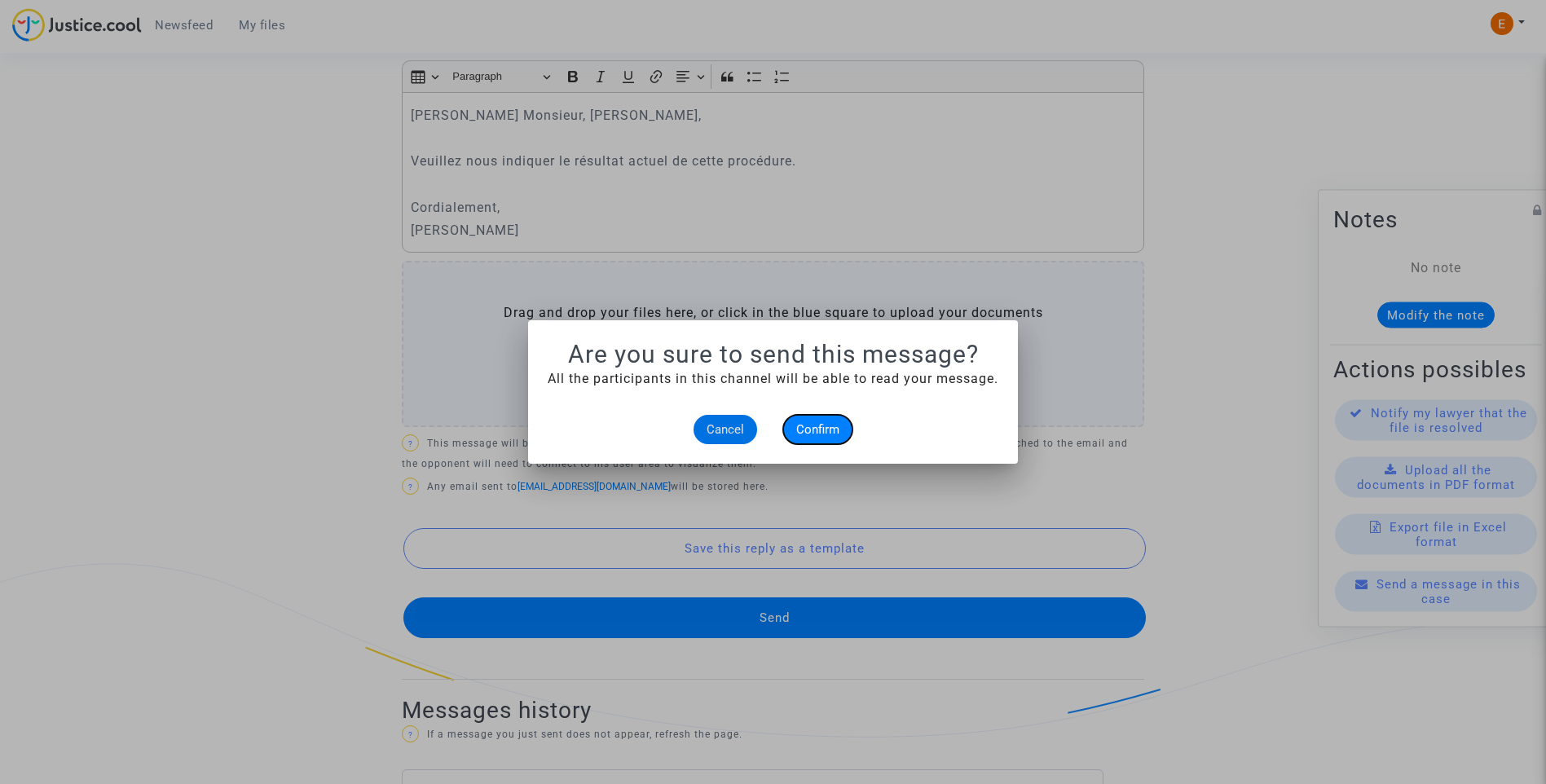
click at [826, 431] on span "Confirm" at bounding box center [818, 429] width 43 height 14
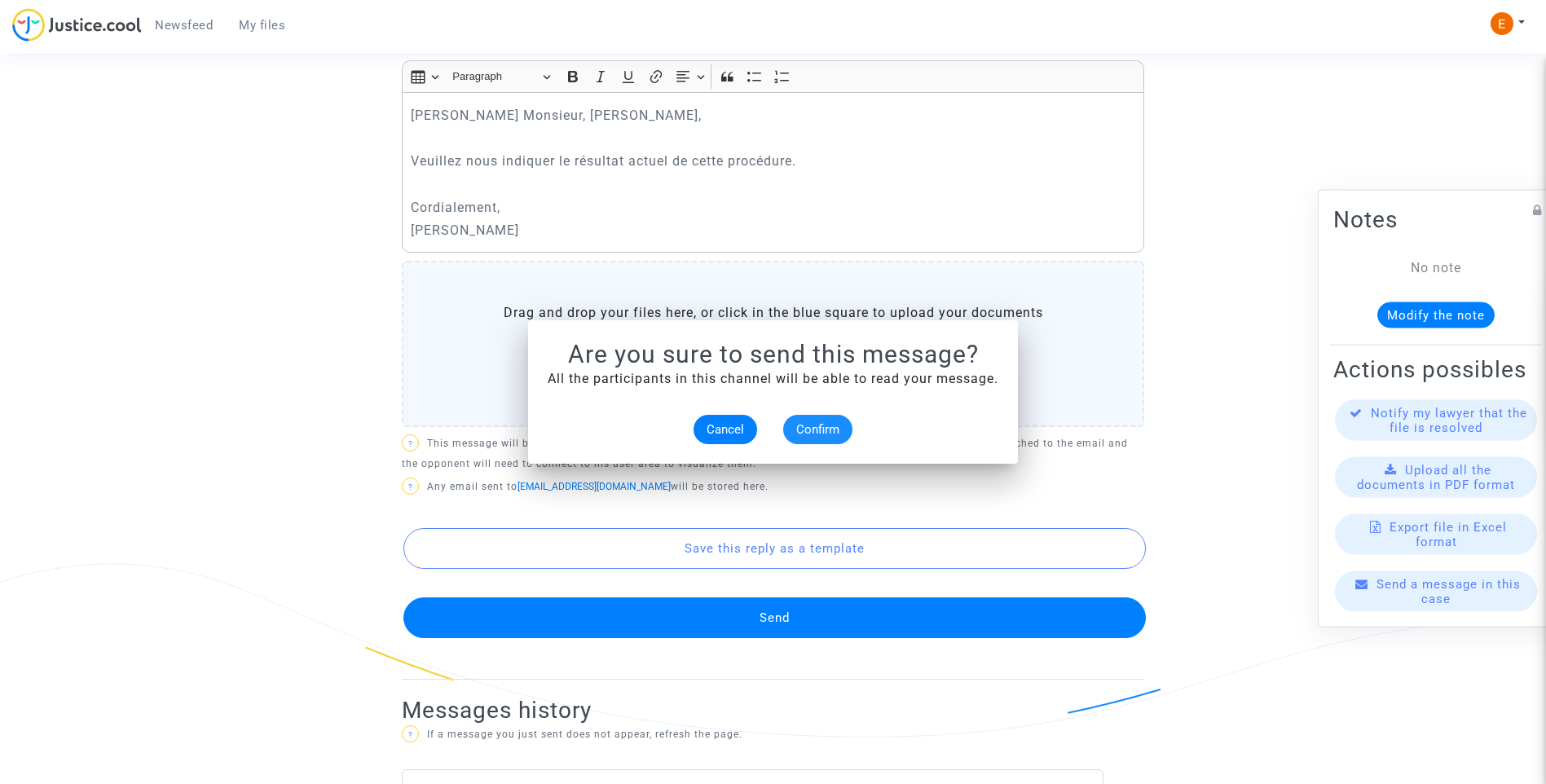
scroll to position [734, 0]
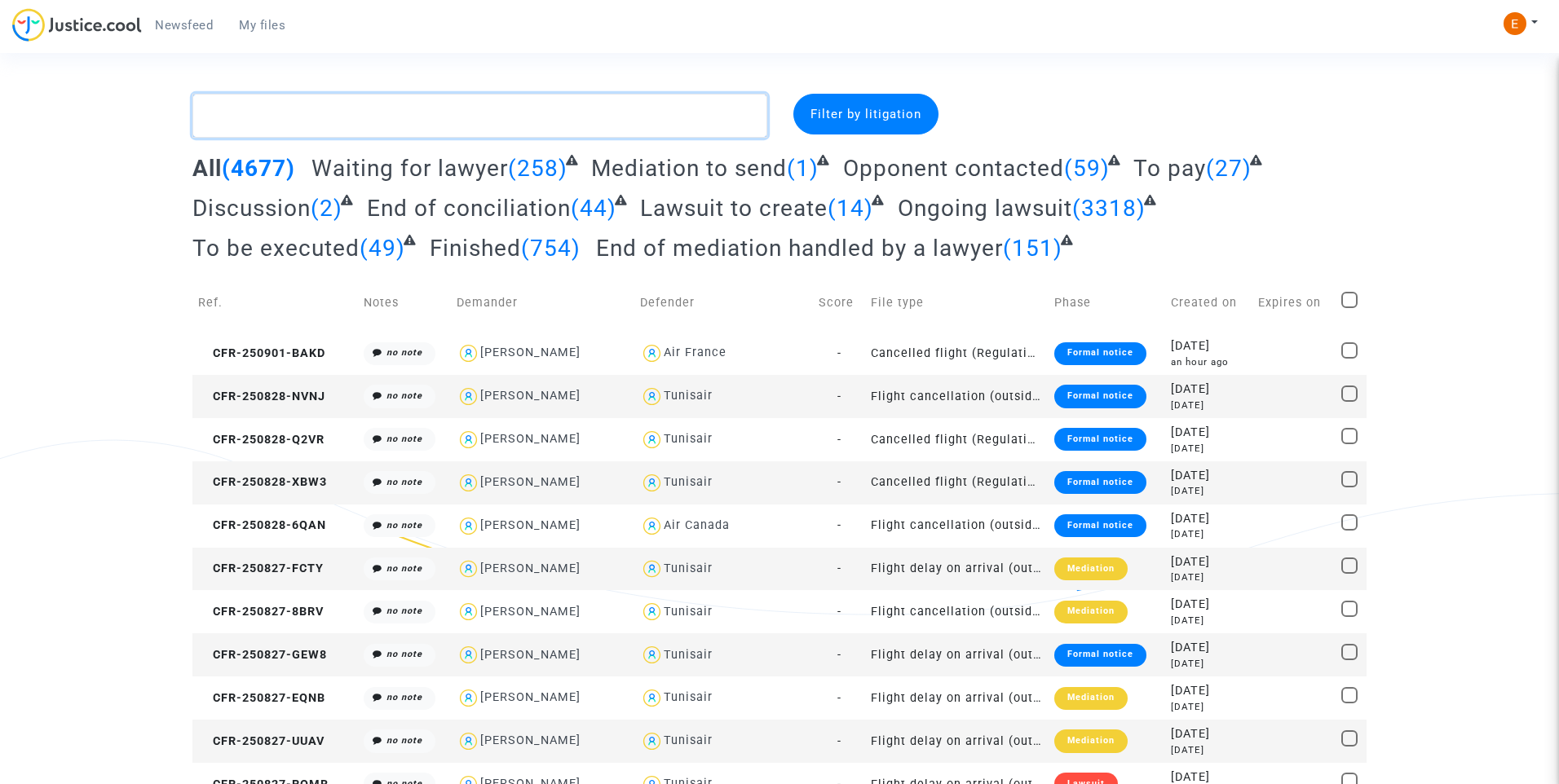
paste textarea "Meghames"
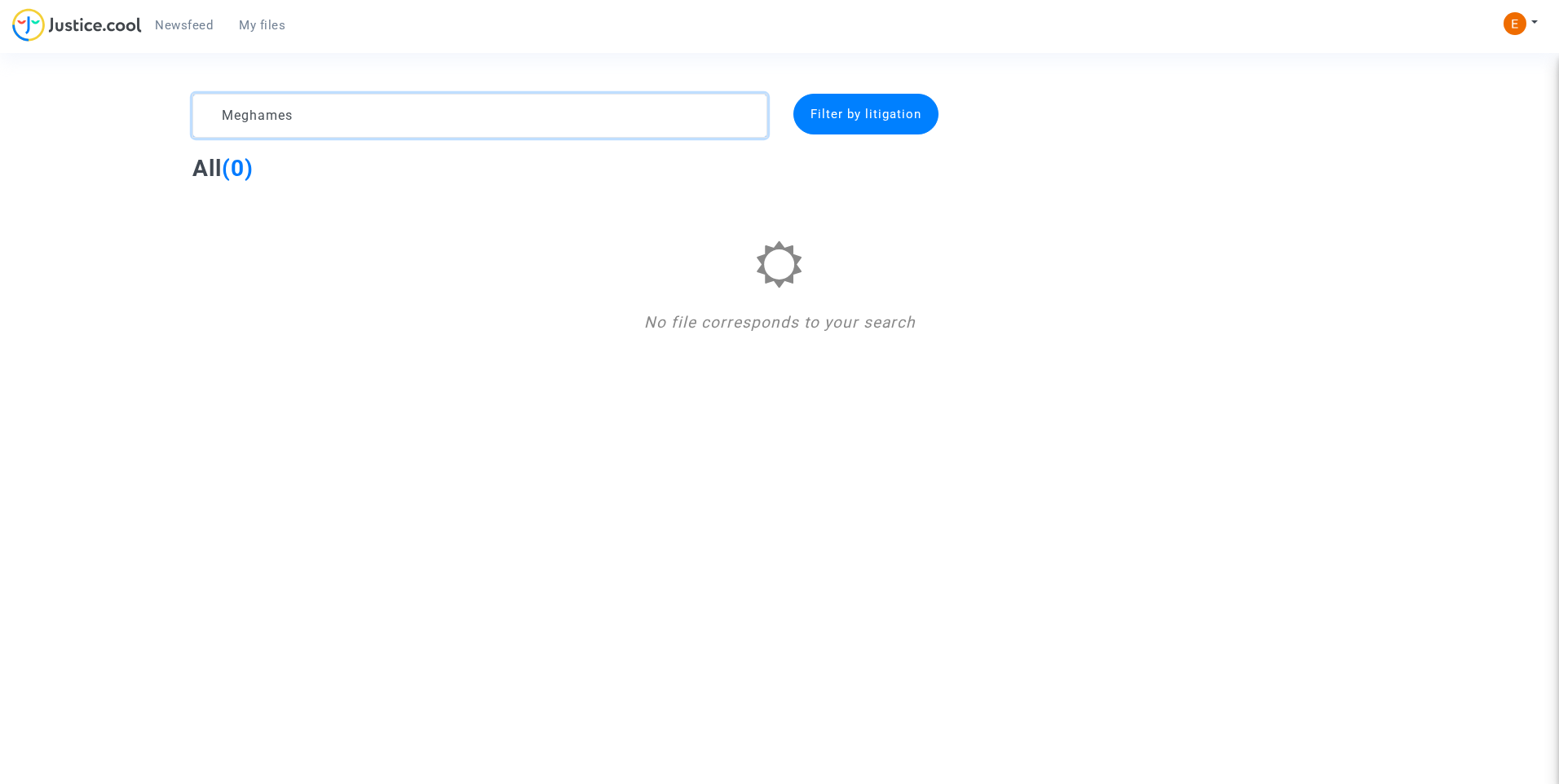
click at [281, 111] on textarea at bounding box center [479, 116] width 575 height 44
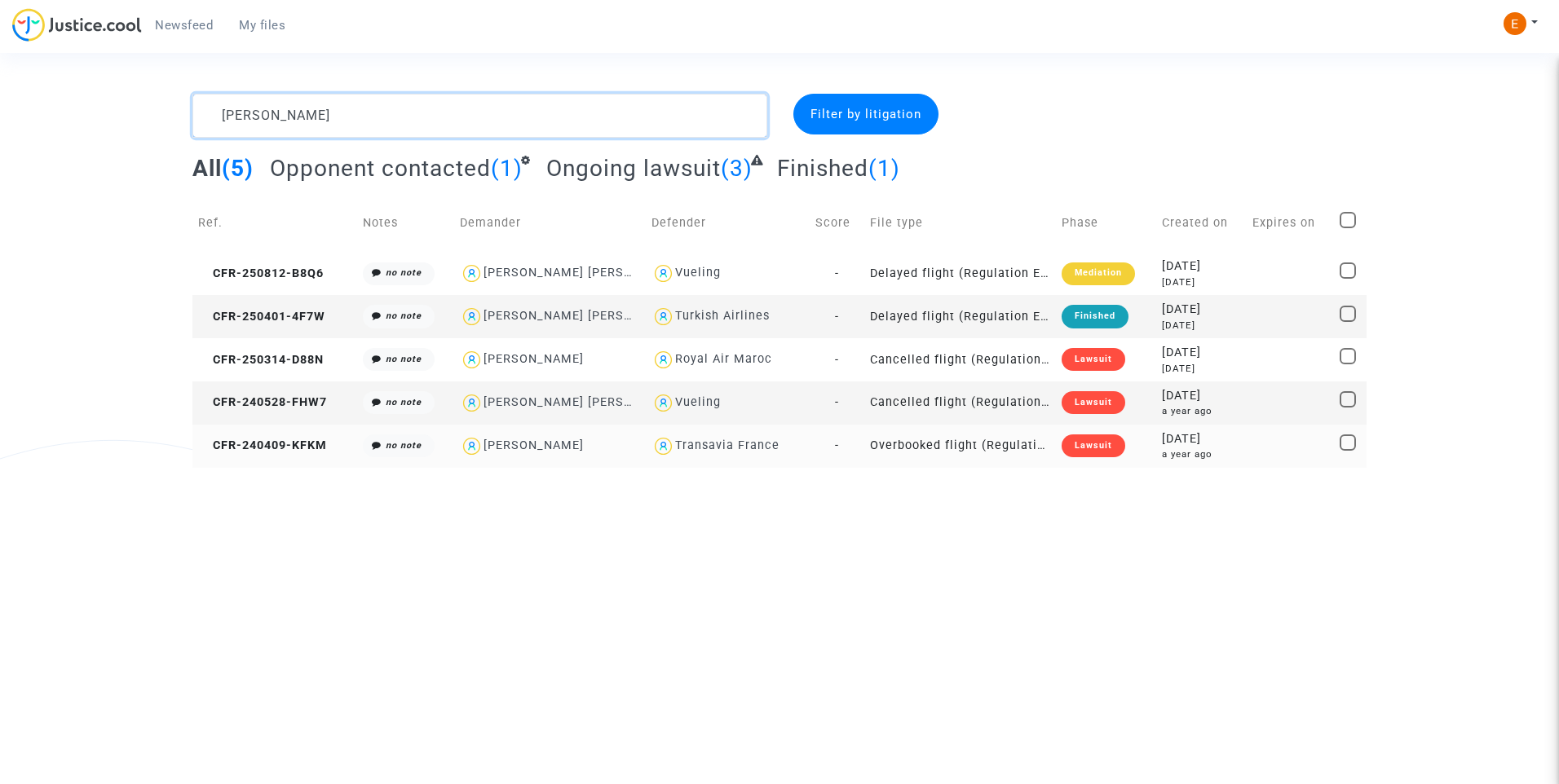
type textarea "[PERSON_NAME]"
click at [1108, 442] on div "Lawsuit" at bounding box center [1093, 446] width 63 height 23
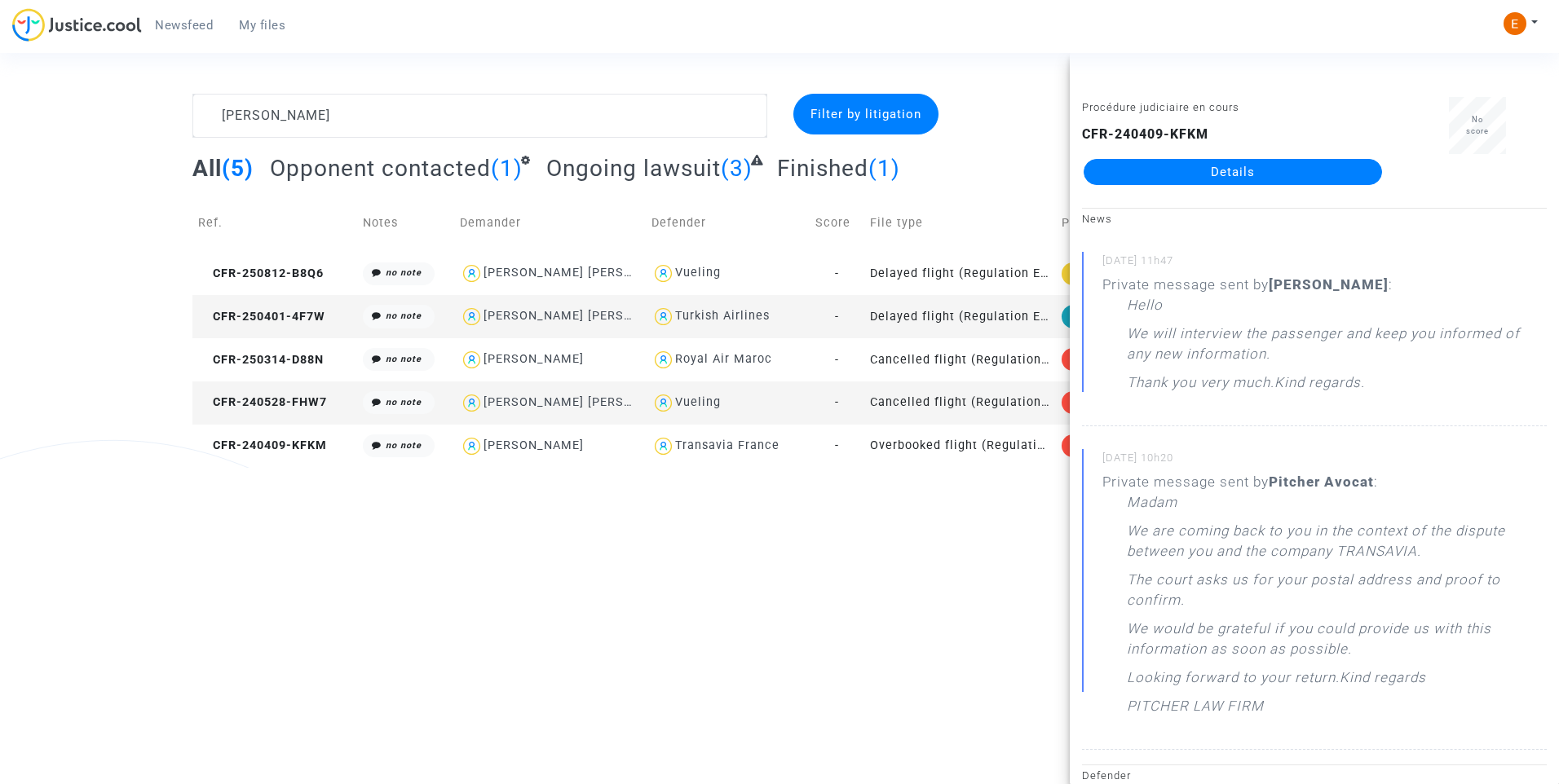
click at [1229, 178] on link "Details" at bounding box center [1233, 172] width 299 height 26
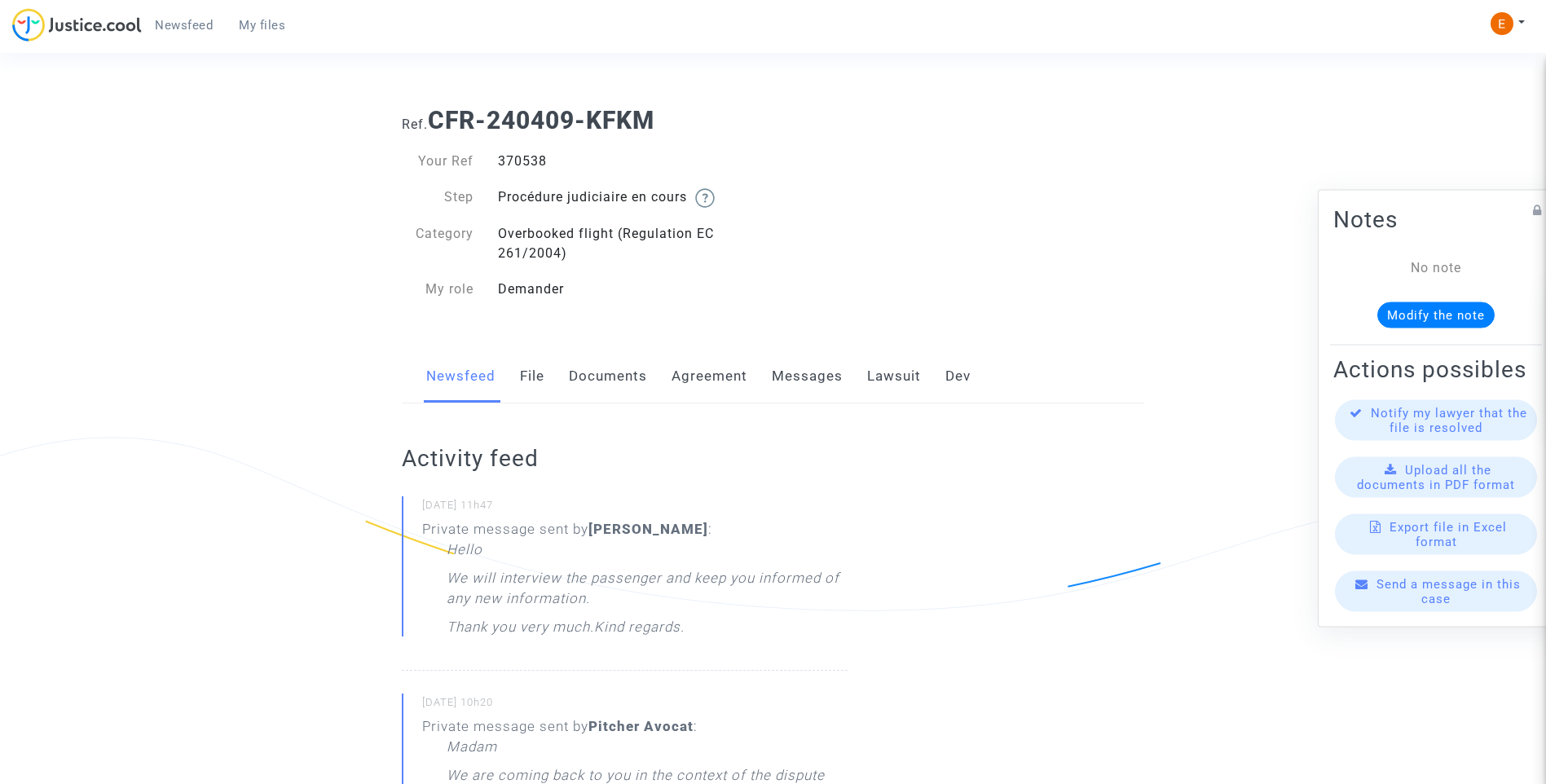
click at [820, 378] on link "Messages" at bounding box center [807, 376] width 71 height 54
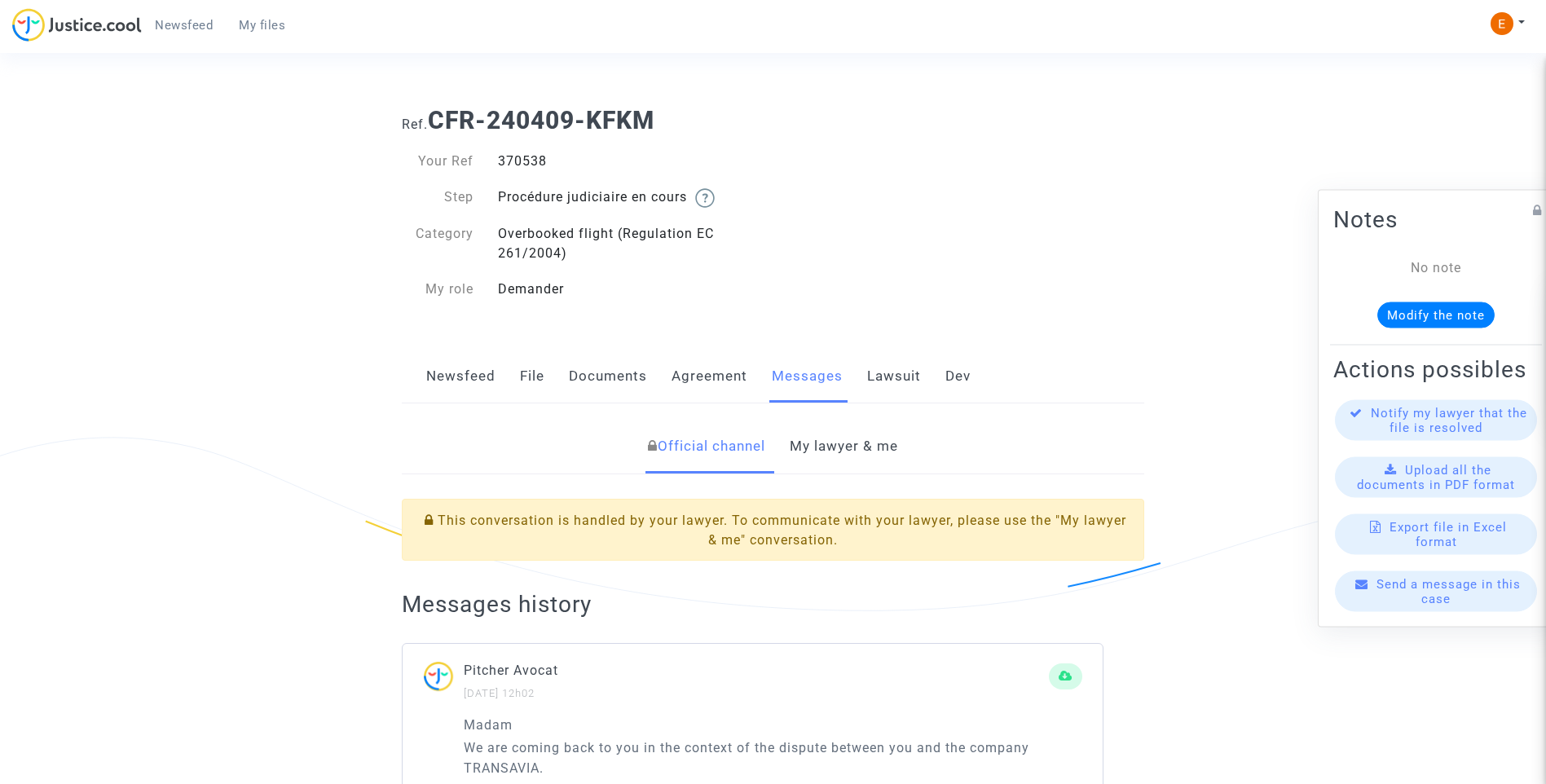
click at [867, 448] on link "My lawyer & me" at bounding box center [844, 446] width 108 height 54
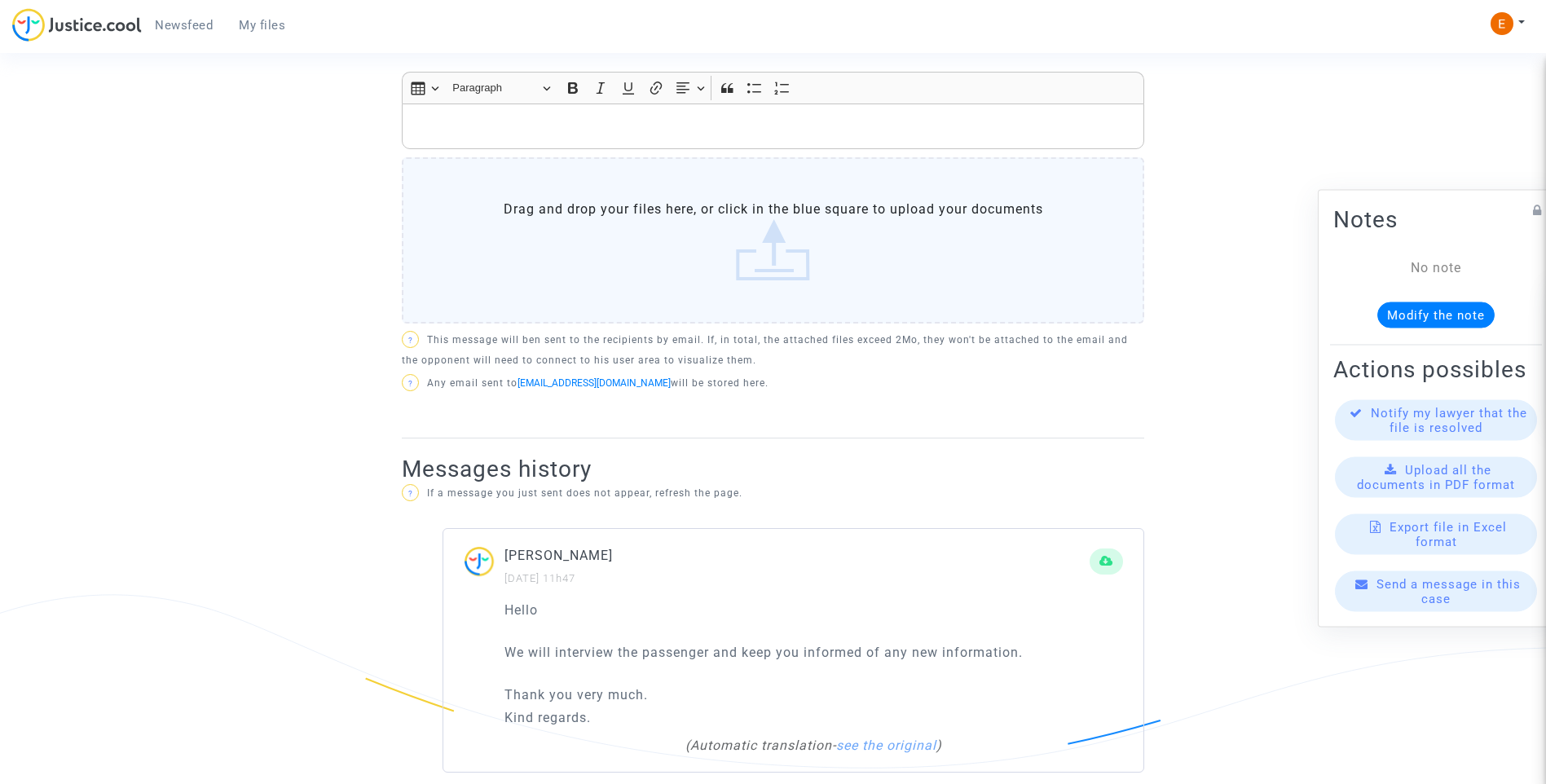
scroll to position [698, 0]
click at [812, 230] on label "Drag and drop your files here, or click in the blue square to upload your docum…" at bounding box center [773, 245] width 743 height 166
click at [0, 0] on input "Drag and drop your files here, or click in the blue square to upload your docum…" at bounding box center [0, 0] width 0 height 0
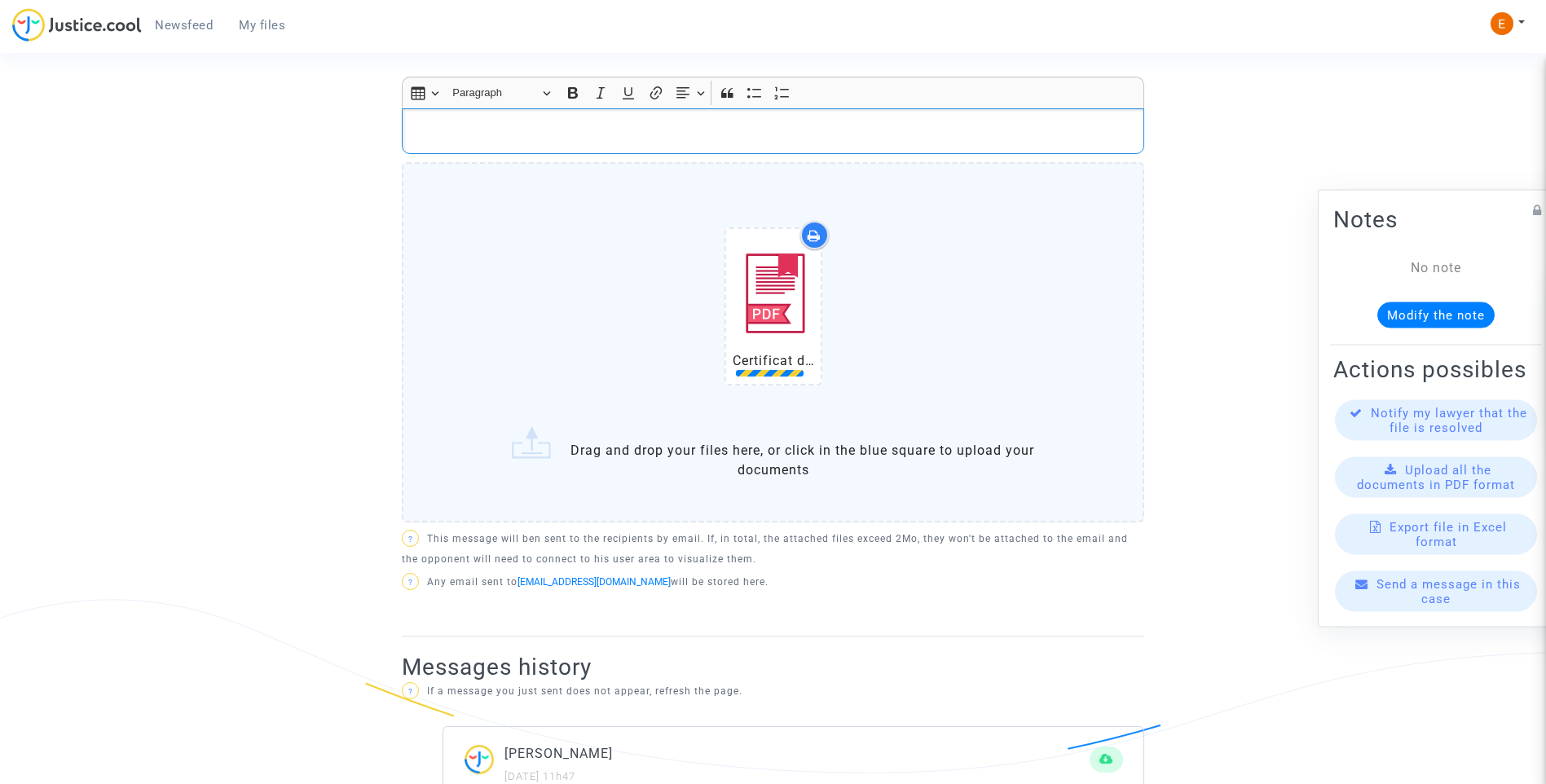
click at [558, 122] on p "Rich Text Editor, main" at bounding box center [773, 131] width 725 height 20
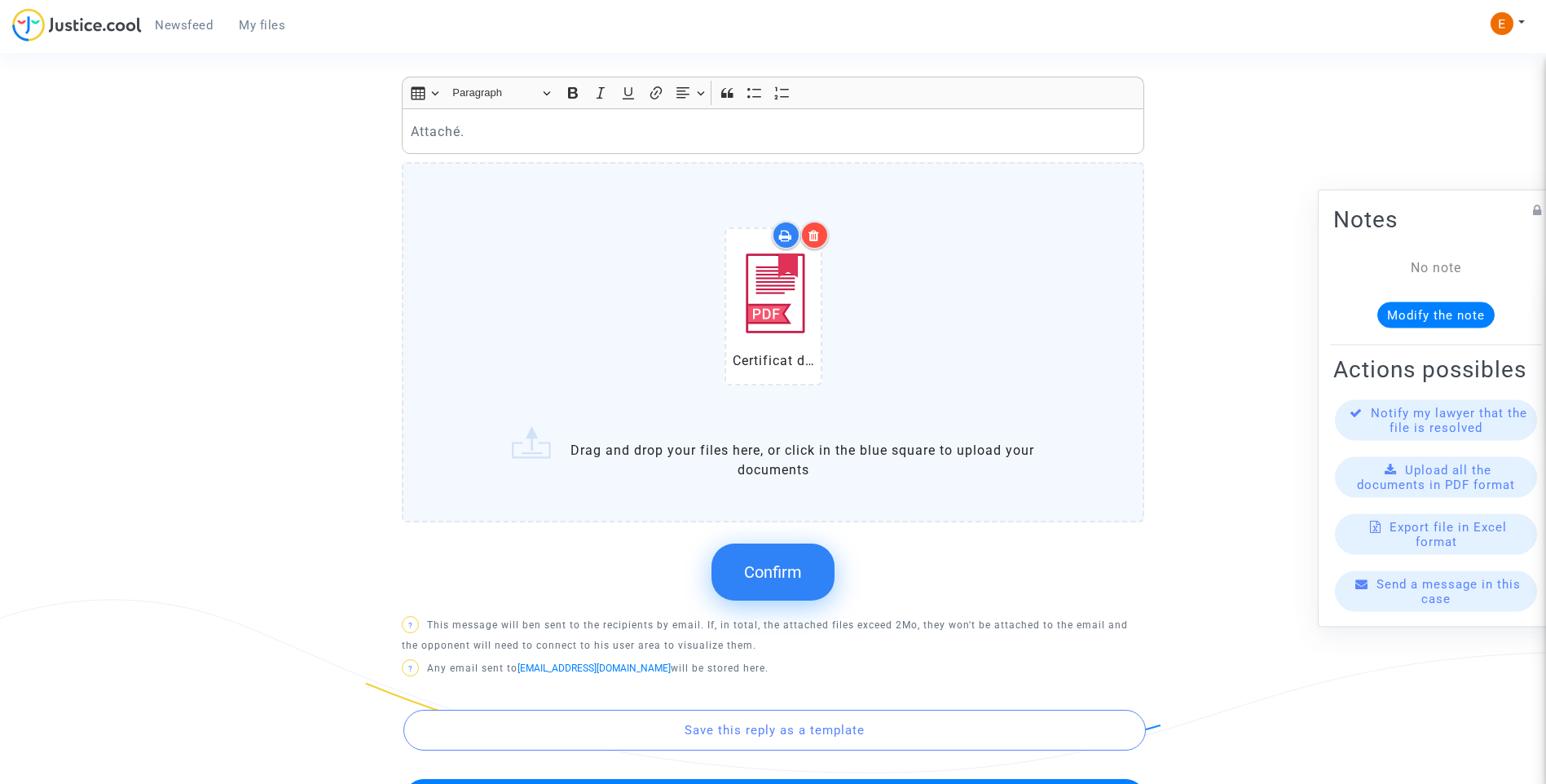
click at [821, 221] on div at bounding box center [815, 235] width 29 height 29
click at [801, 562] on span "Confirm" at bounding box center [773, 572] width 58 height 19
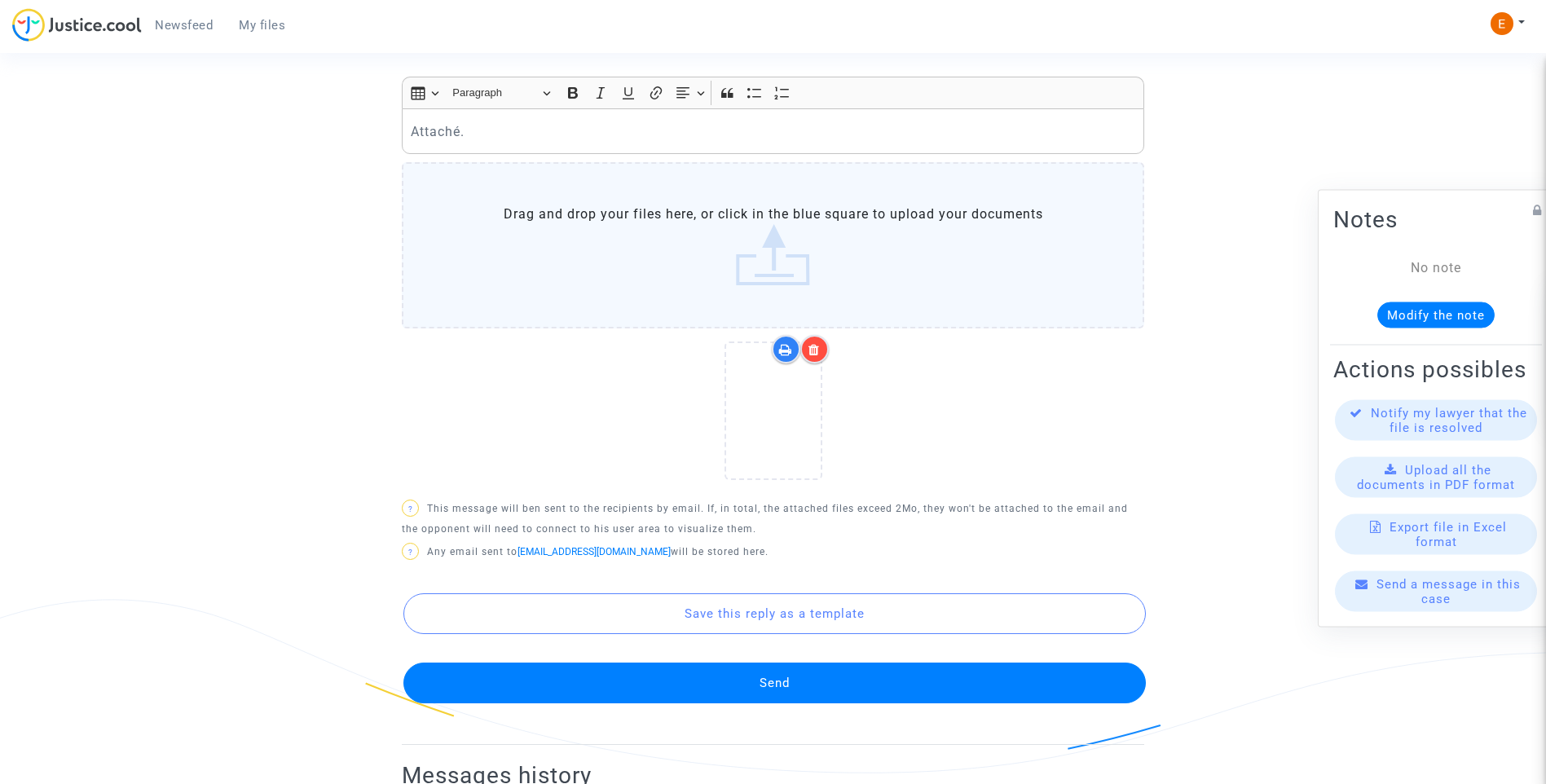
click at [786, 669] on button "Send" at bounding box center [774, 683] width 743 height 40
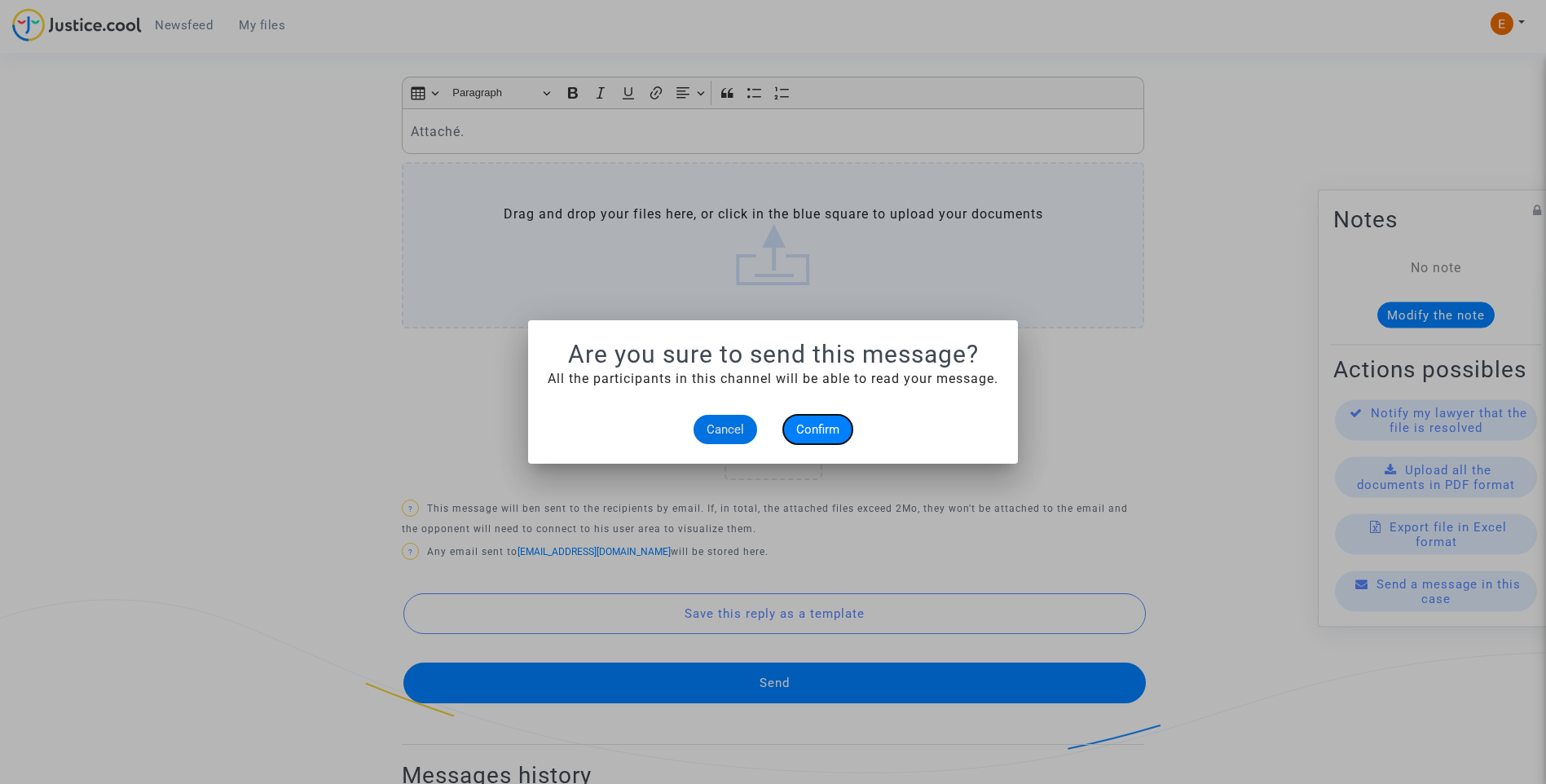
click at [836, 431] on span "Confirm" at bounding box center [818, 429] width 43 height 14
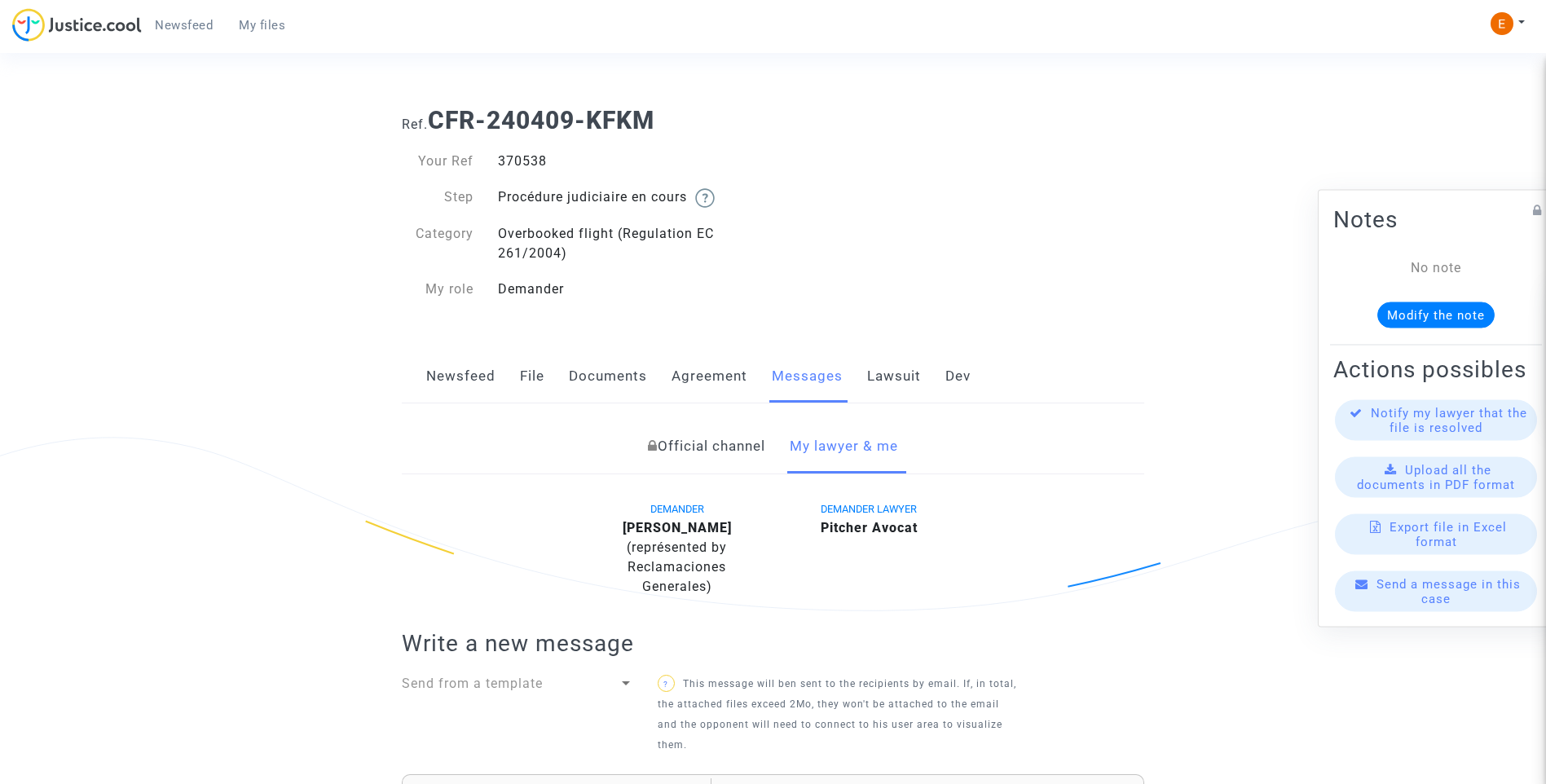
scroll to position [698, 0]
